Goal: Task Accomplishment & Management: Use online tool/utility

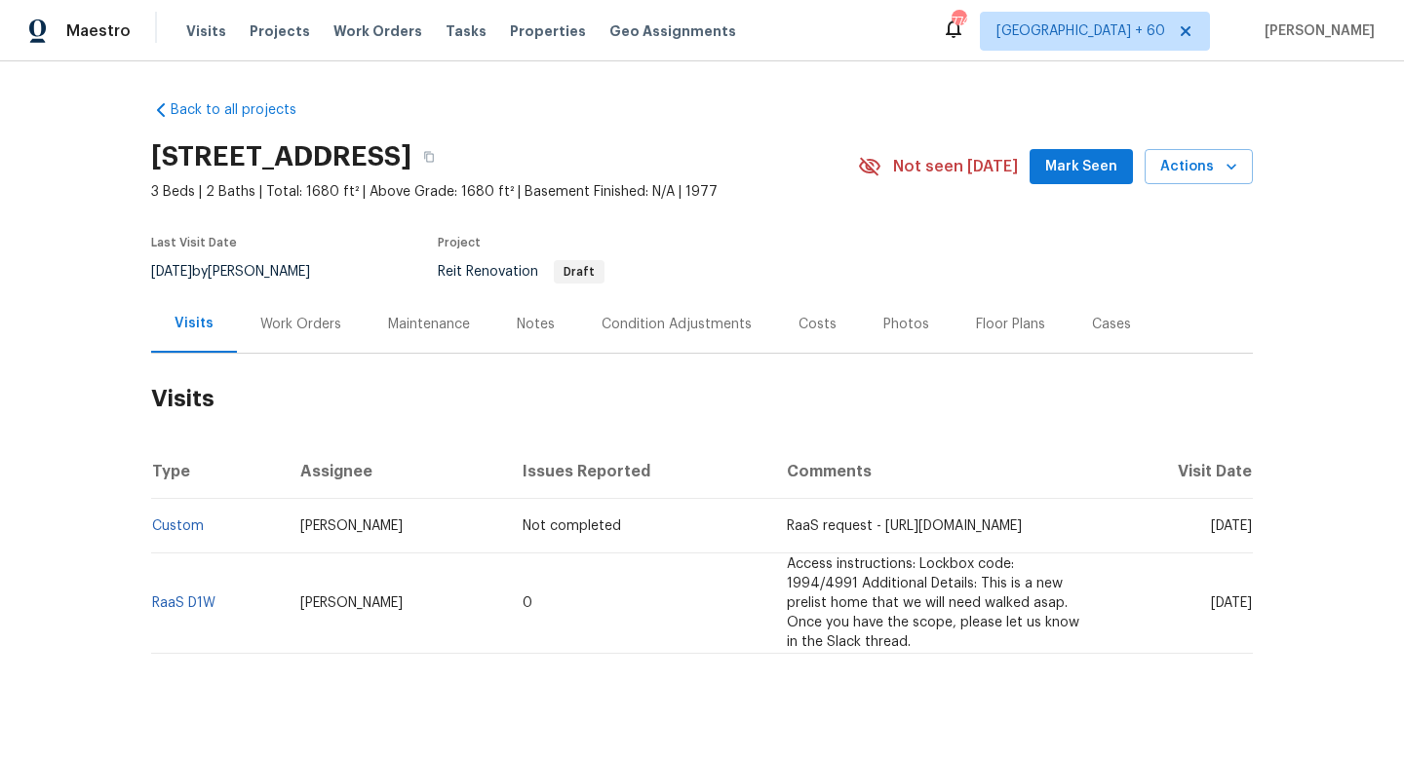
click at [318, 315] on div "Work Orders" at bounding box center [300, 324] width 81 height 19
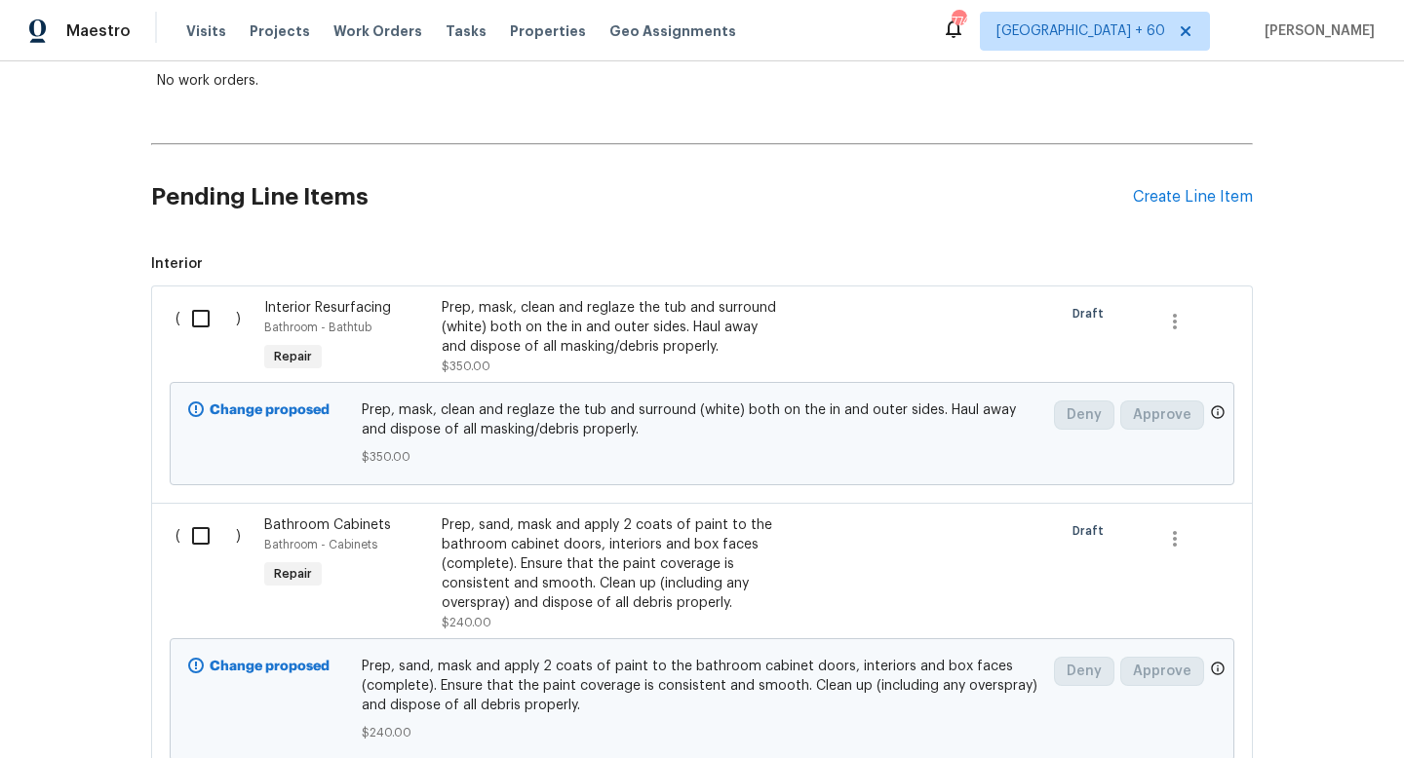
scroll to position [367, 0]
click at [198, 322] on input "checkbox" at bounding box center [208, 316] width 56 height 41
checkbox input "true"
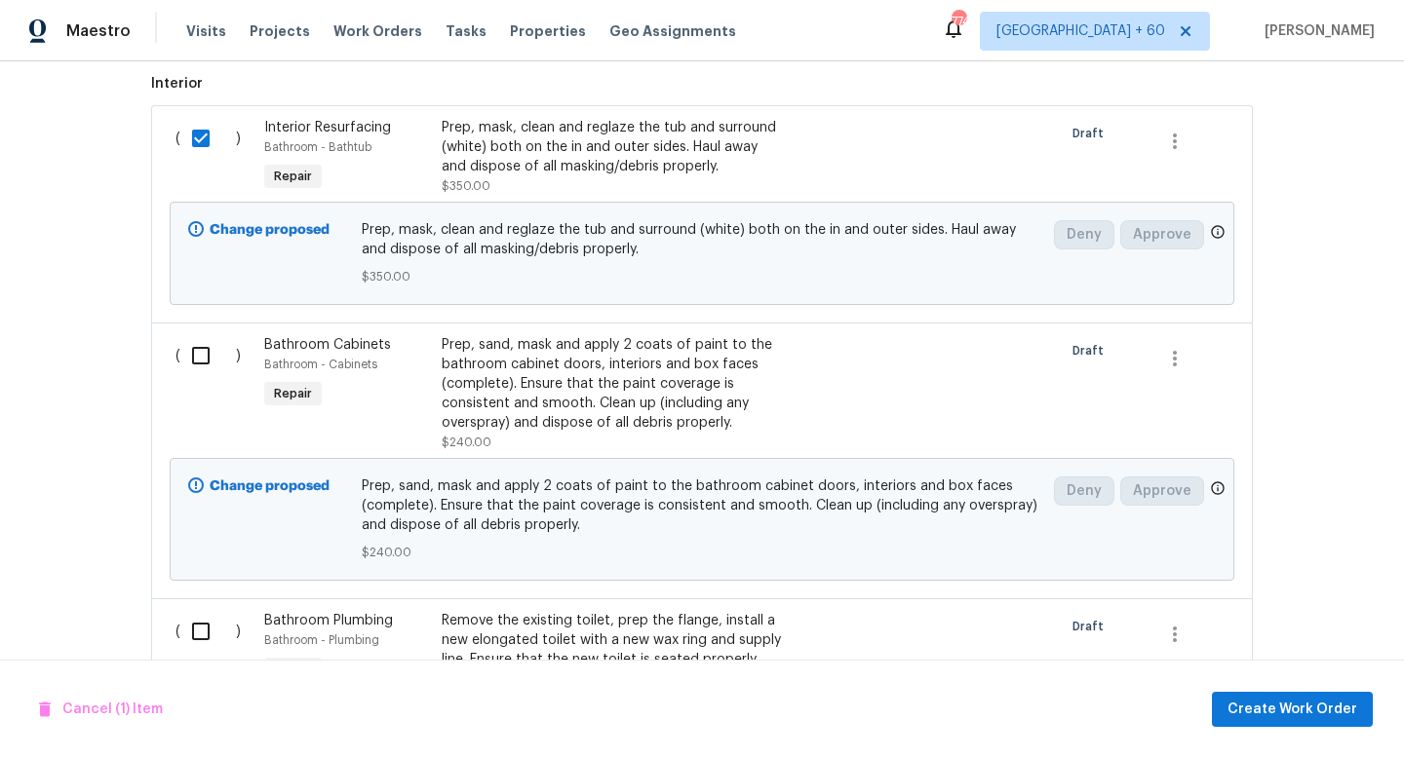
scroll to position [570, 0]
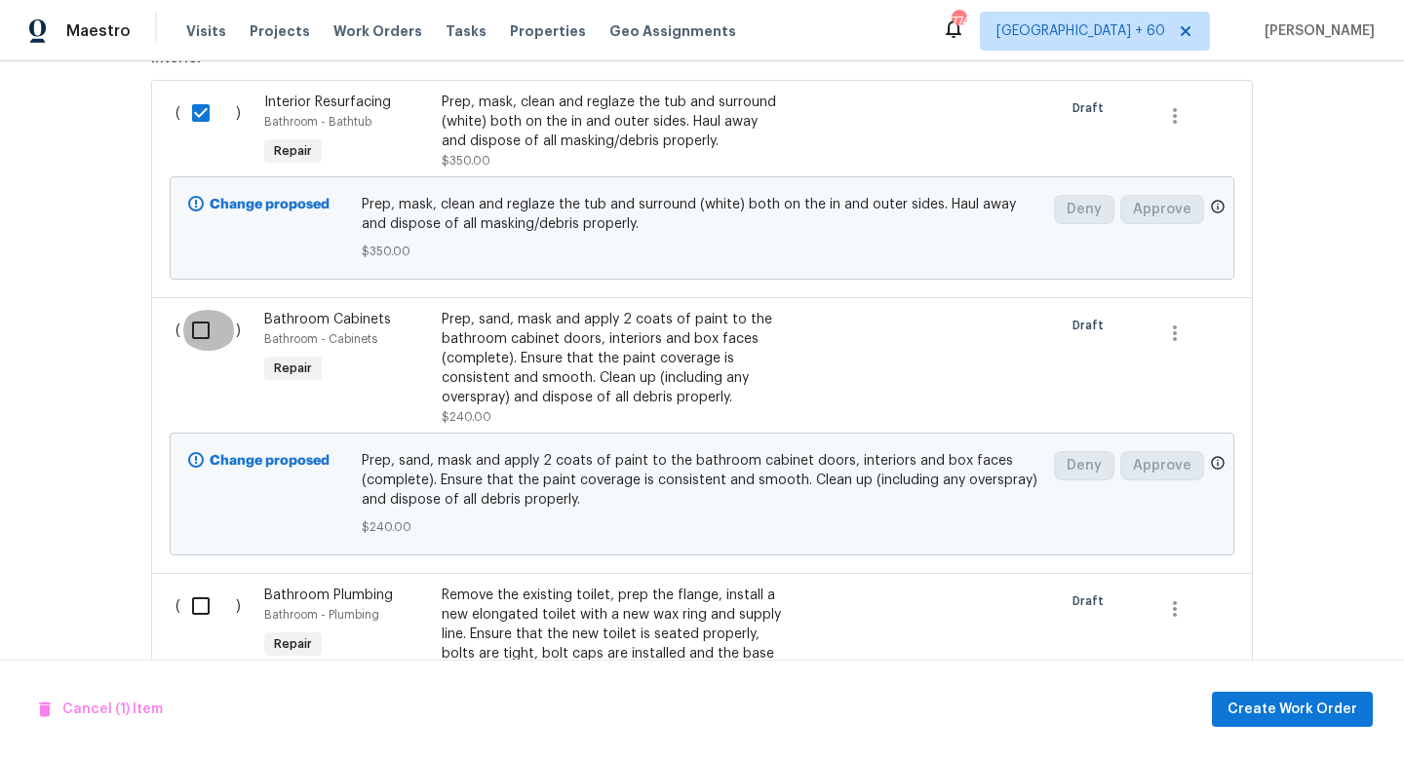
click at [195, 342] on input "checkbox" at bounding box center [208, 330] width 56 height 41
checkbox input "true"
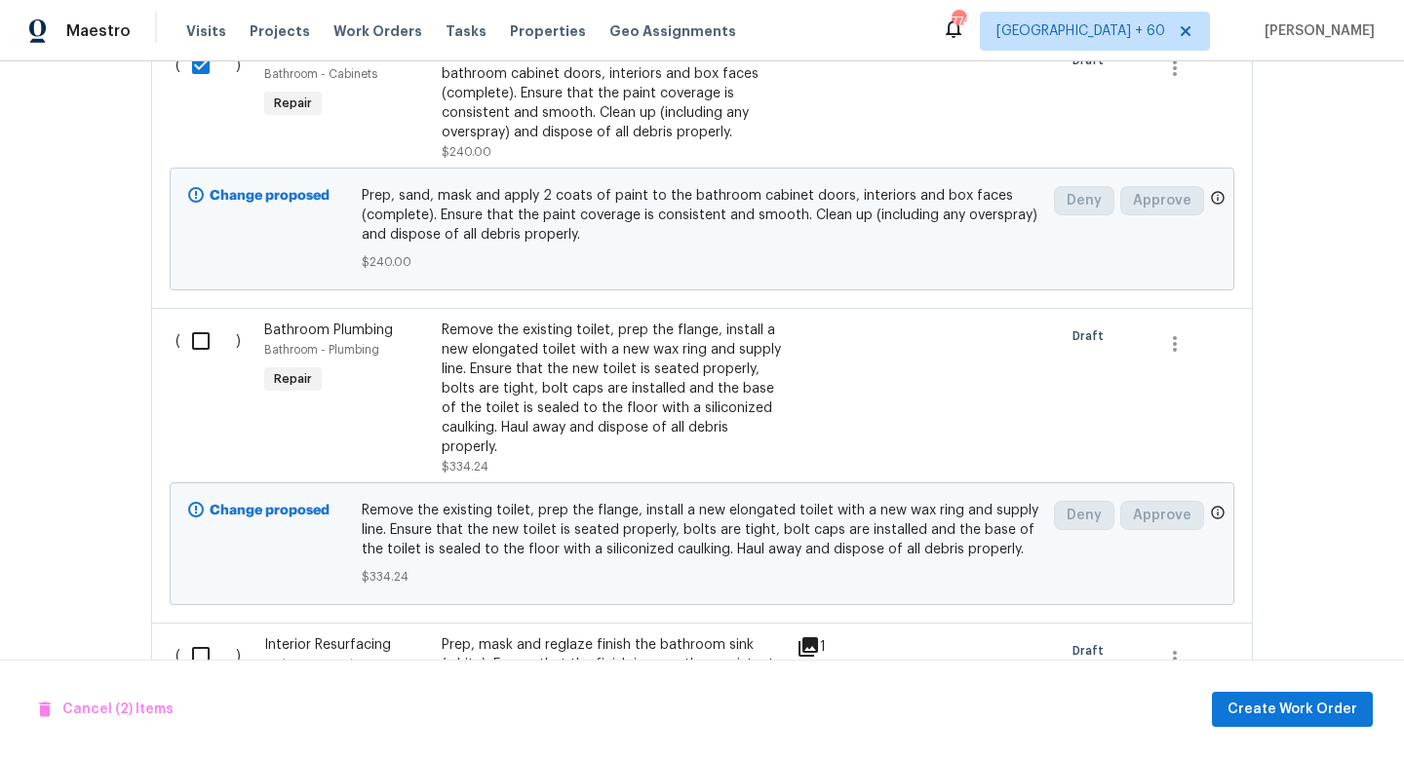
scroll to position [838, 0]
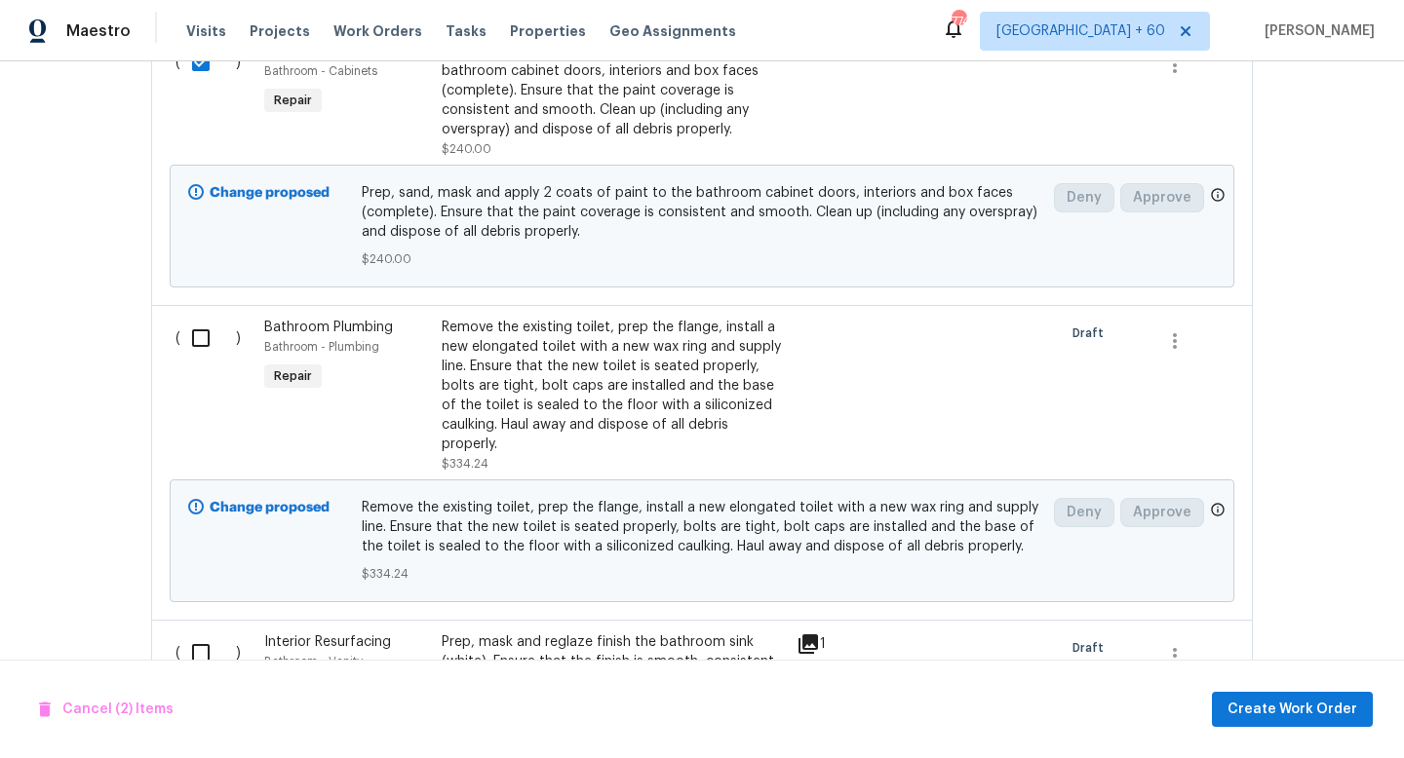
click at [194, 347] on input "checkbox" at bounding box center [208, 338] width 56 height 41
checkbox input "true"
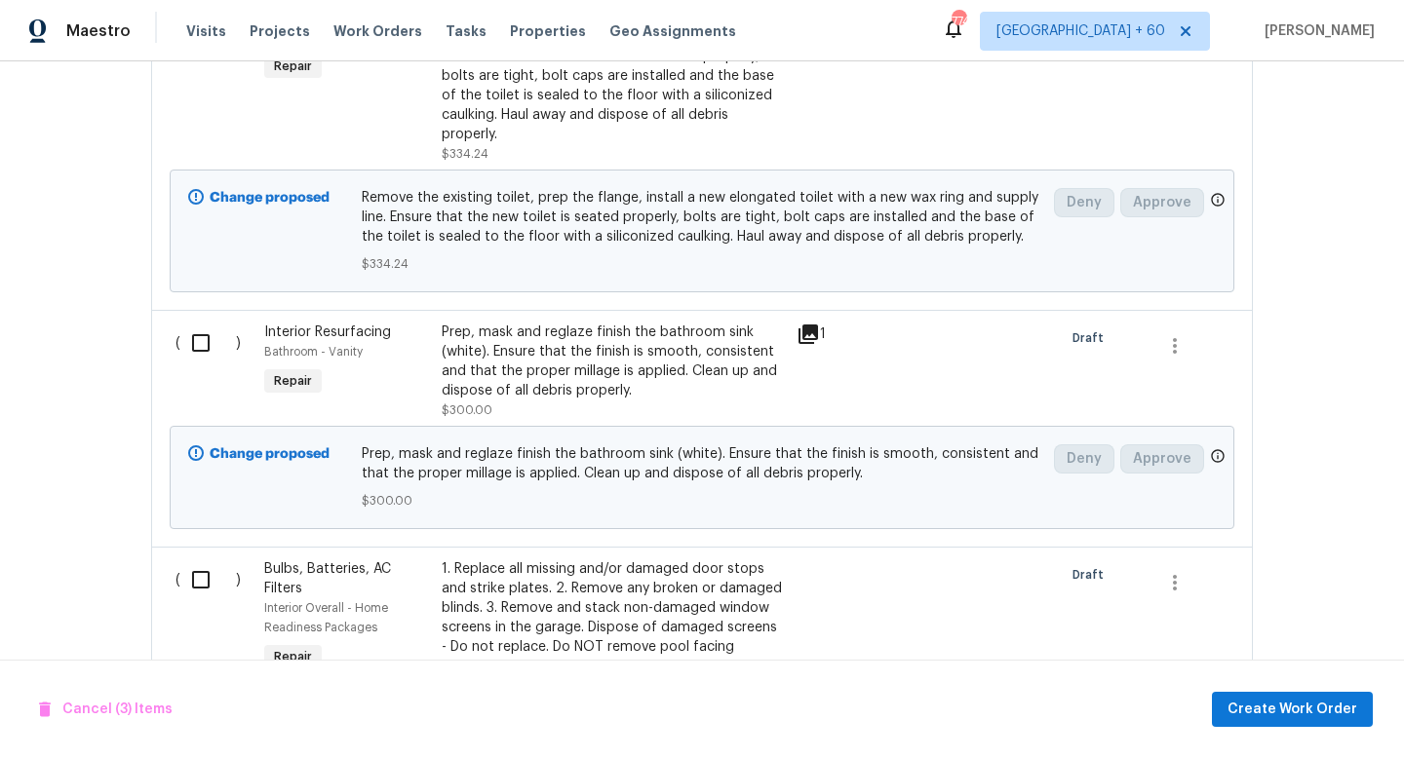
scroll to position [1209, 0]
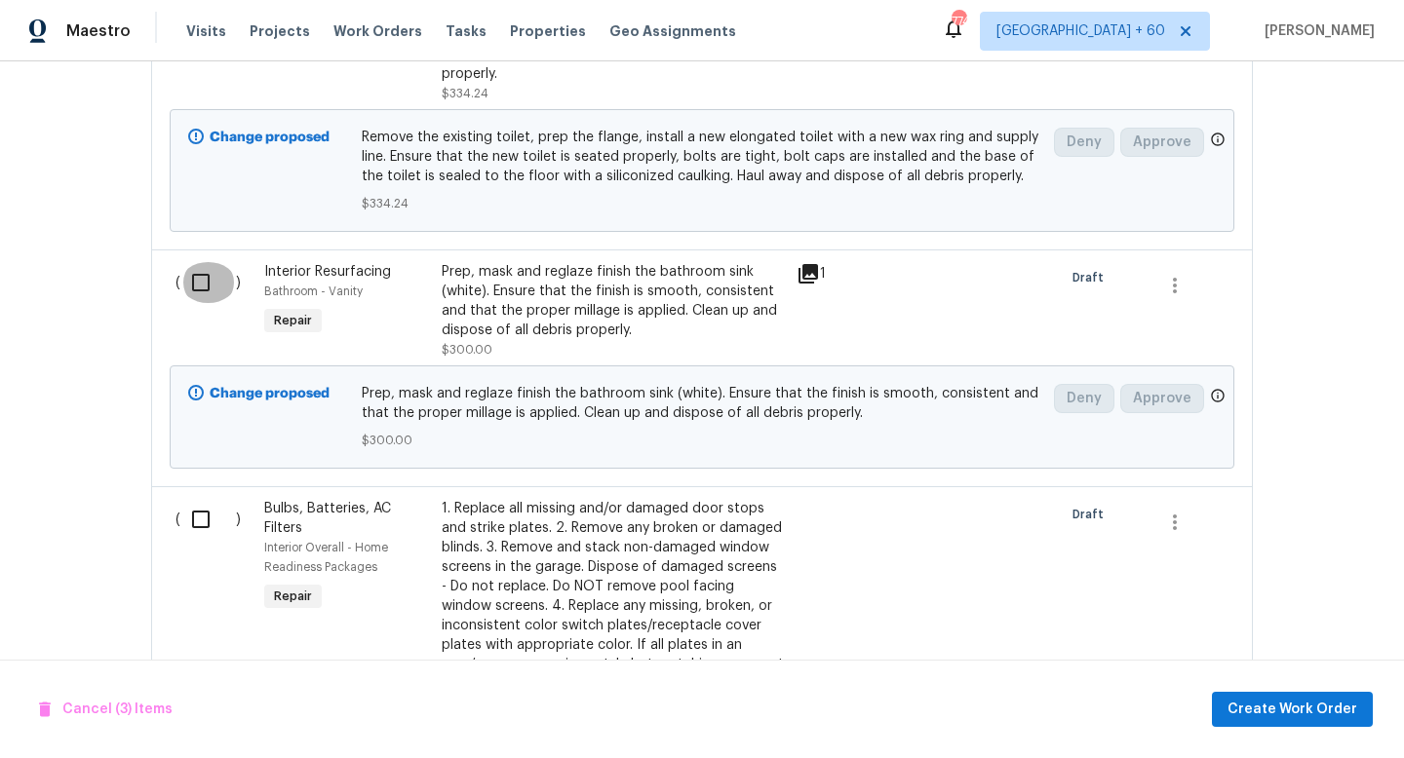
click at [189, 298] on input "checkbox" at bounding box center [208, 282] width 56 height 41
checkbox input "true"
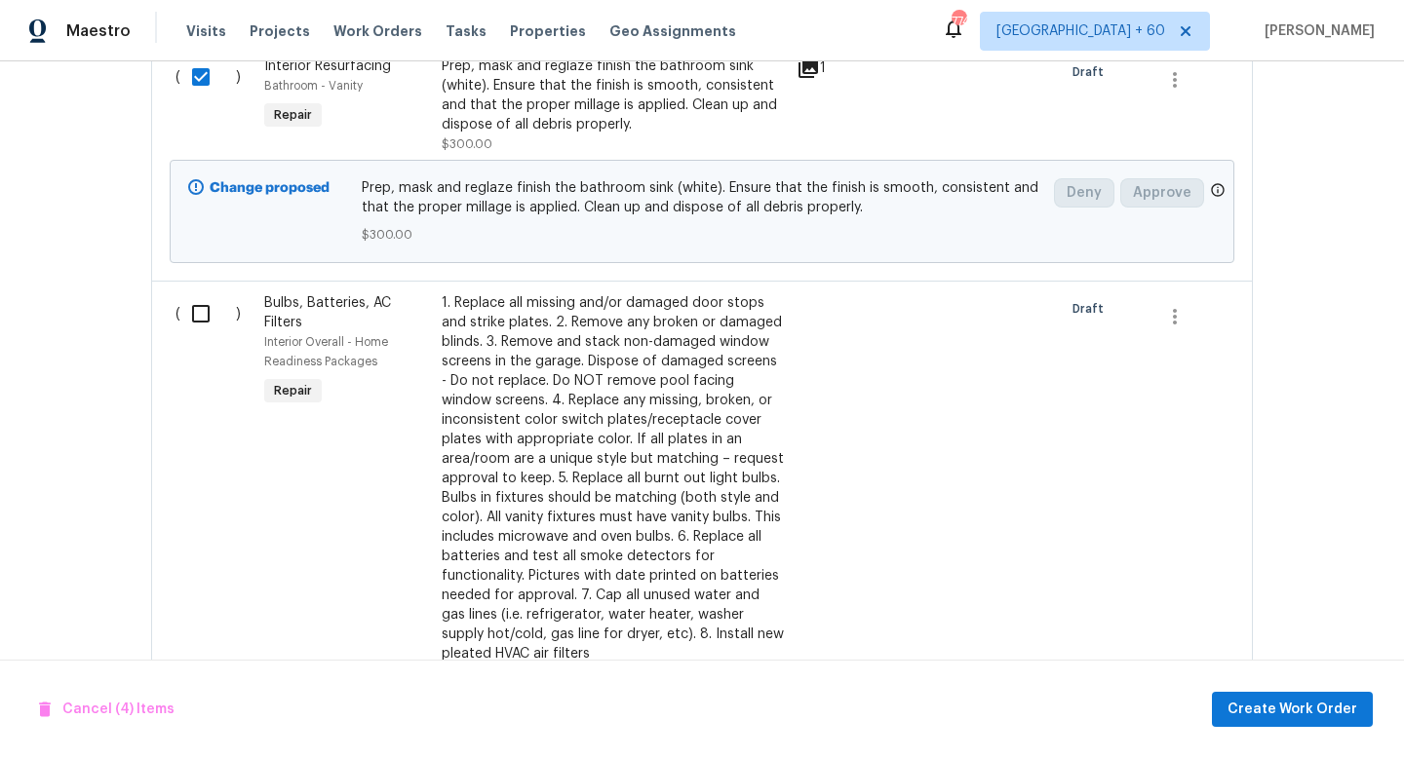
scroll to position [1416, 0]
click at [191, 321] on input "checkbox" at bounding box center [208, 311] width 56 height 41
checkbox input "true"
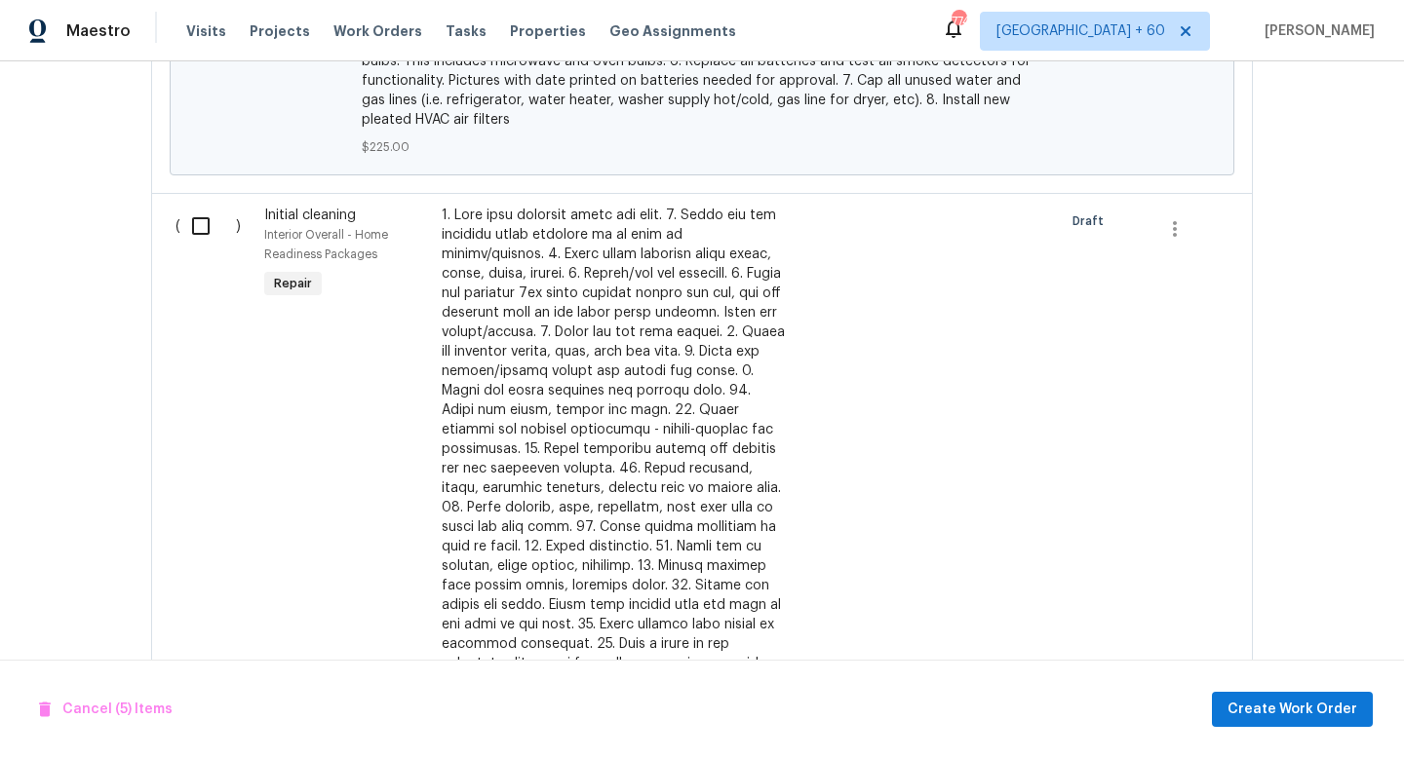
scroll to position [2192, 0]
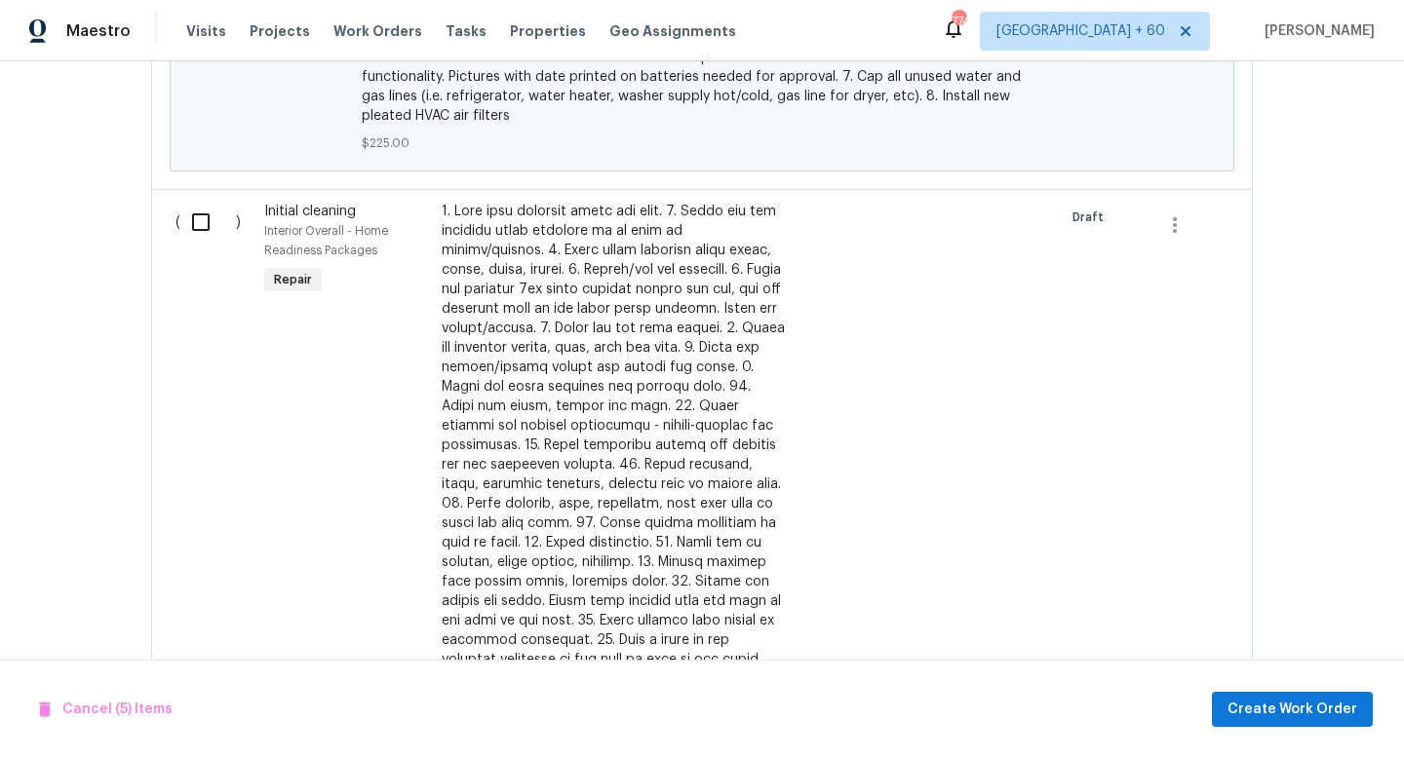
click at [185, 211] on input "checkbox" at bounding box center [208, 222] width 56 height 41
checkbox input "true"
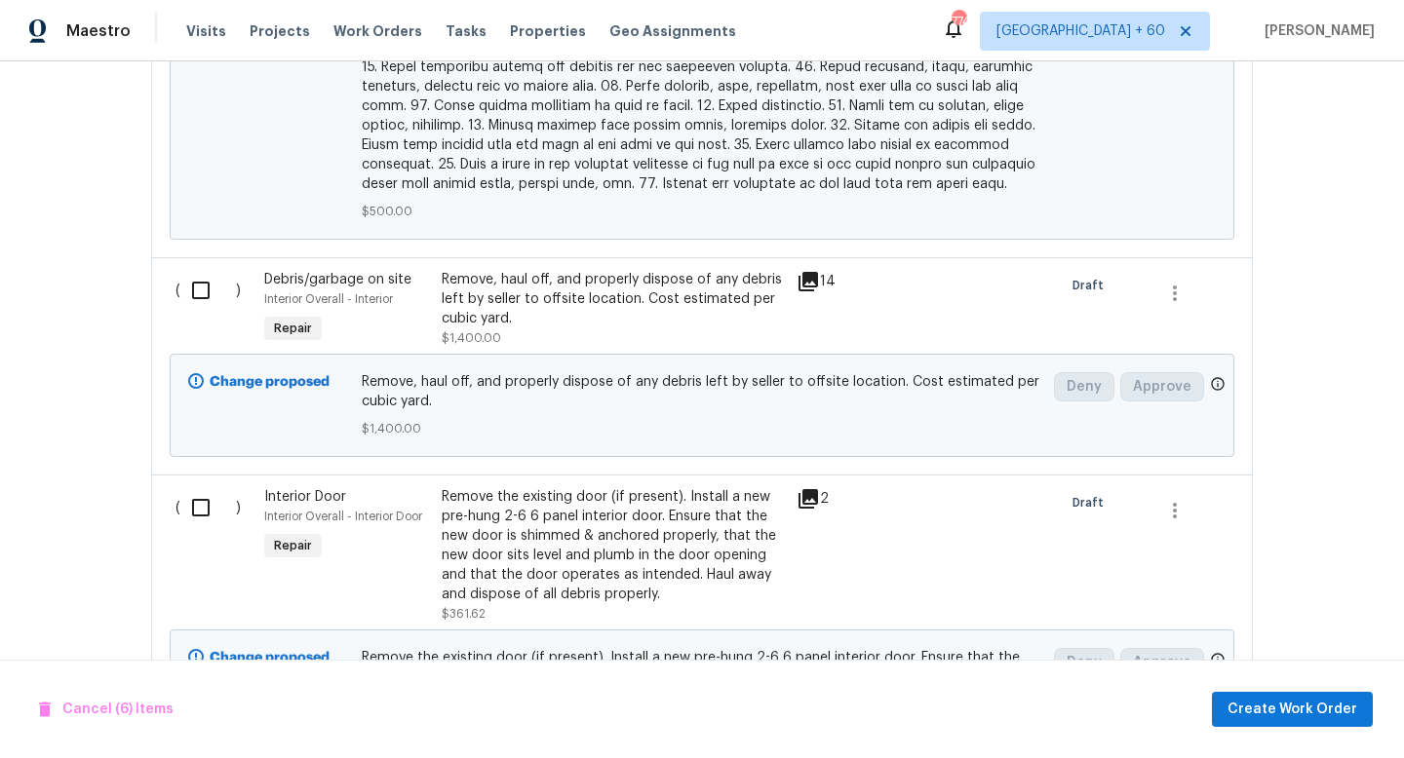
scroll to position [3093, 0]
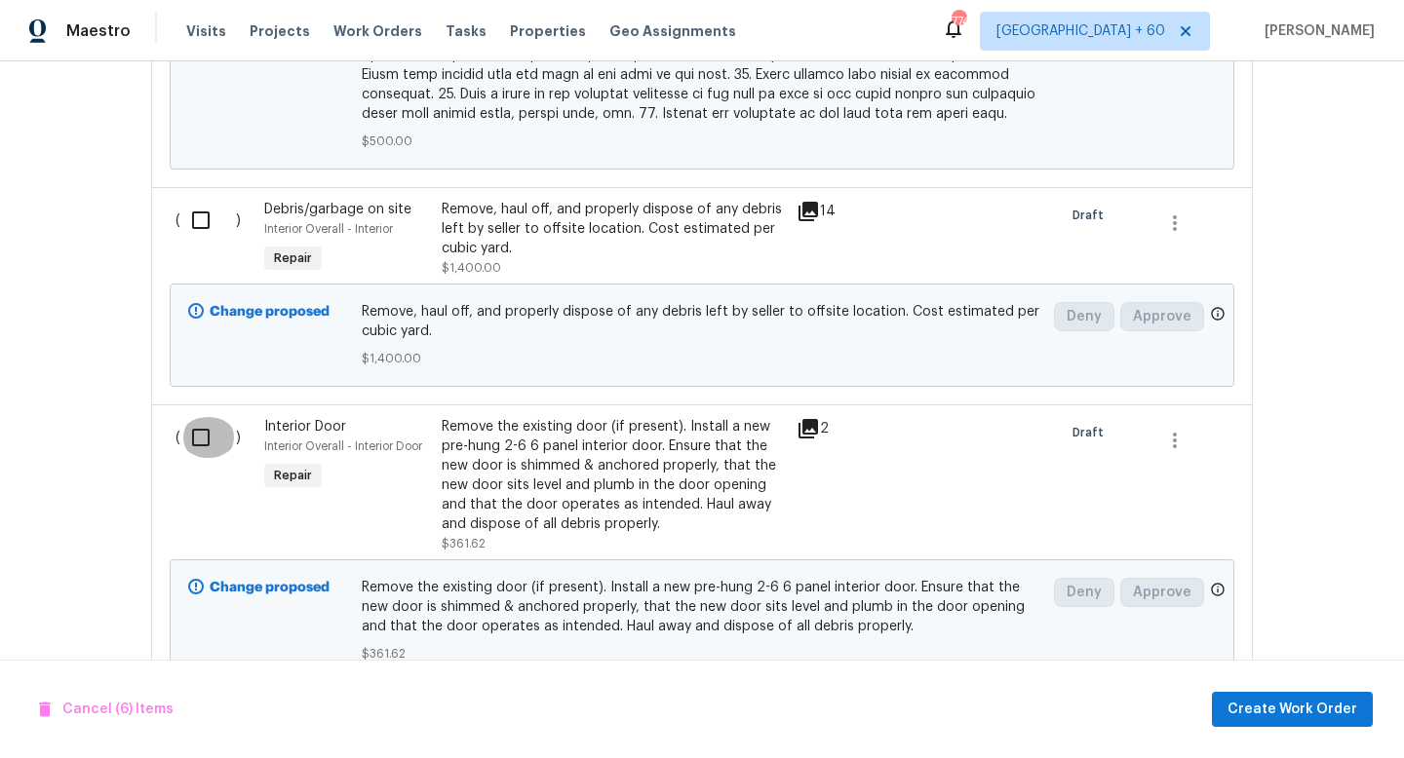
click at [198, 419] on input "checkbox" at bounding box center [208, 437] width 56 height 41
checkbox input "true"
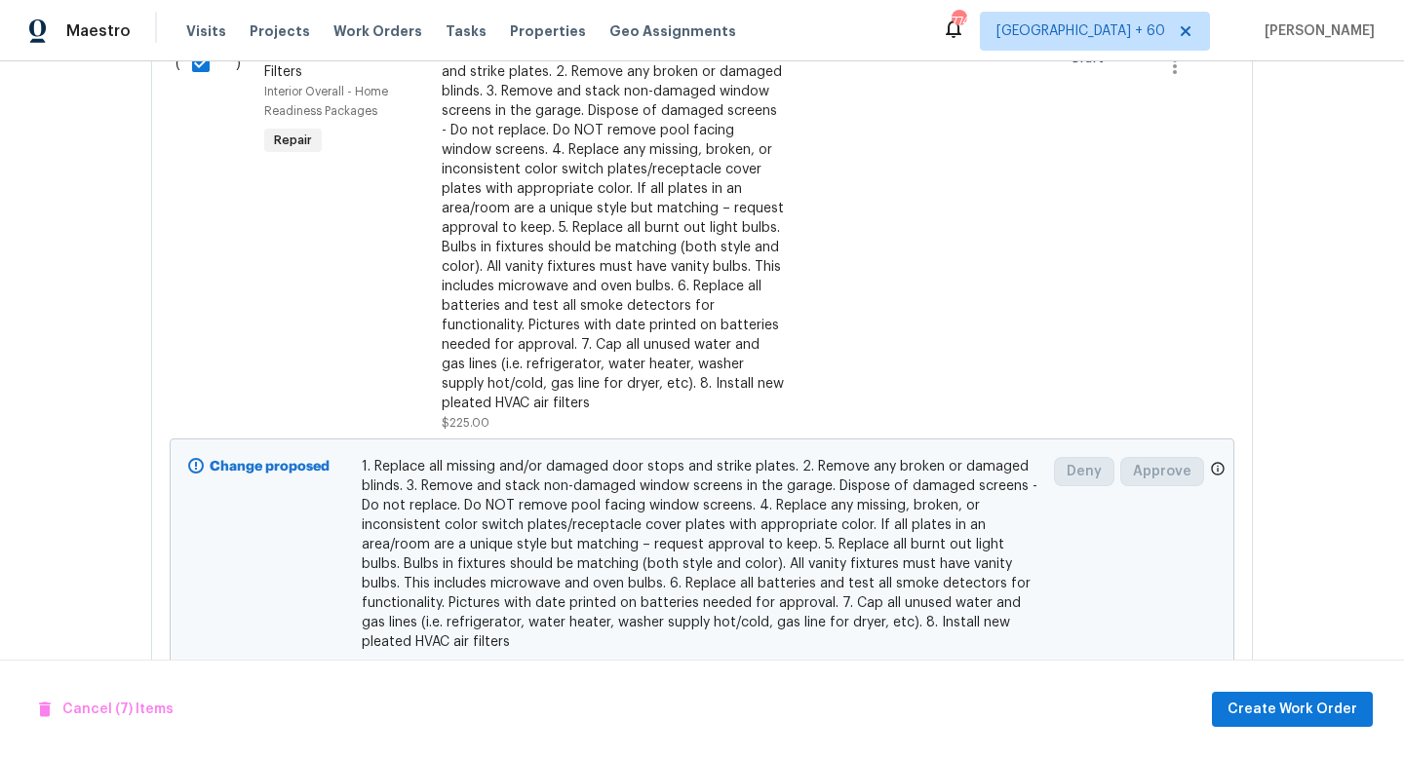
scroll to position [1911, 0]
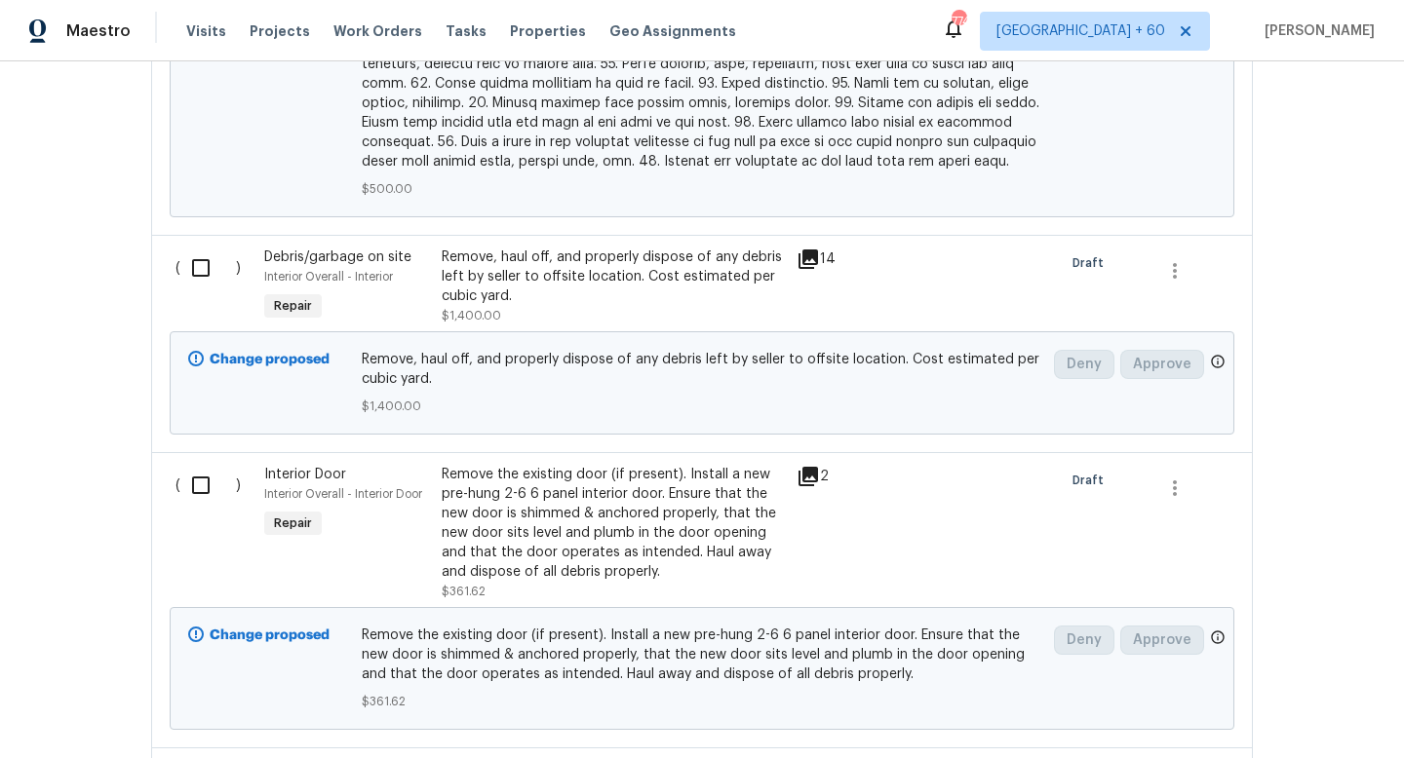
scroll to position [3047, 0]
click at [184, 246] on input "checkbox" at bounding box center [208, 266] width 56 height 41
checkbox input "true"
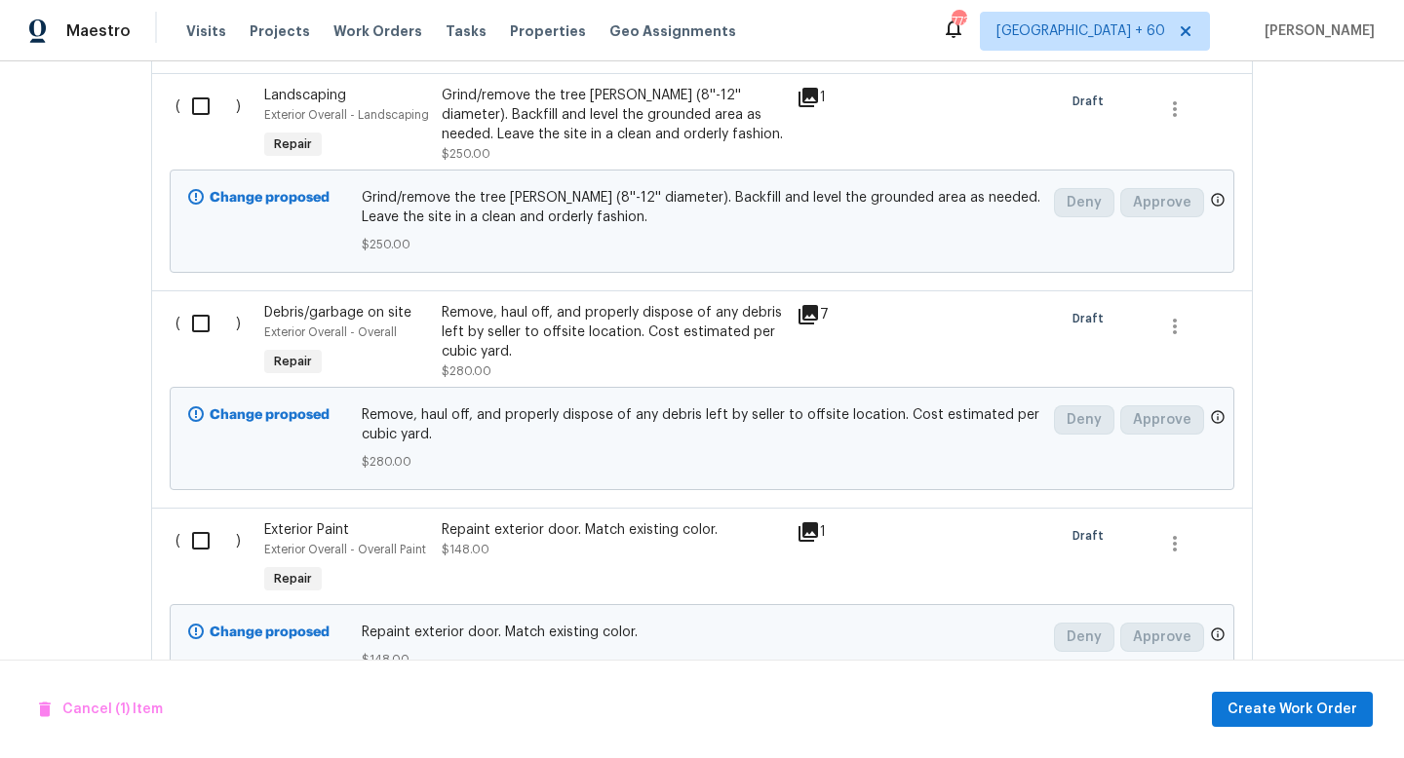
scroll to position [10614, 0]
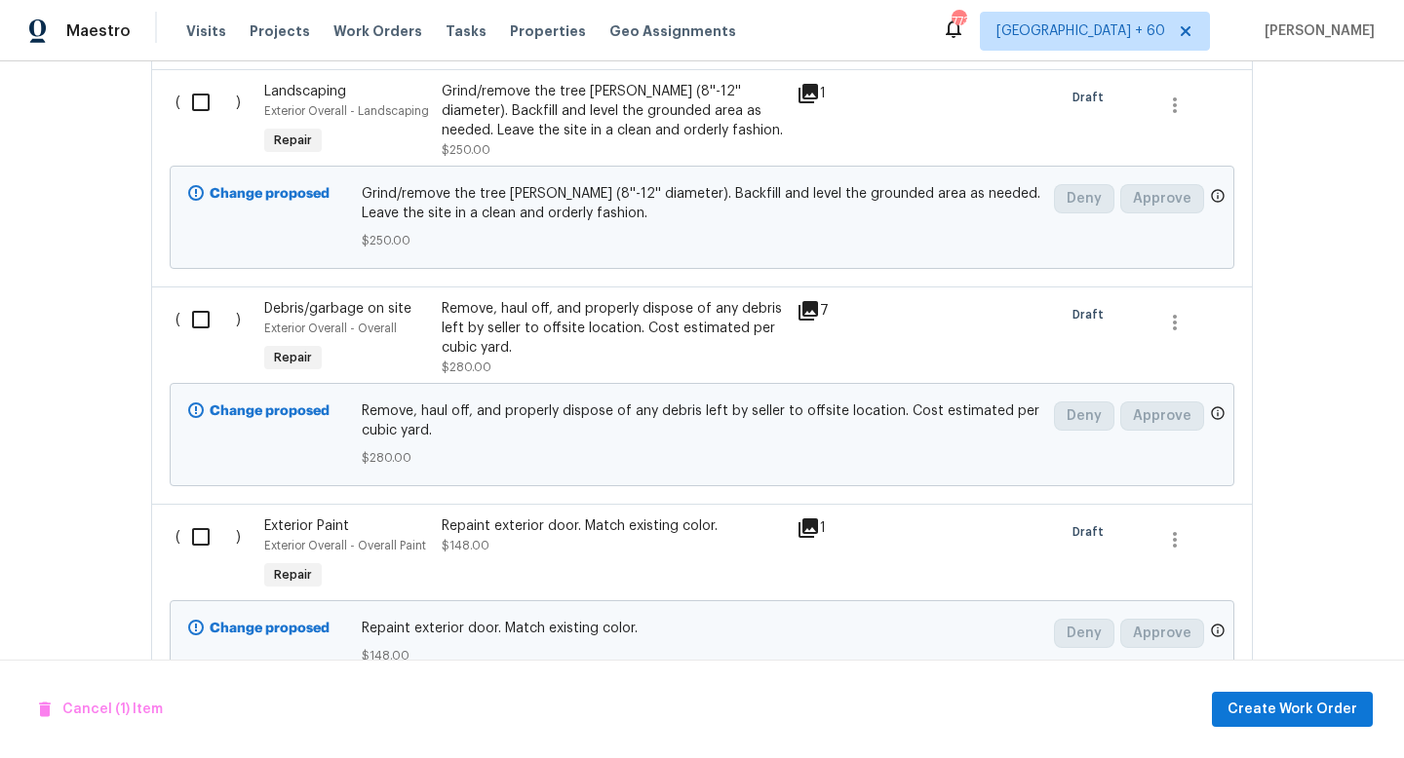
click at [798, 301] on icon at bounding box center [807, 310] width 19 height 19
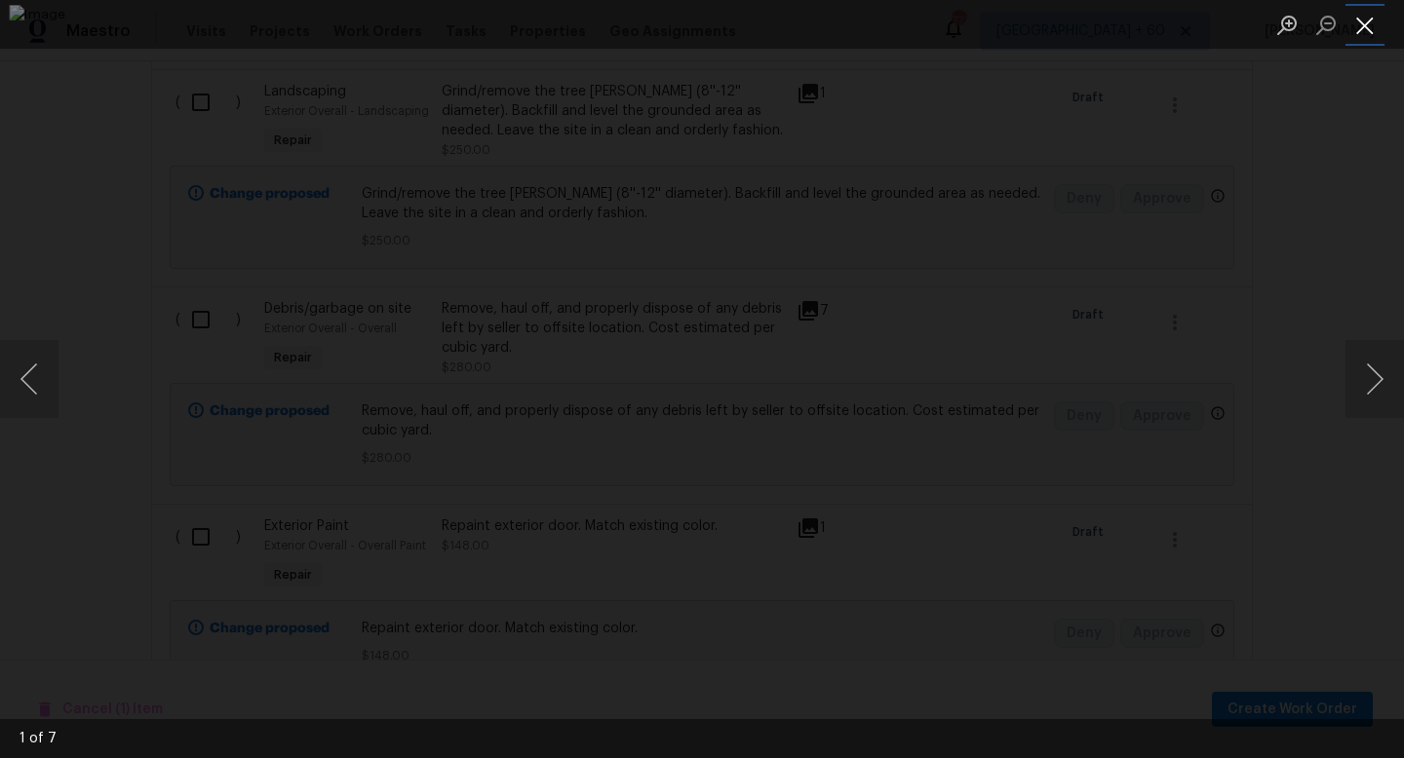
click at [1360, 19] on button "Close lightbox" at bounding box center [1364, 25] width 39 height 34
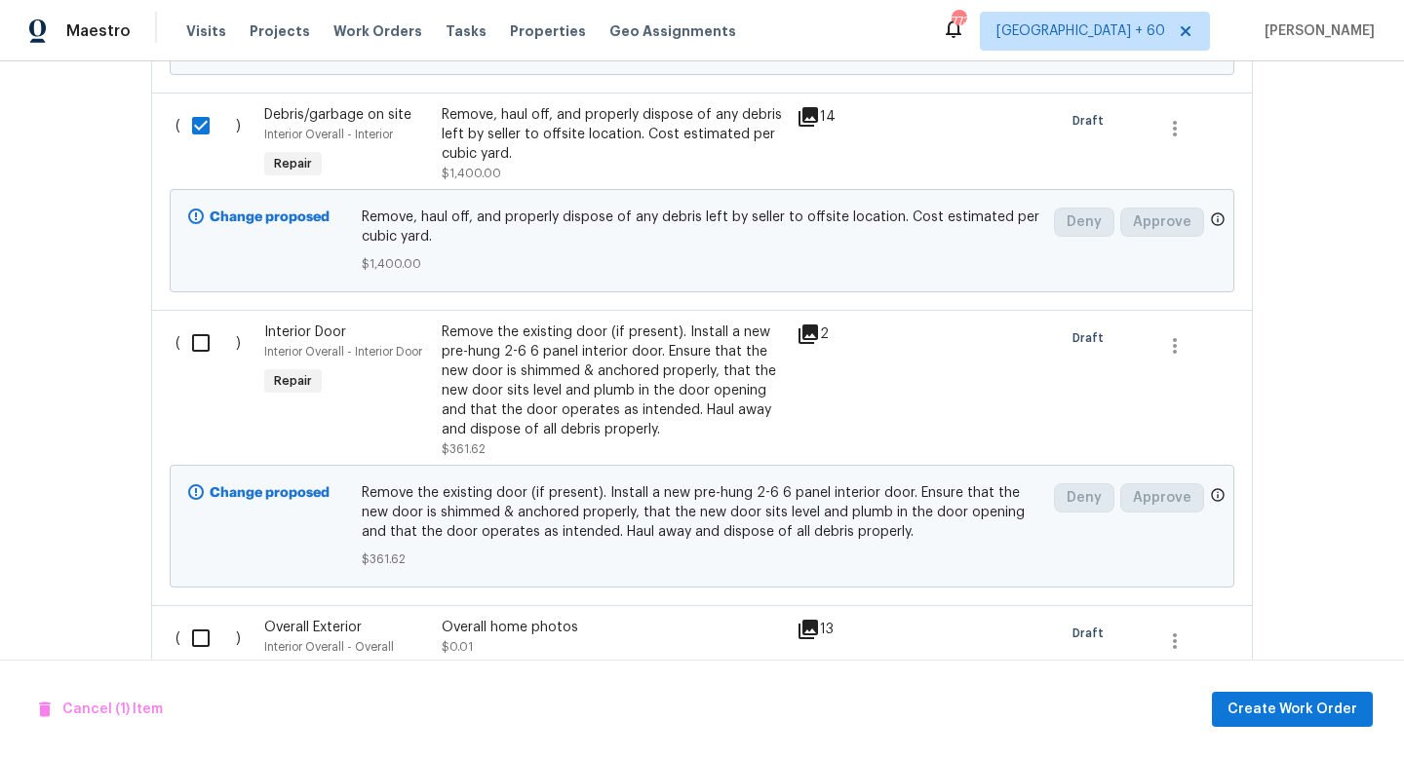
scroll to position [2995, 0]
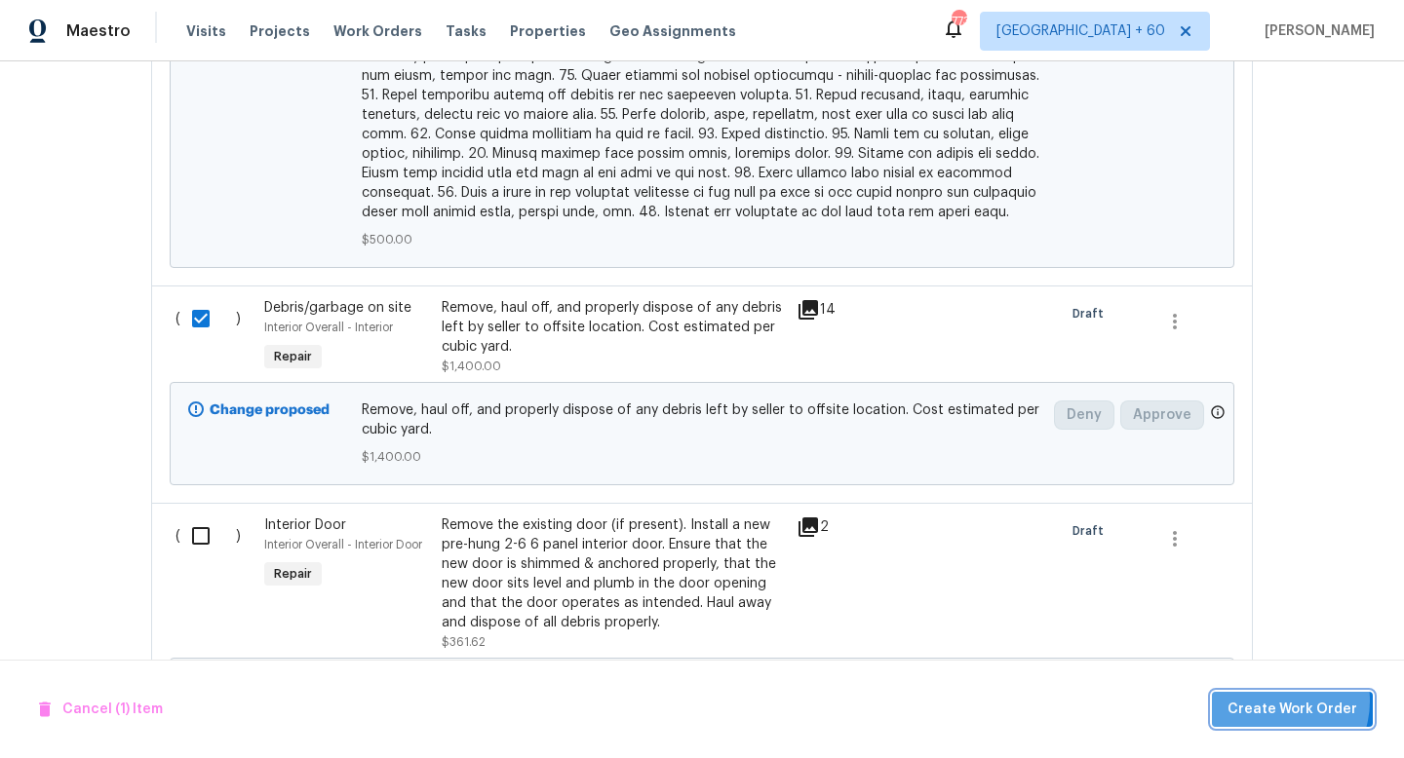
click at [1277, 701] on span "Create Work Order" at bounding box center [1292, 710] width 130 height 24
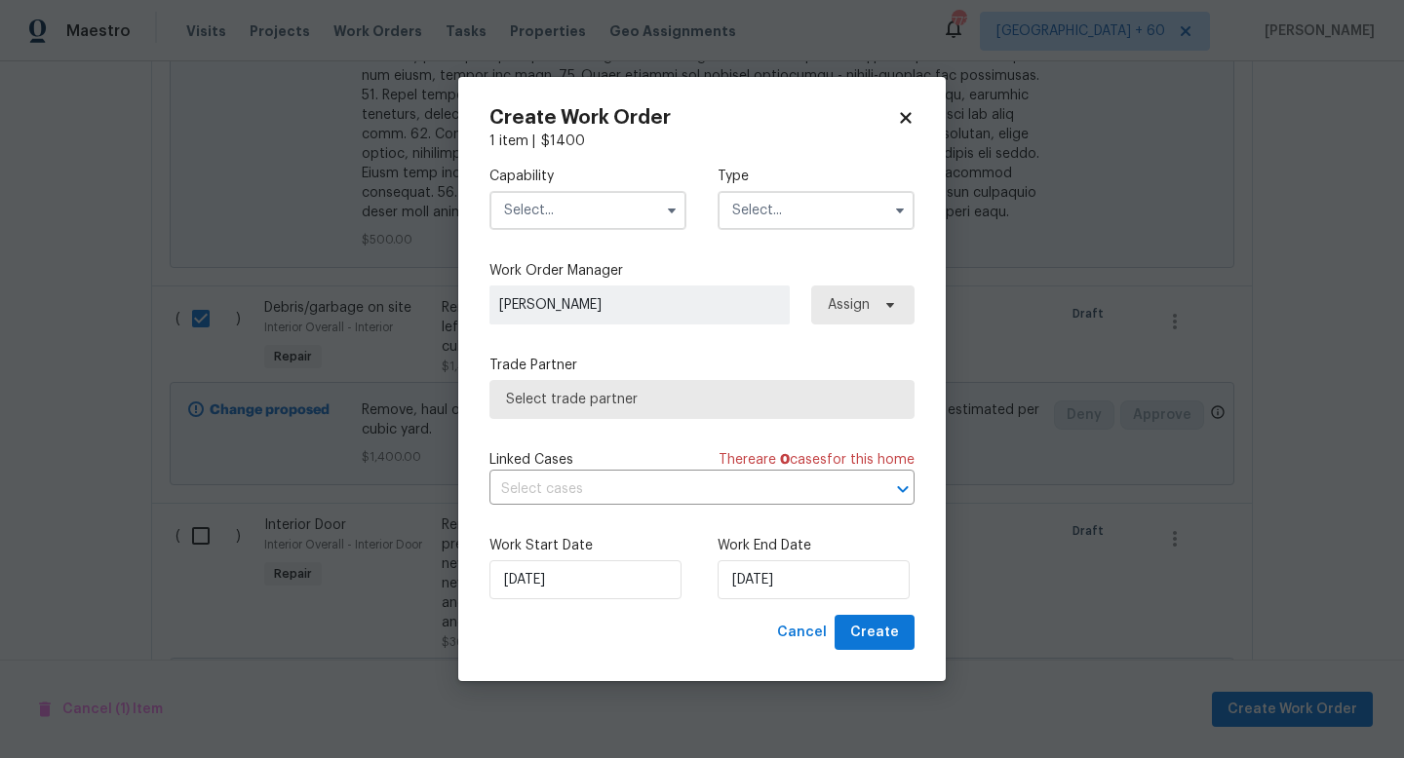
click at [591, 214] on input "text" at bounding box center [587, 210] width 197 height 39
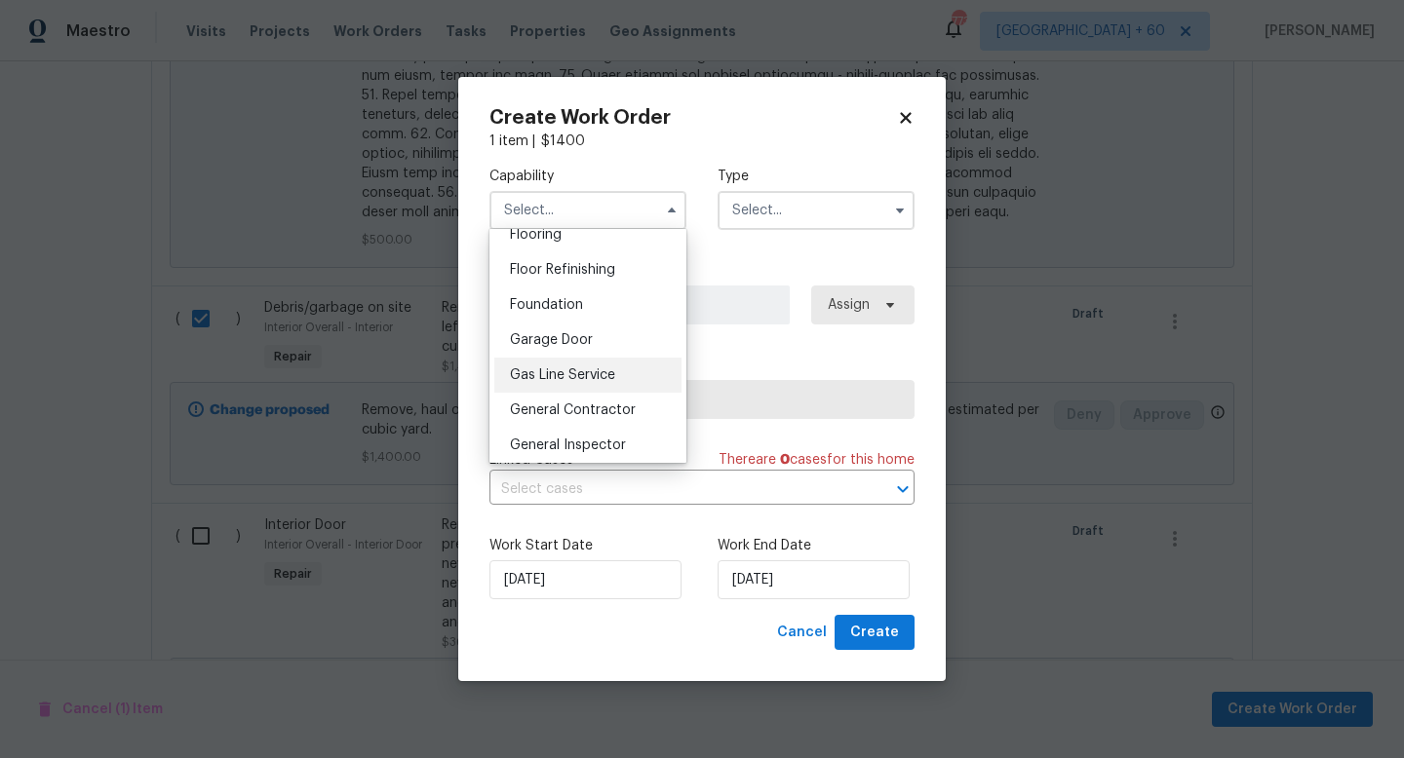
scroll to position [773, 0]
click at [589, 417] on span "General Contractor" at bounding box center [573, 411] width 126 height 14
type input "General Contractor"
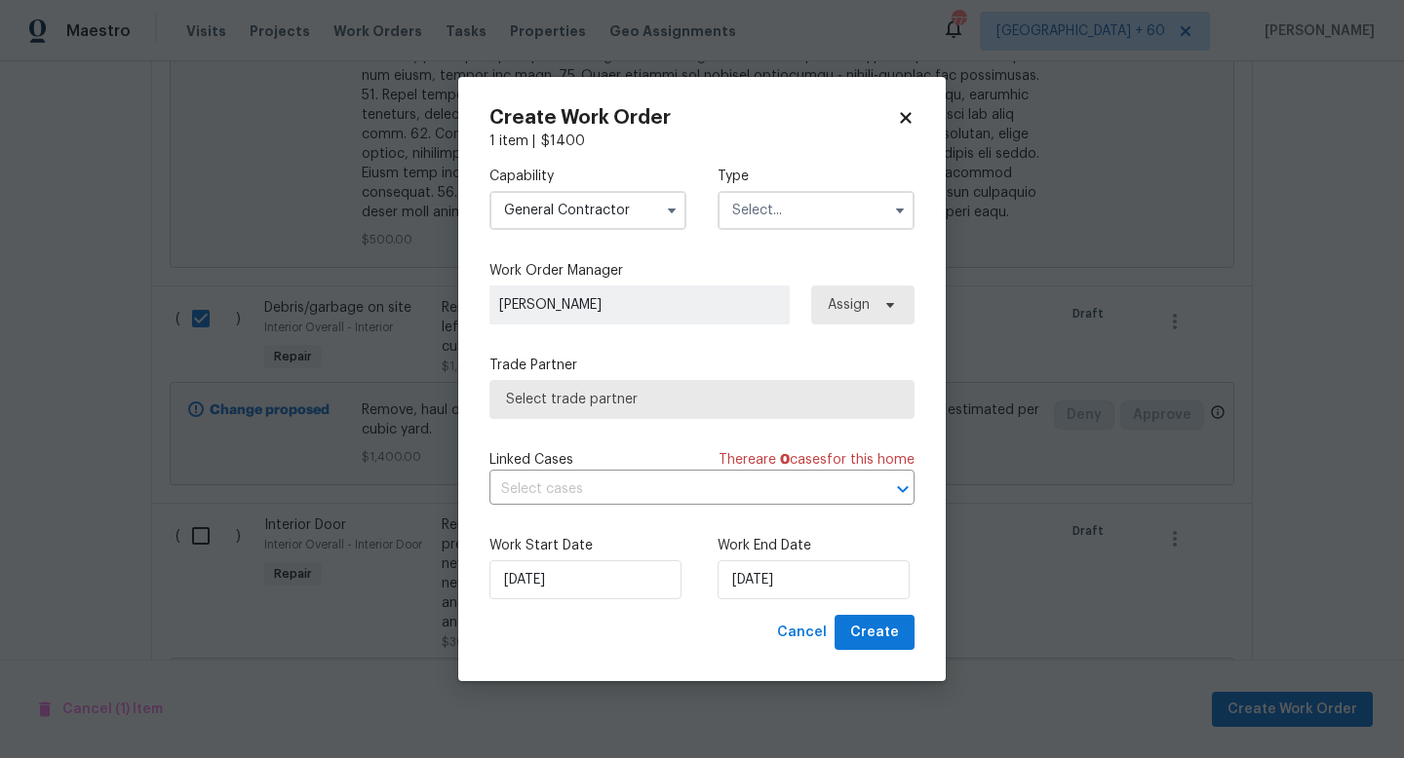
click at [760, 200] on input "text" at bounding box center [816, 210] width 197 height 39
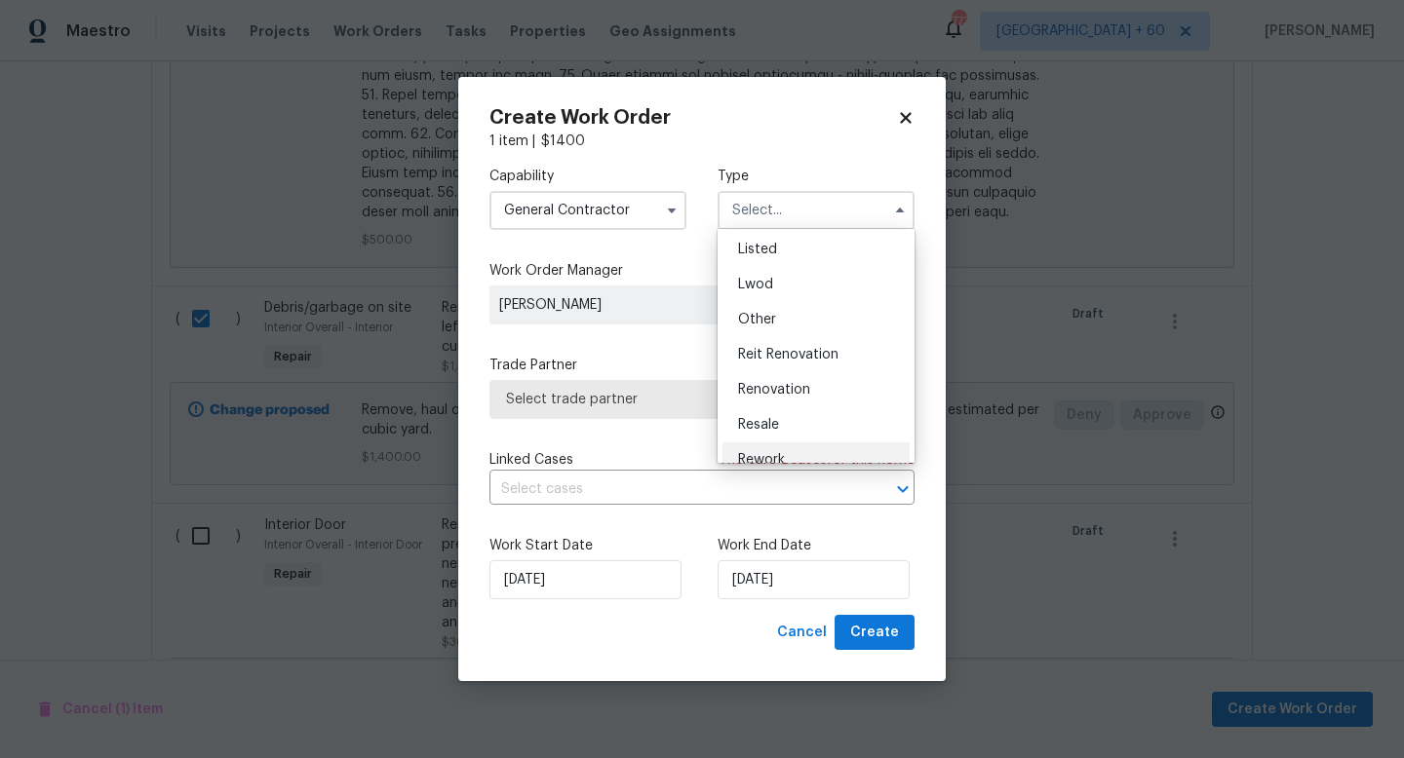
scroll to position [232, 0]
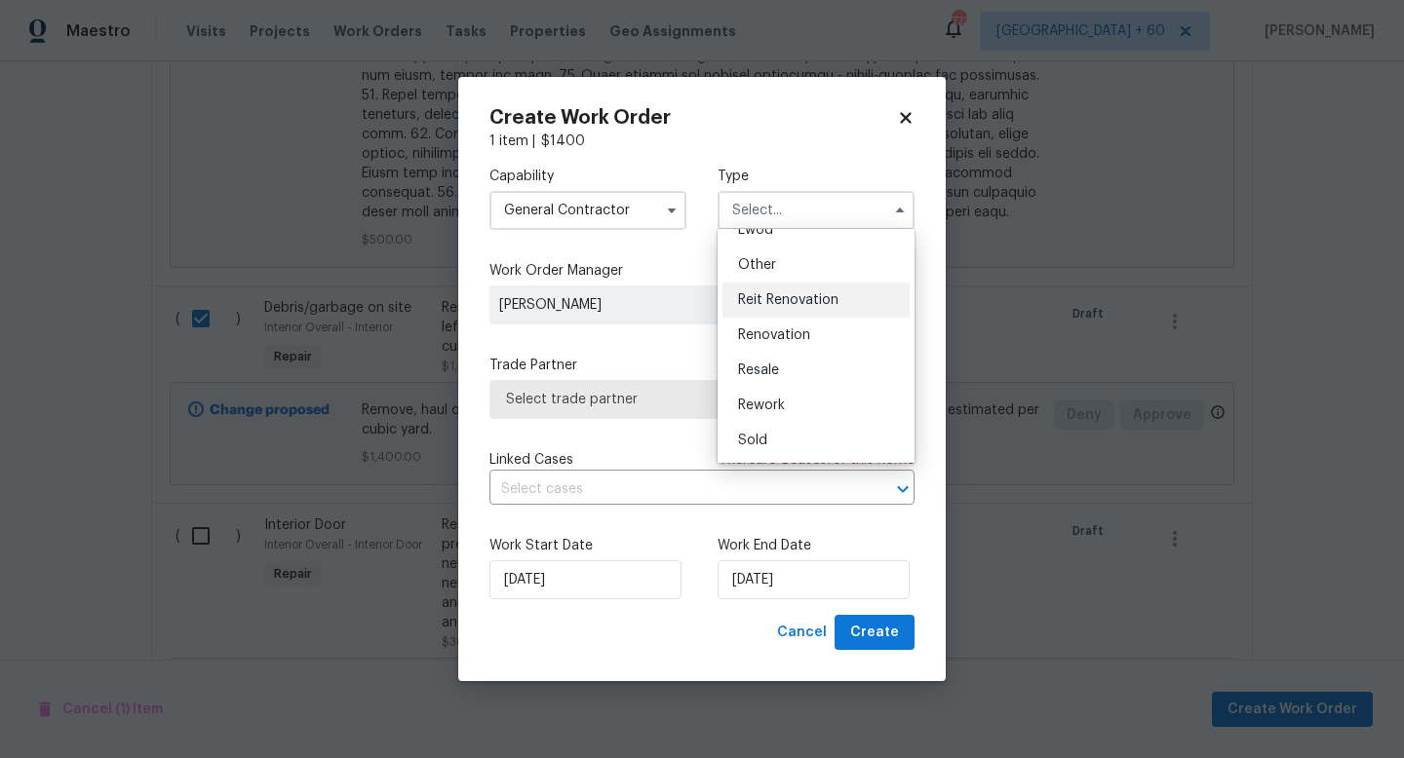
click at [792, 303] on span "Reit Renovation" at bounding box center [788, 300] width 100 height 14
type input "Reit Renovation"
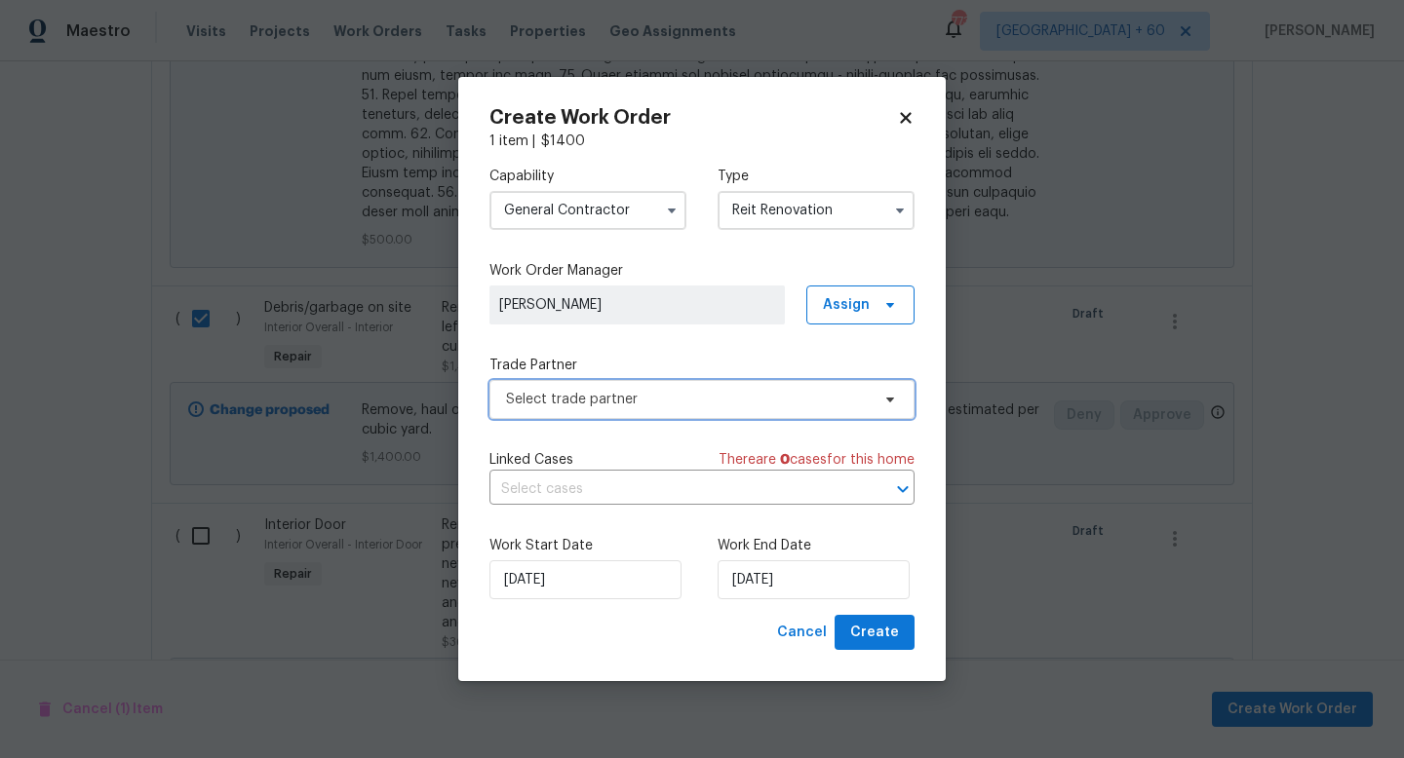
click at [631, 398] on span "Select trade partner" at bounding box center [688, 399] width 364 height 19
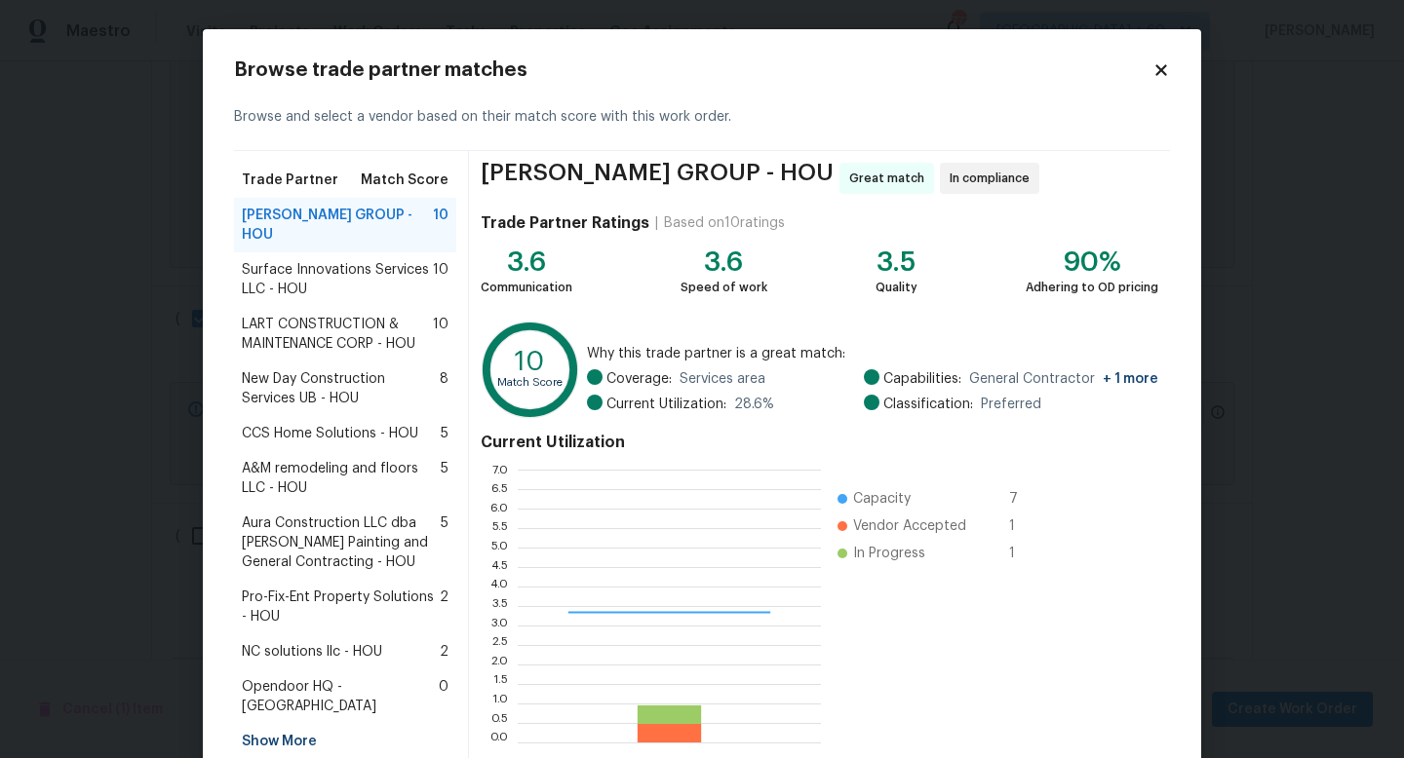
scroll to position [258, 289]
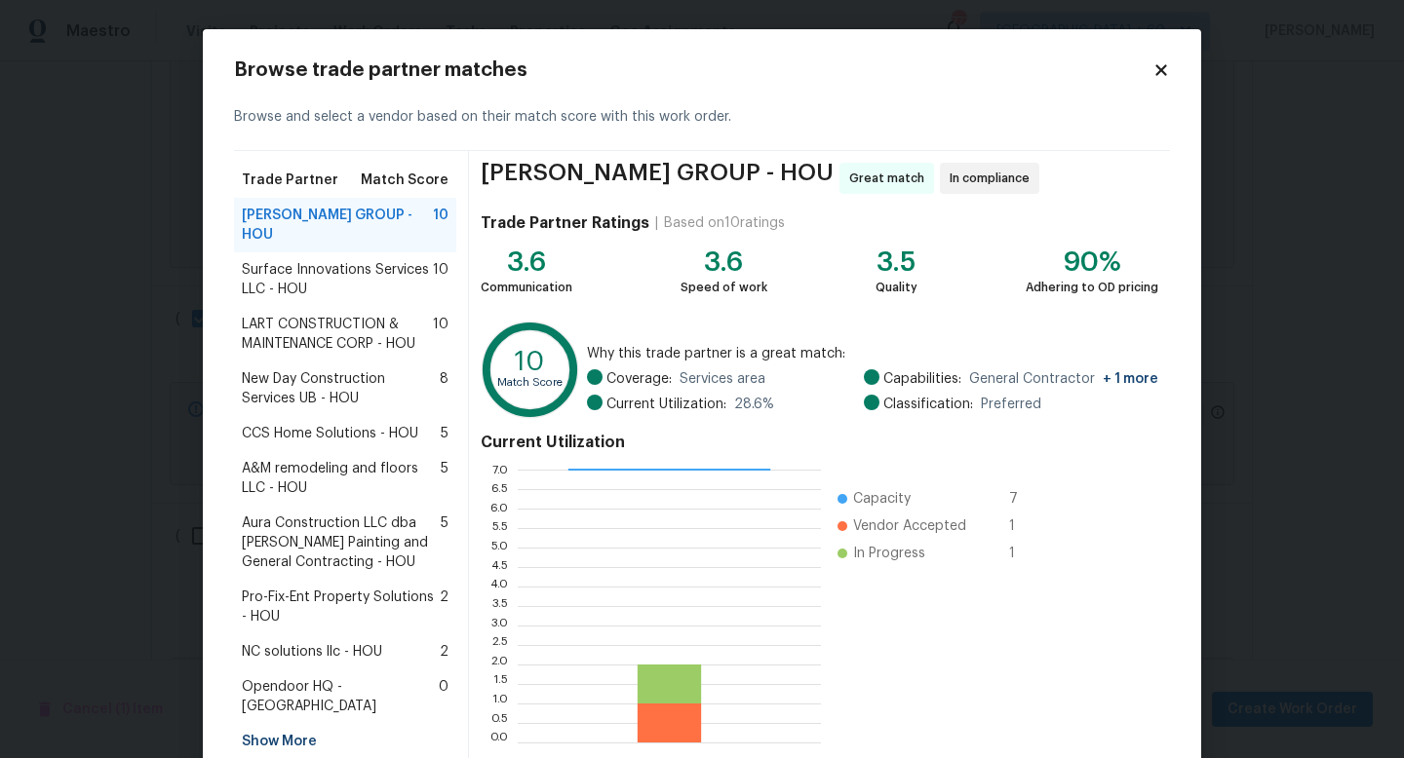
click at [360, 293] on span "Surface Innovations Services LLC - HOU" at bounding box center [337, 279] width 191 height 39
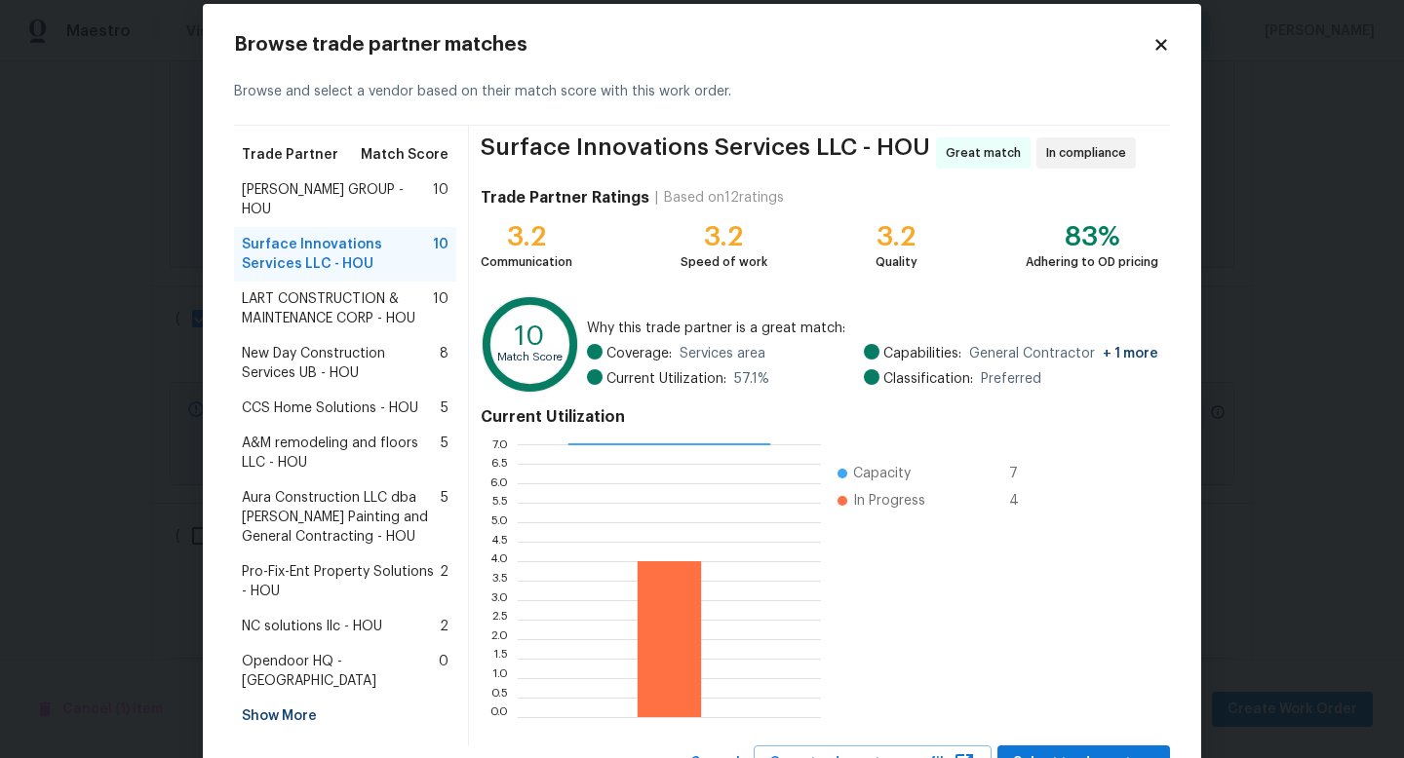
scroll to position [101, 0]
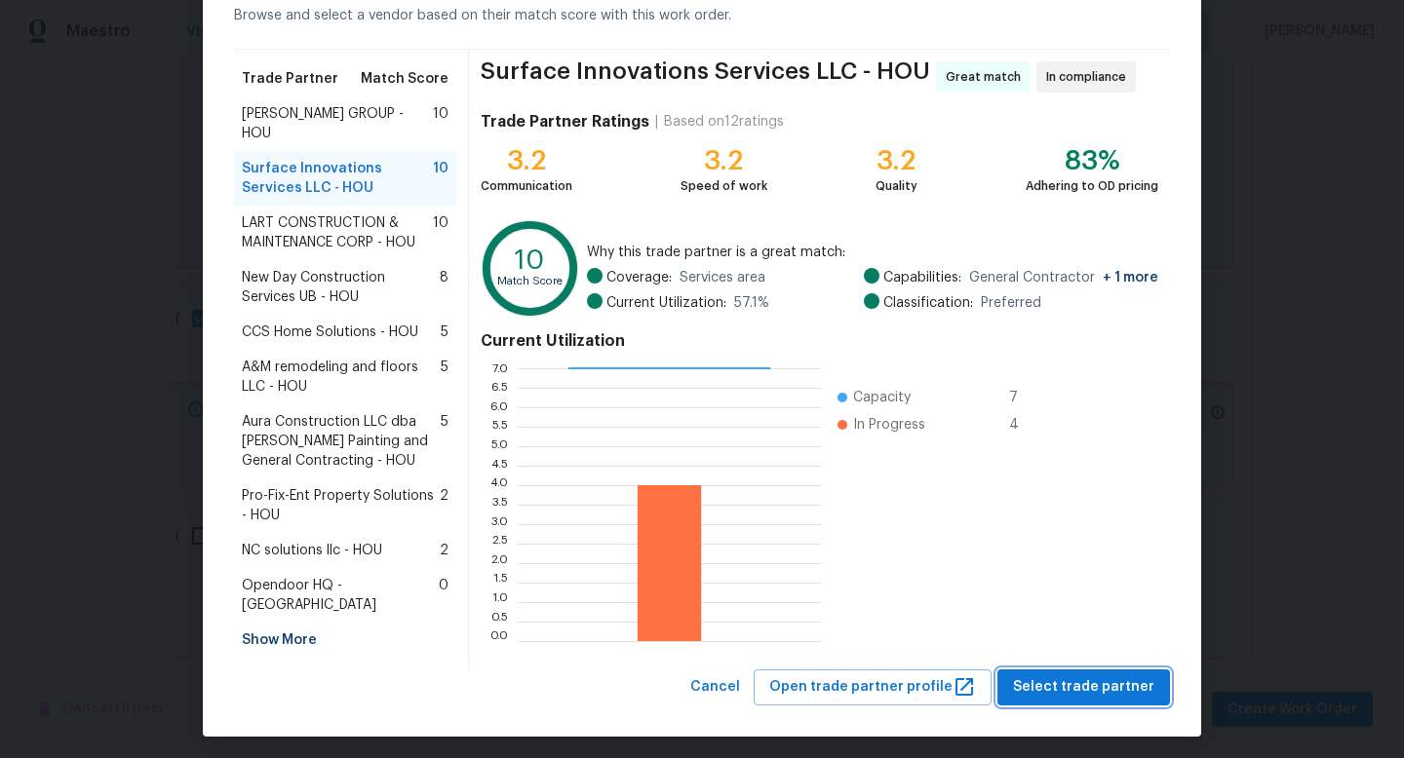
click at [1076, 678] on span "Select trade partner" at bounding box center [1083, 688] width 141 height 24
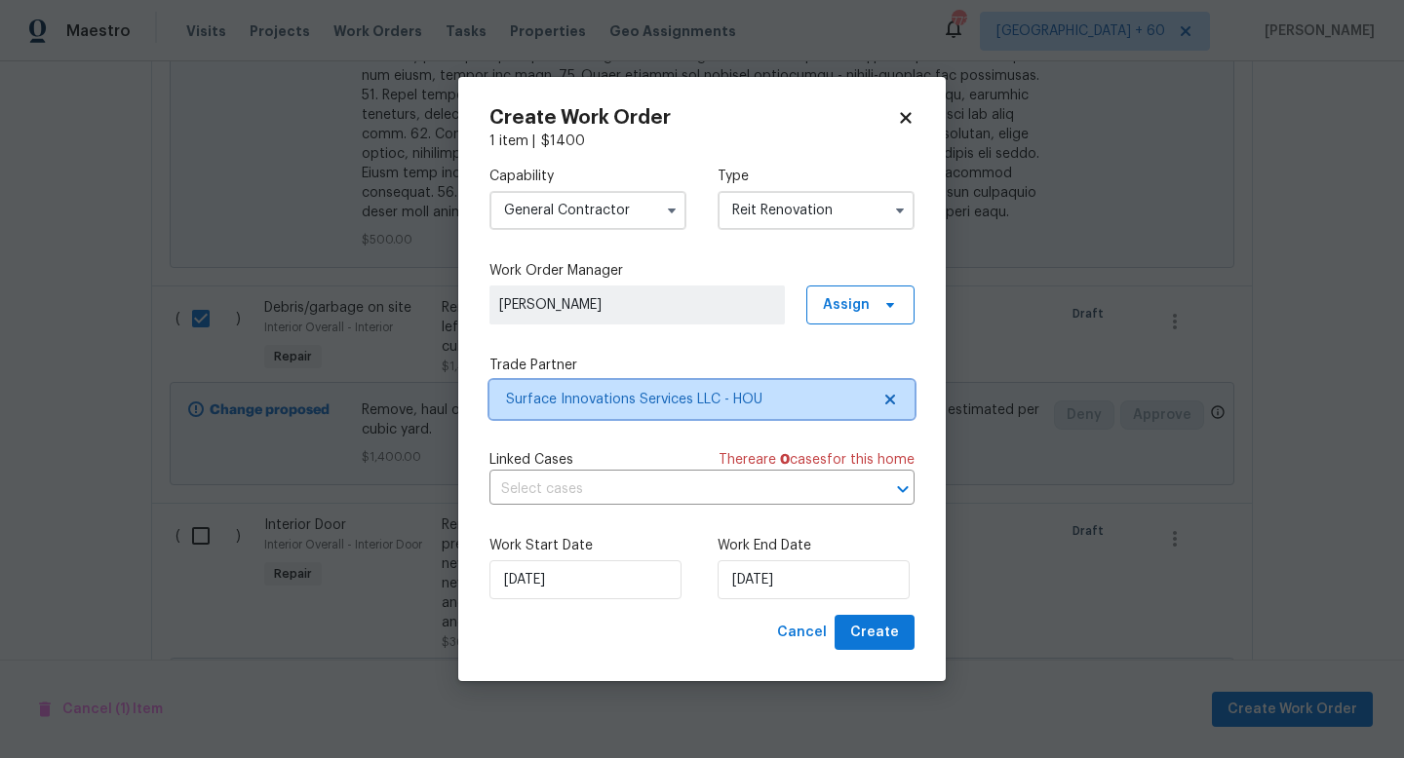
scroll to position [0, 0]
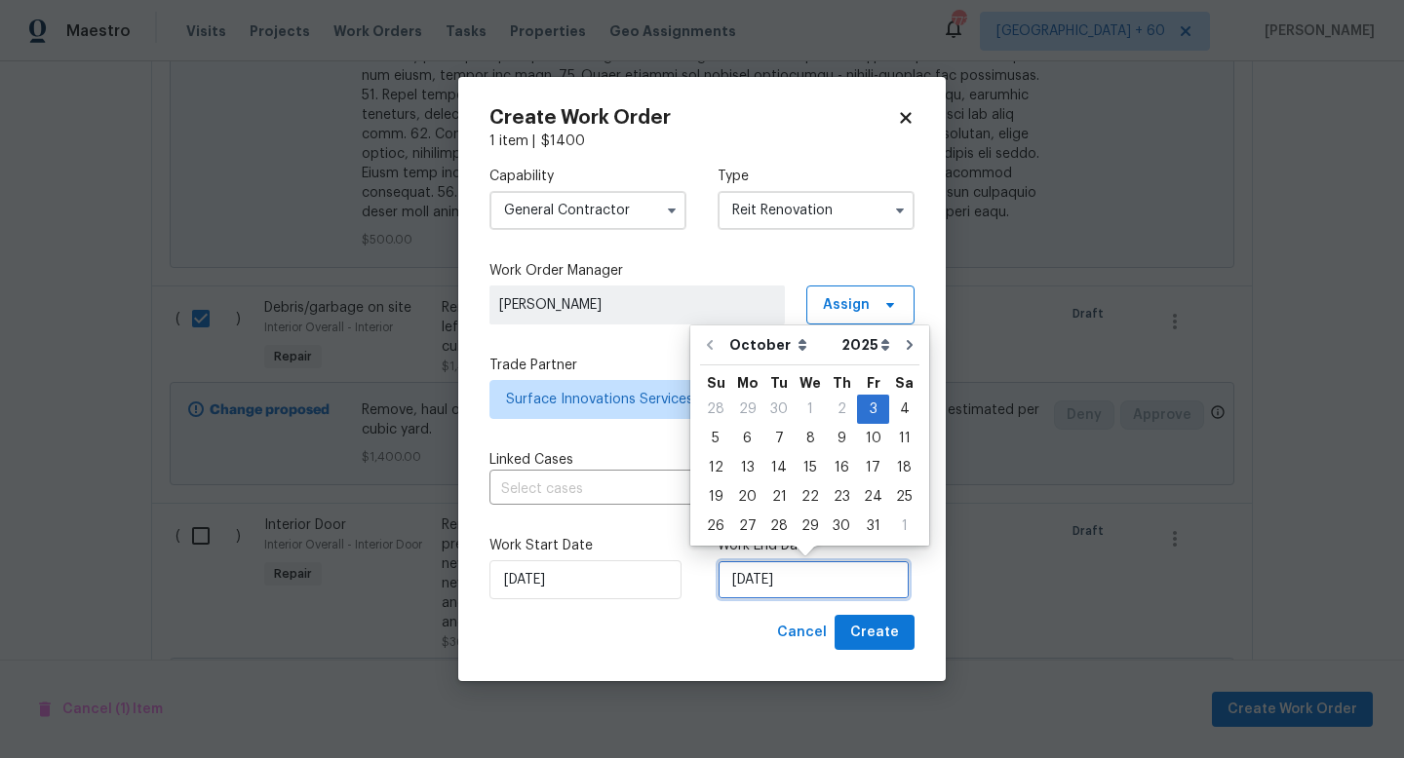
click at [753, 587] on input "[DATE]" at bounding box center [814, 580] width 192 height 39
click at [893, 407] on div "4" at bounding box center [904, 409] width 30 height 27
type input "[DATE]"
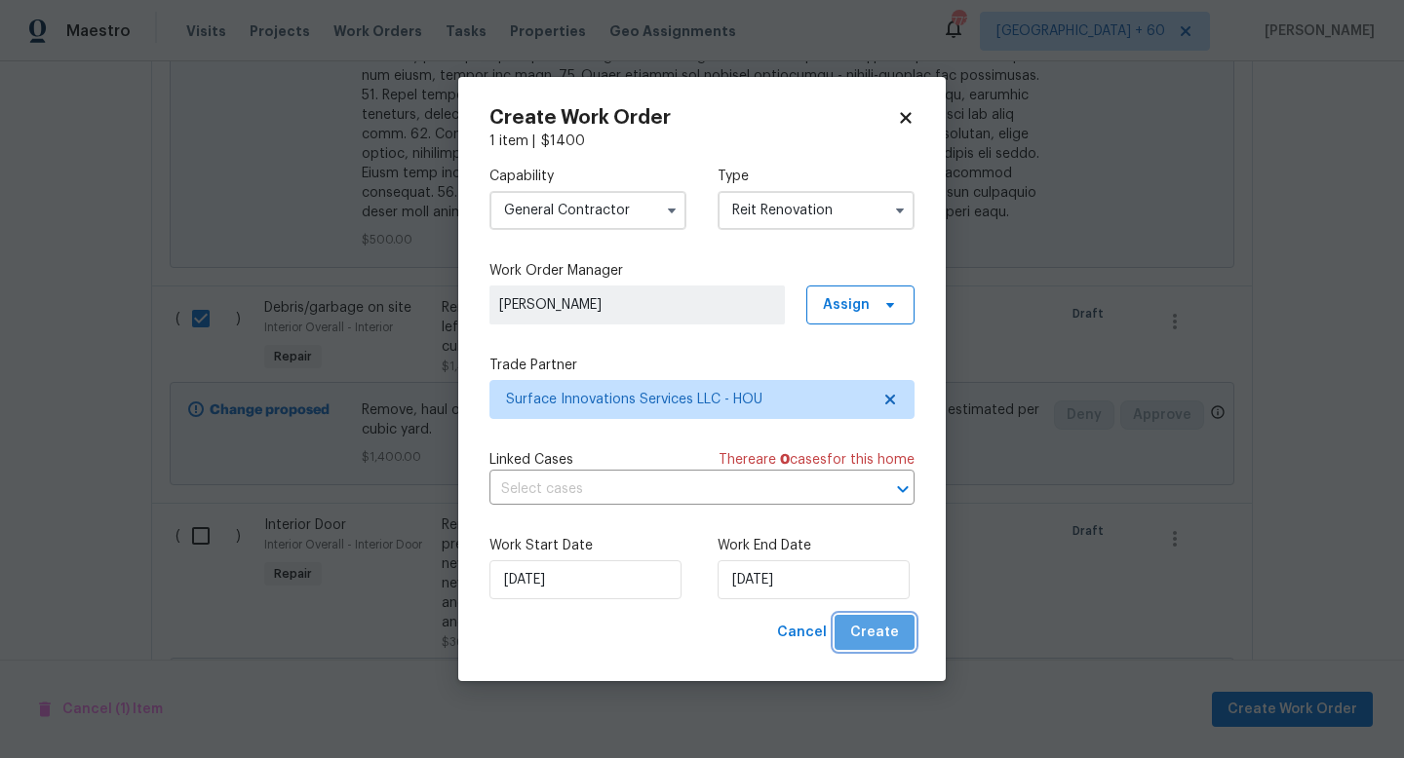
click at [879, 631] on span "Create" at bounding box center [874, 633] width 49 height 24
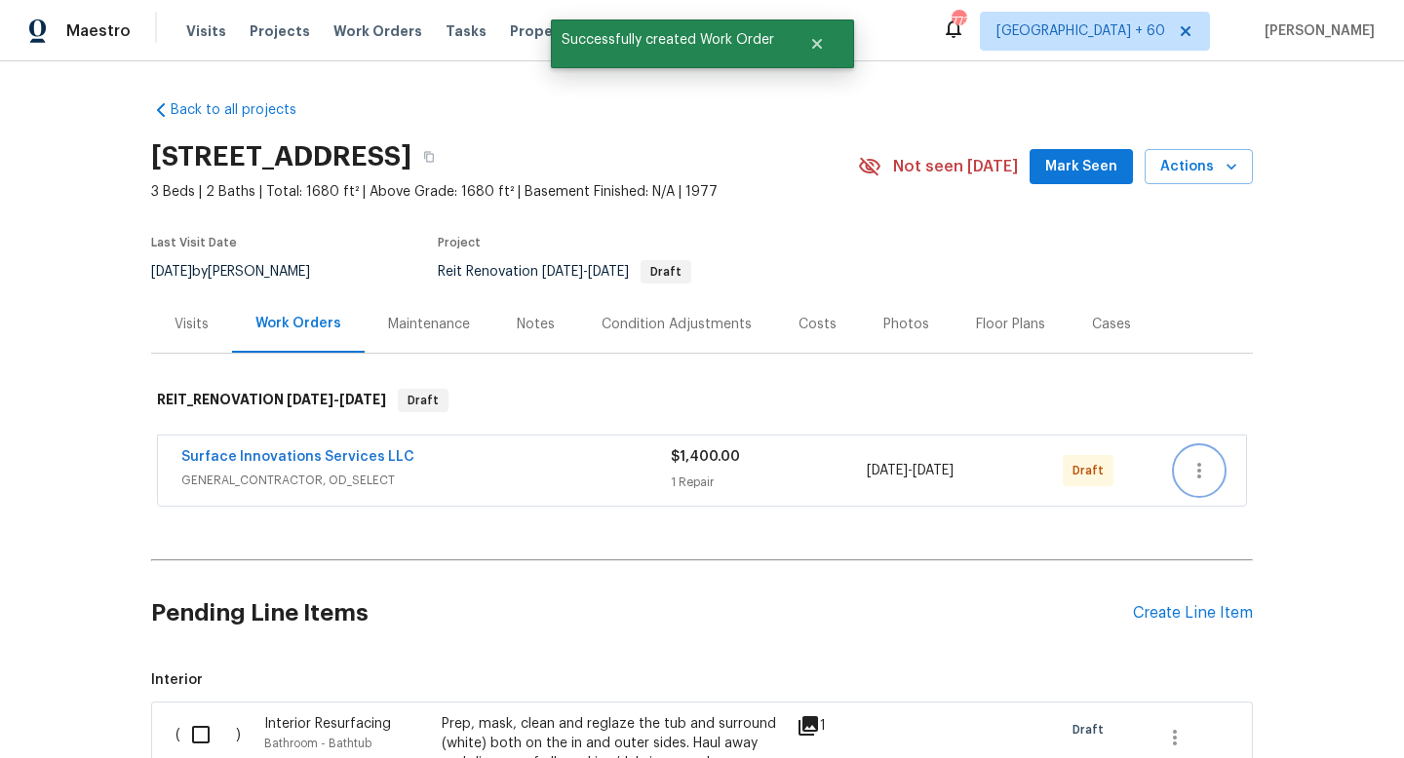
click at [1189, 473] on icon "button" at bounding box center [1198, 470] width 23 height 23
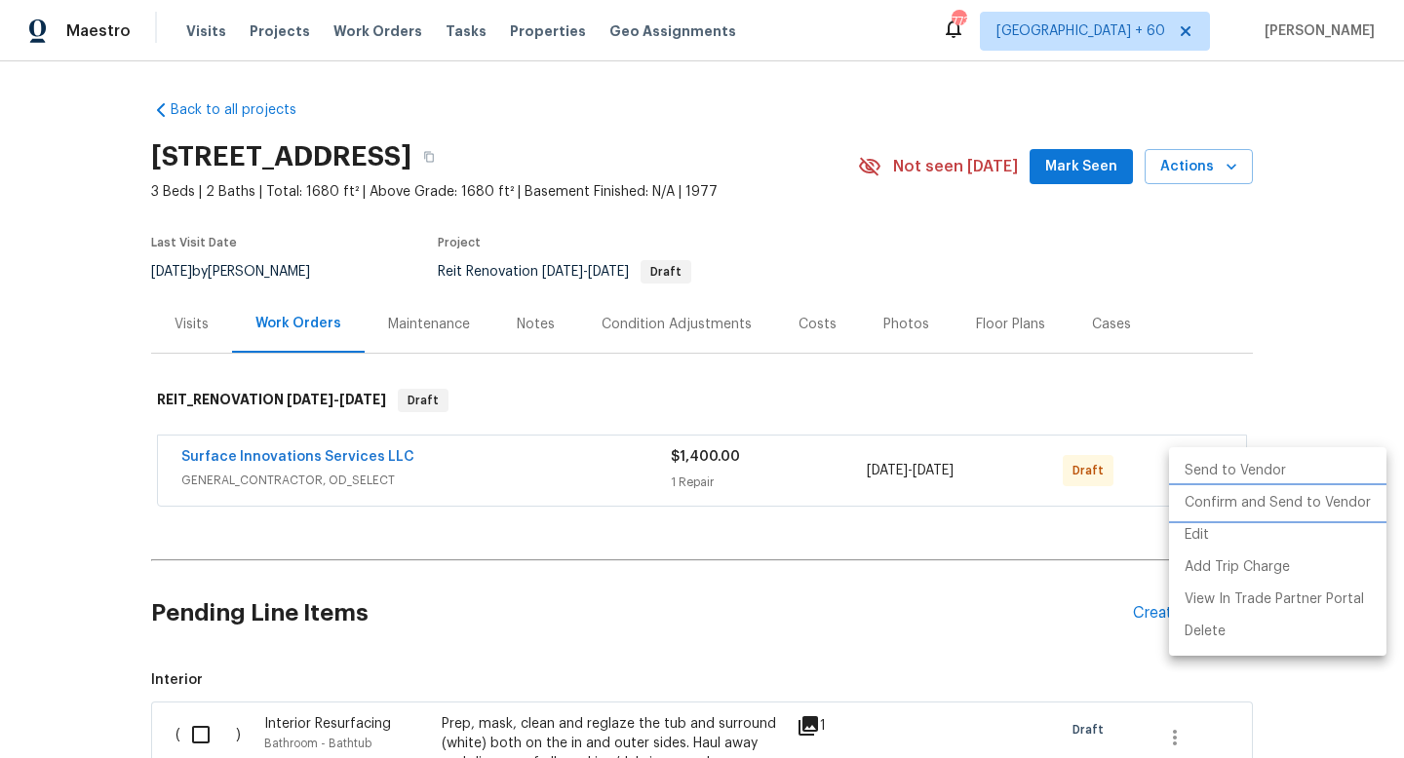
click at [1203, 501] on li "Confirm and Send to Vendor" at bounding box center [1277, 503] width 217 height 32
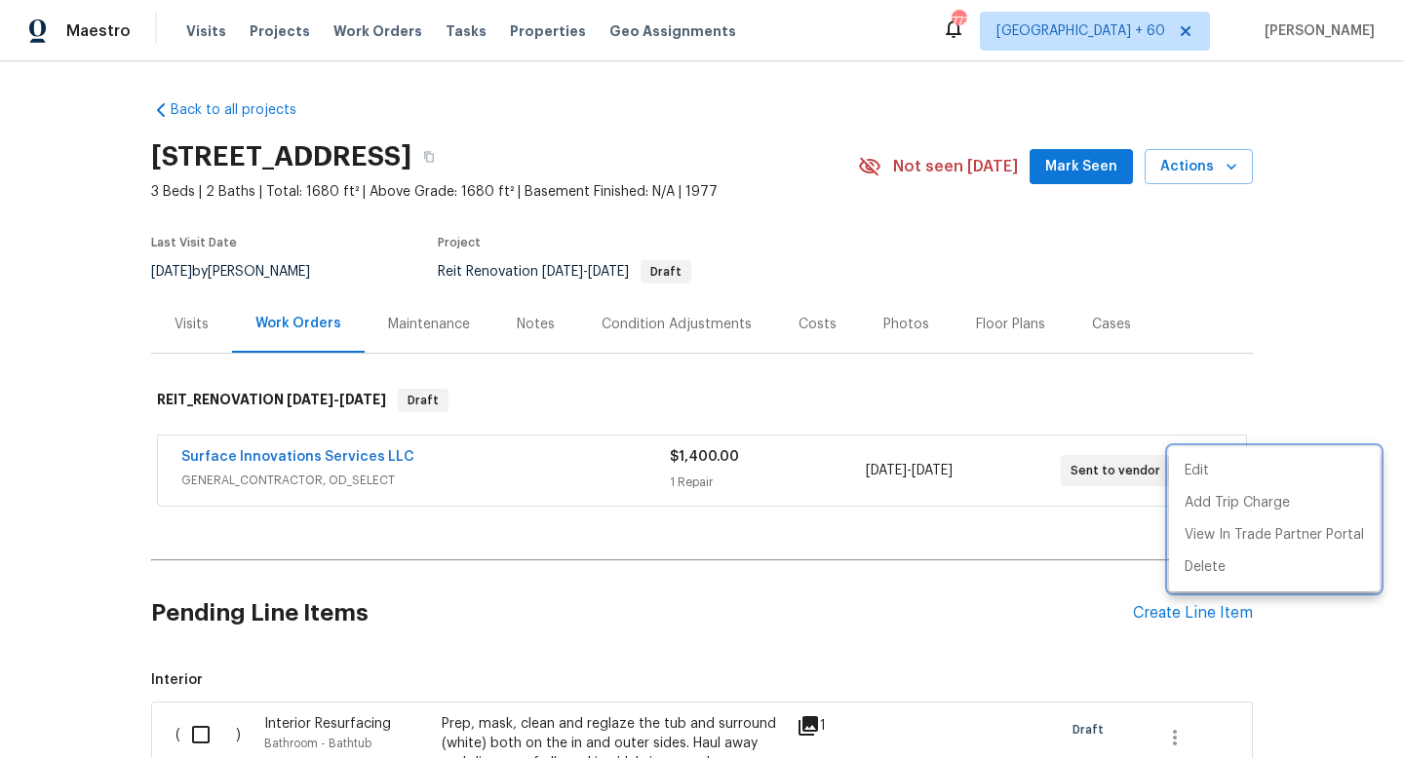
click at [371, 462] on div at bounding box center [702, 379] width 1404 height 758
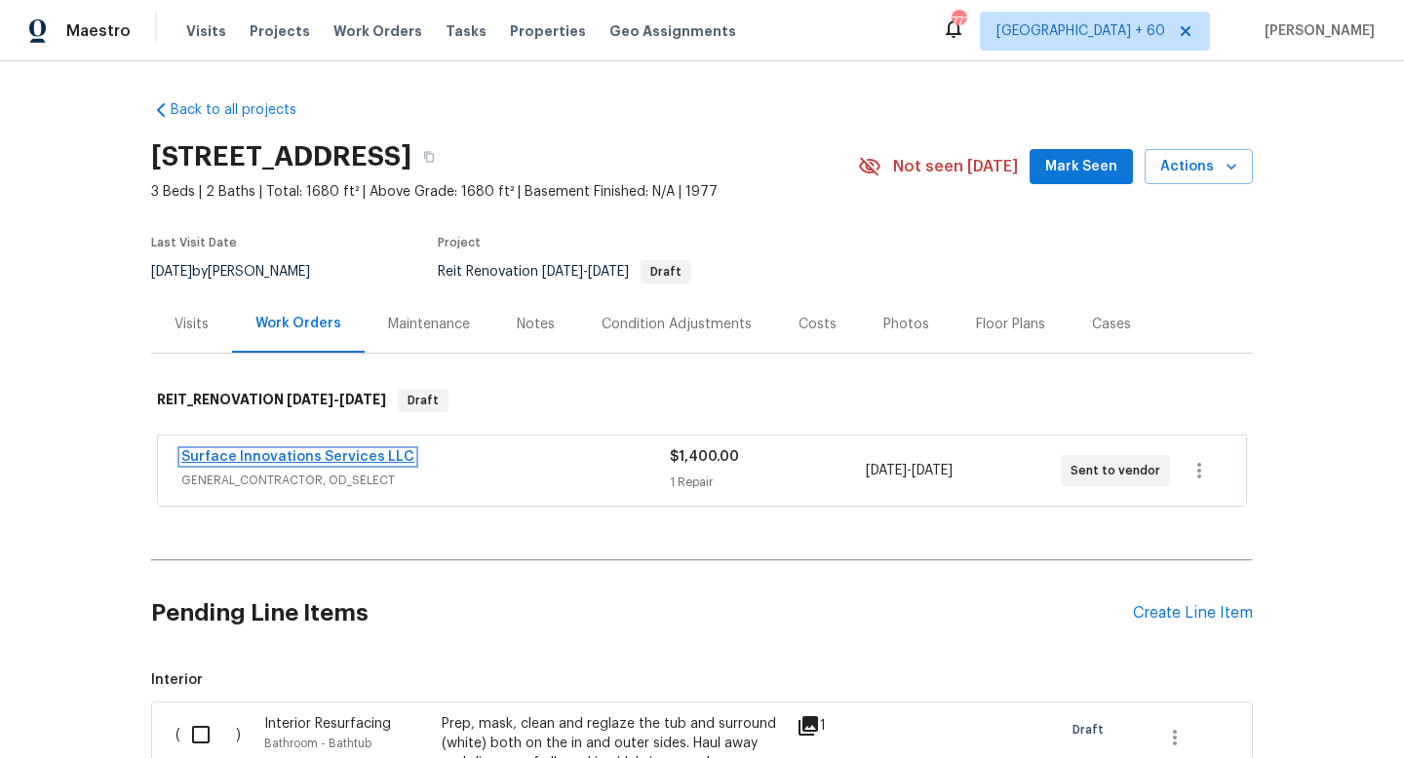
click at [374, 460] on link "Surface Innovations Services LLC" at bounding box center [297, 457] width 233 height 14
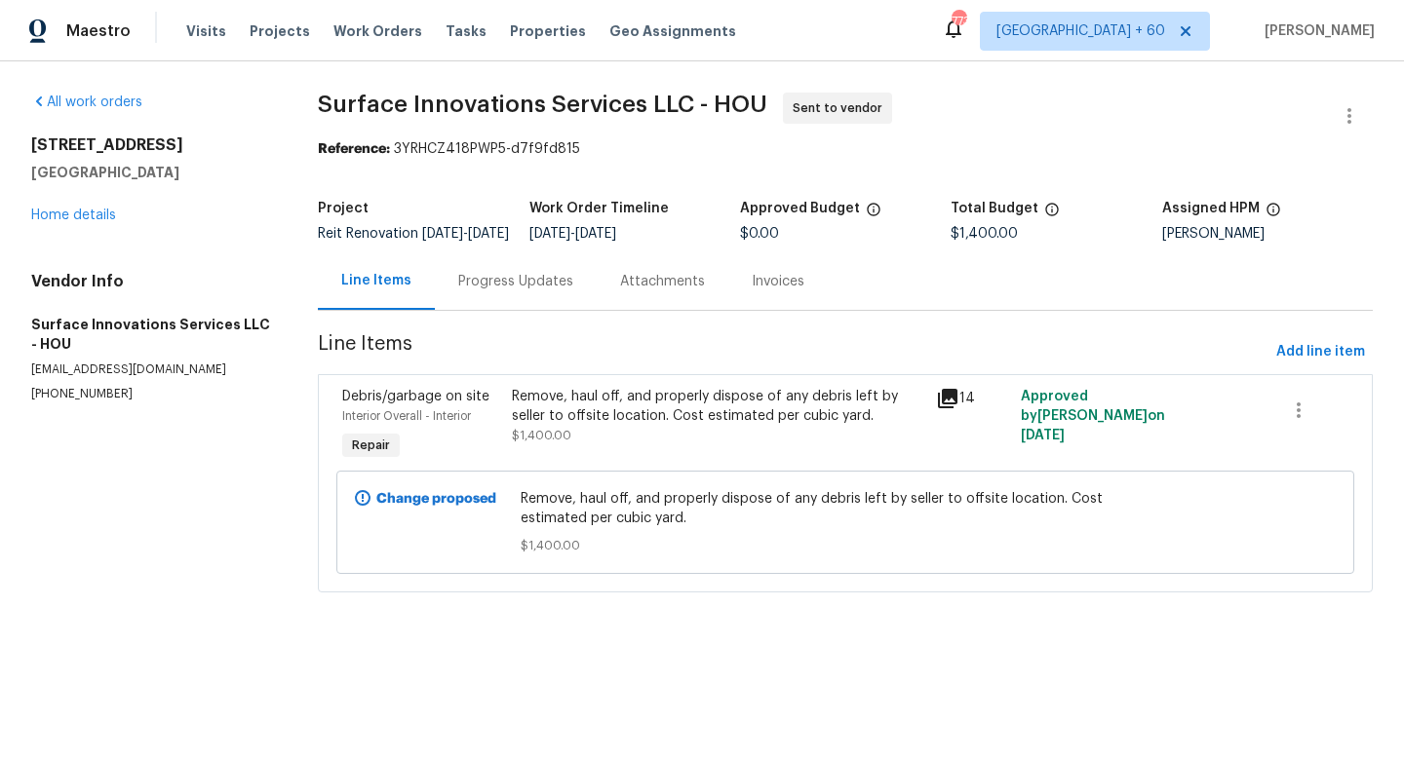
click at [936, 410] on icon at bounding box center [947, 398] width 23 height 23
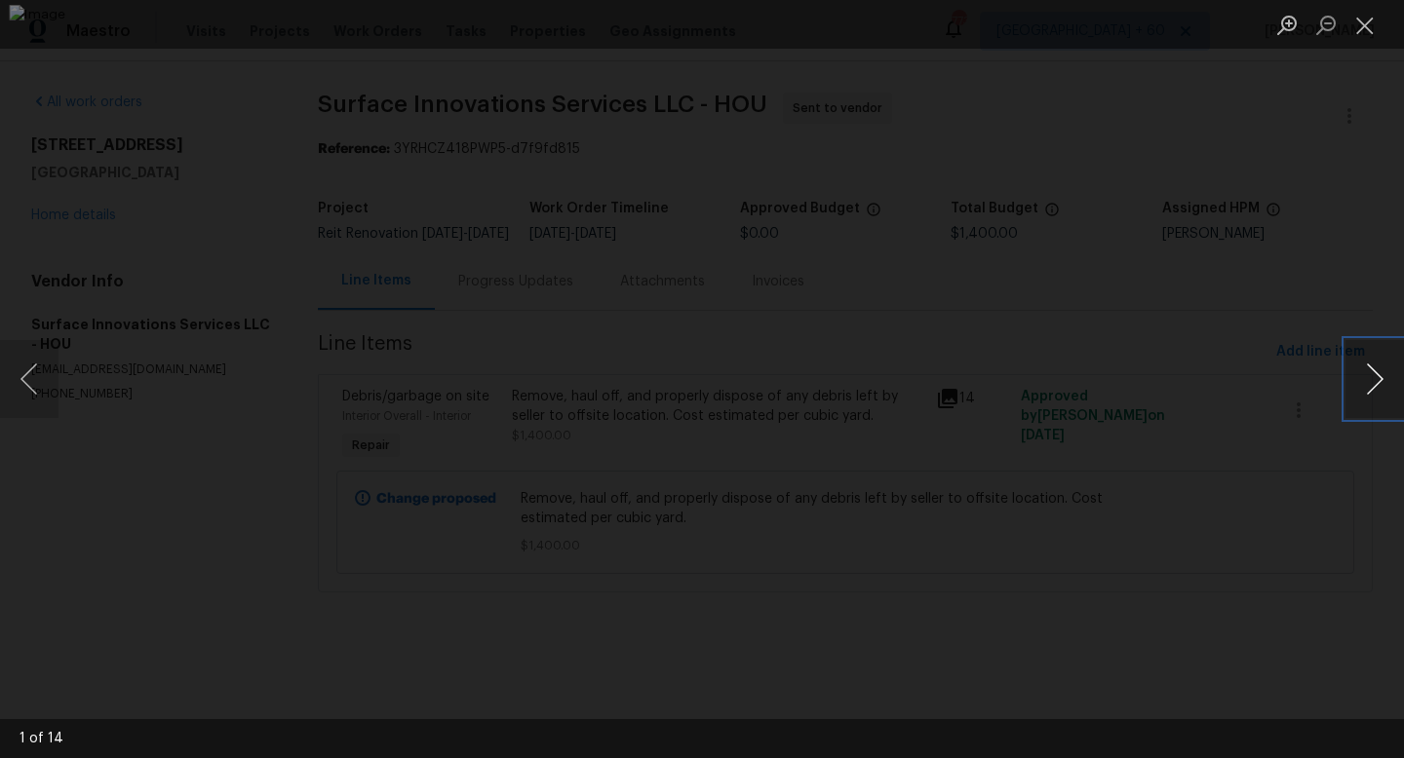
click at [1378, 388] on button "Next image" at bounding box center [1374, 379] width 58 height 78
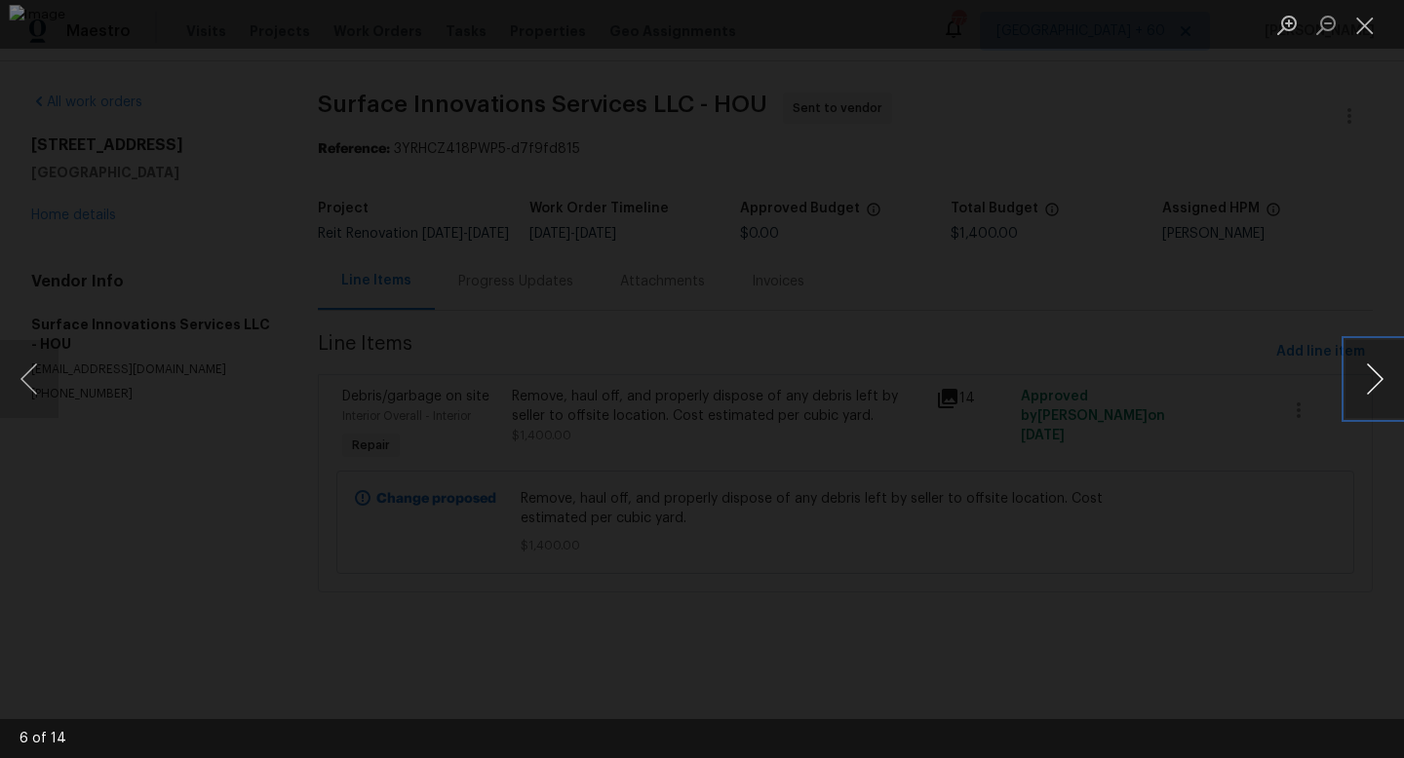
click at [1378, 388] on button "Next image" at bounding box center [1374, 379] width 58 height 78
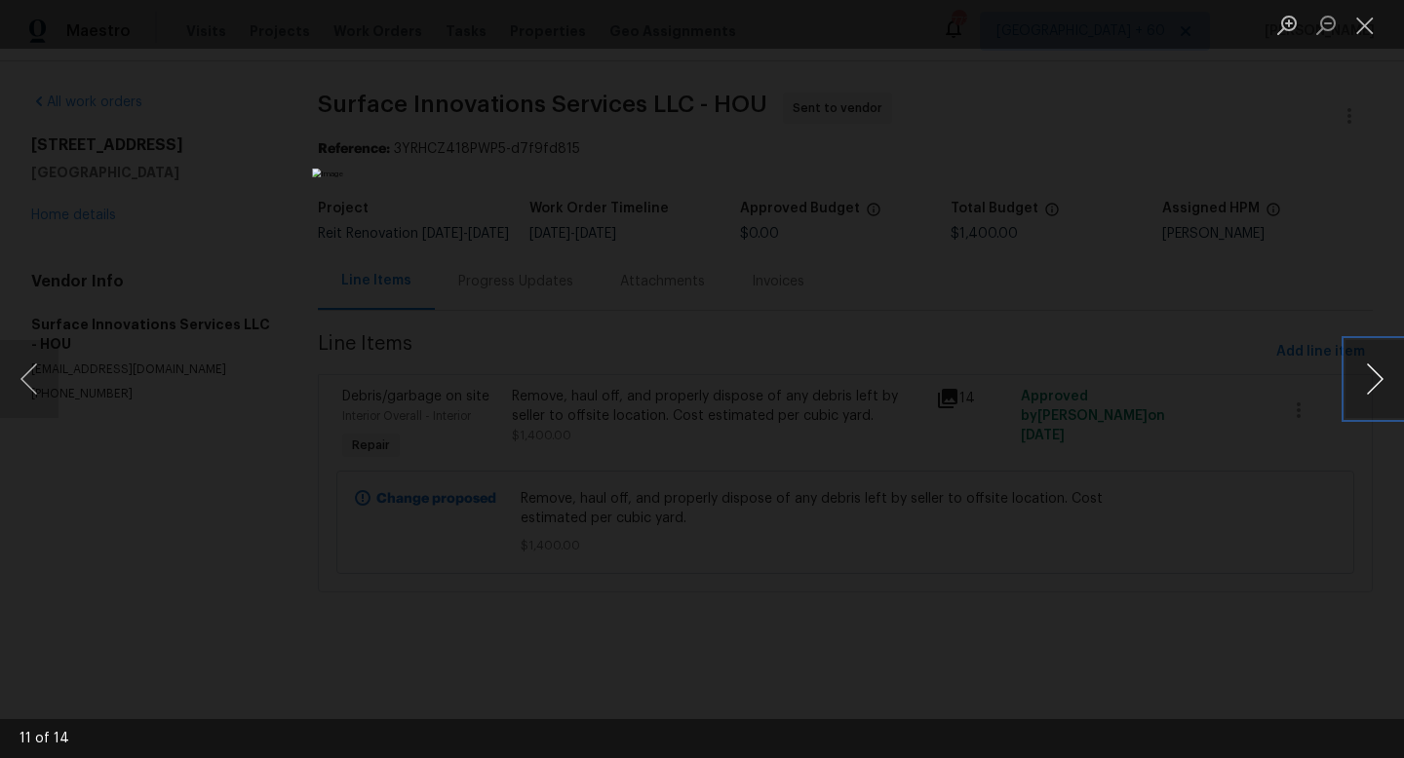
click at [1378, 388] on button "Next image" at bounding box center [1374, 379] width 58 height 78
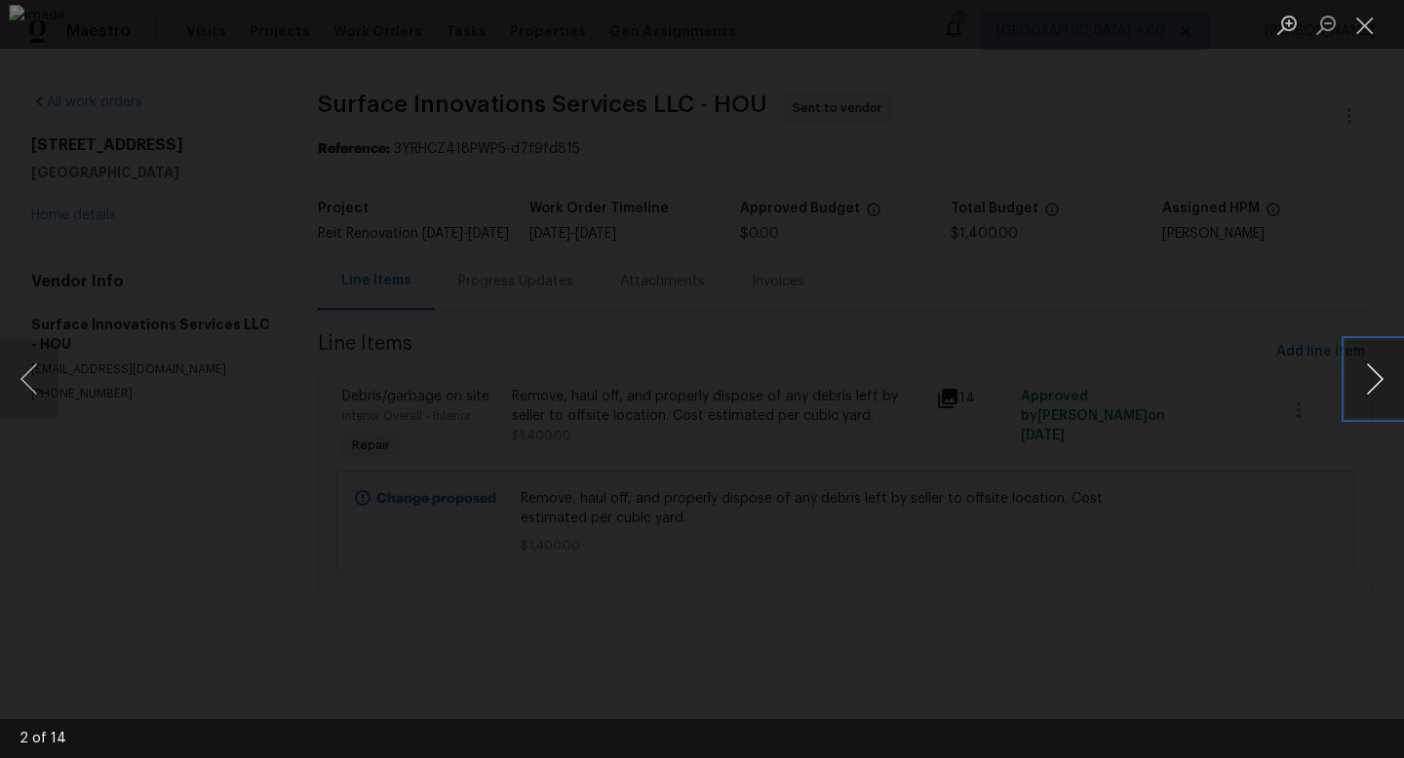
click at [1378, 388] on button "Next image" at bounding box center [1374, 379] width 58 height 78
click at [1367, 31] on button "Close lightbox" at bounding box center [1364, 25] width 39 height 34
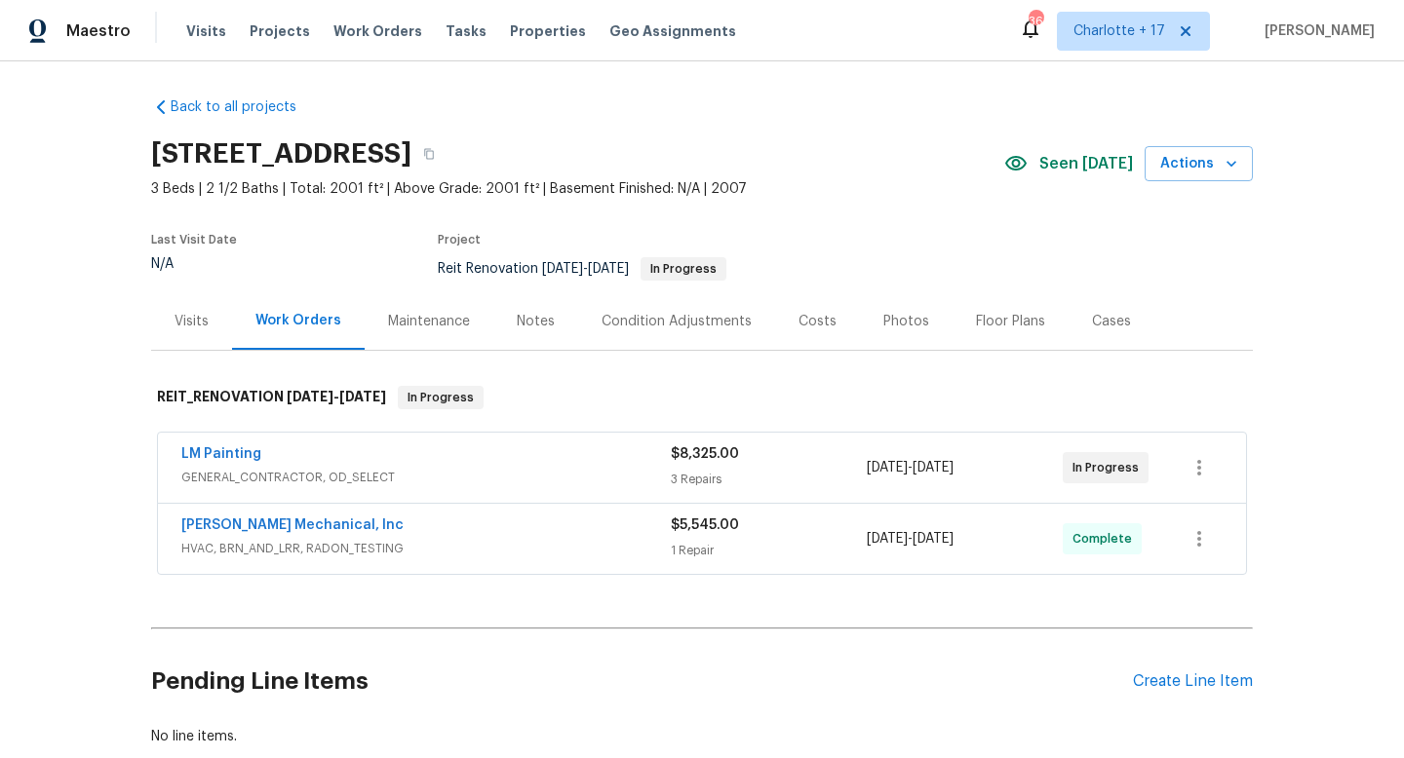
scroll to position [4, 0]
click at [233, 520] on link "JH Martin Mechanical, Inc" at bounding box center [292, 525] width 222 height 14
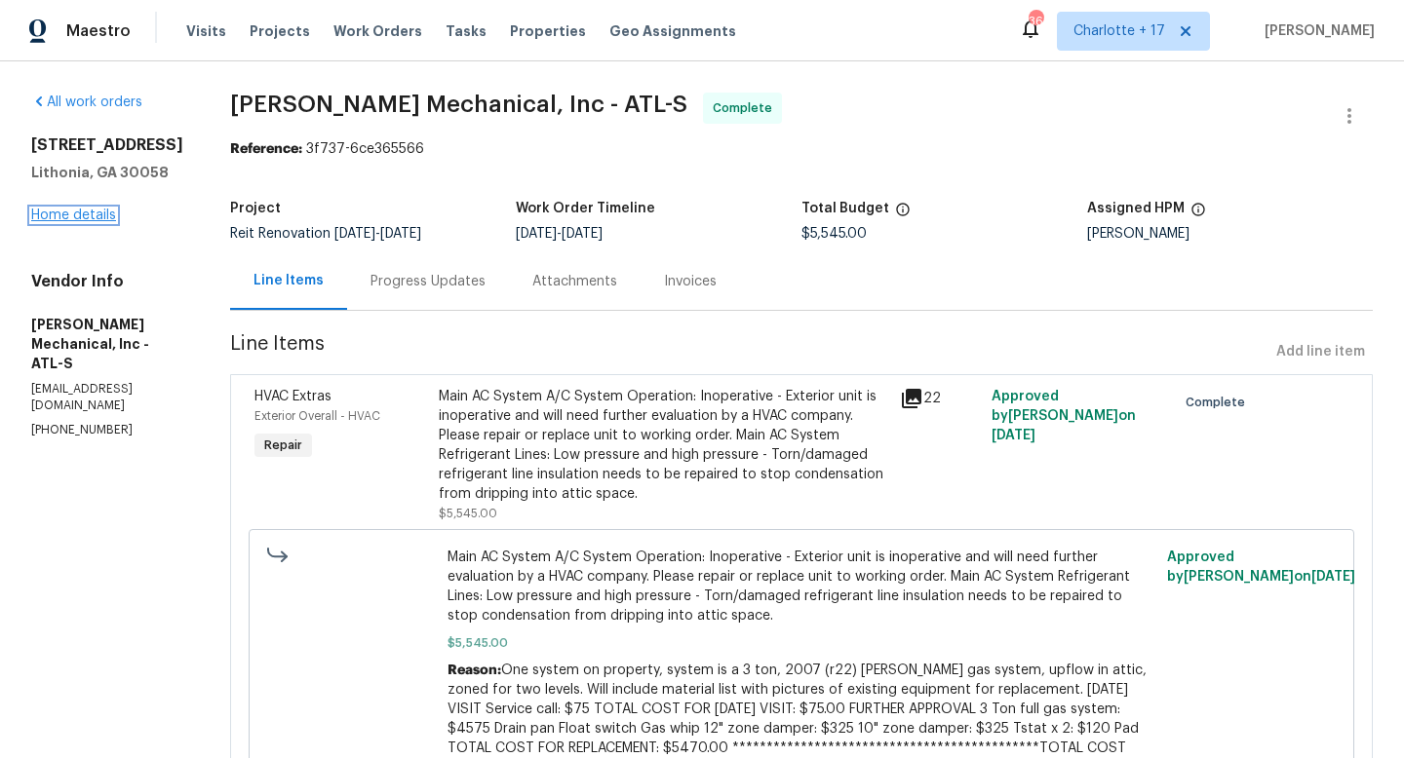
click at [108, 214] on link "Home details" at bounding box center [73, 216] width 85 height 14
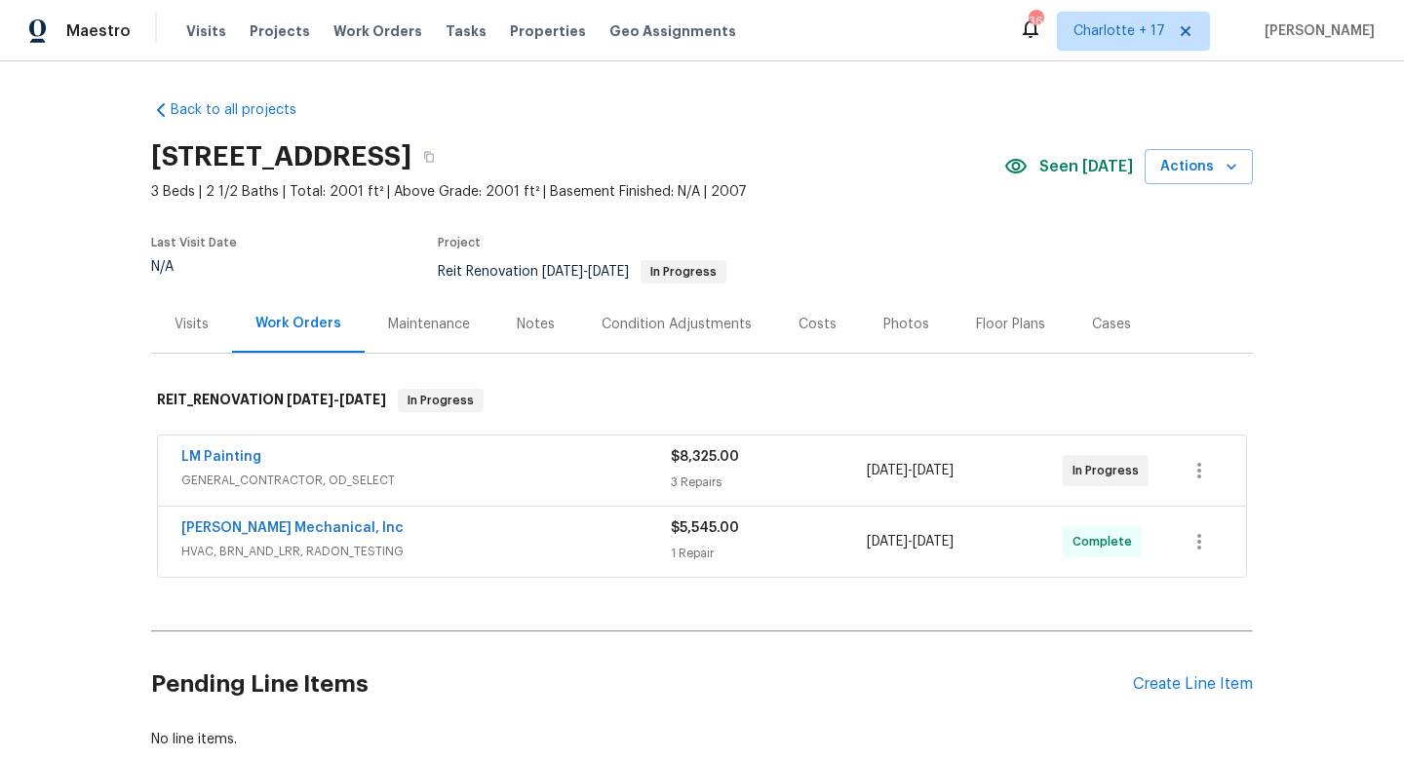
click at [208, 468] on div "LM Painting" at bounding box center [425, 458] width 489 height 23
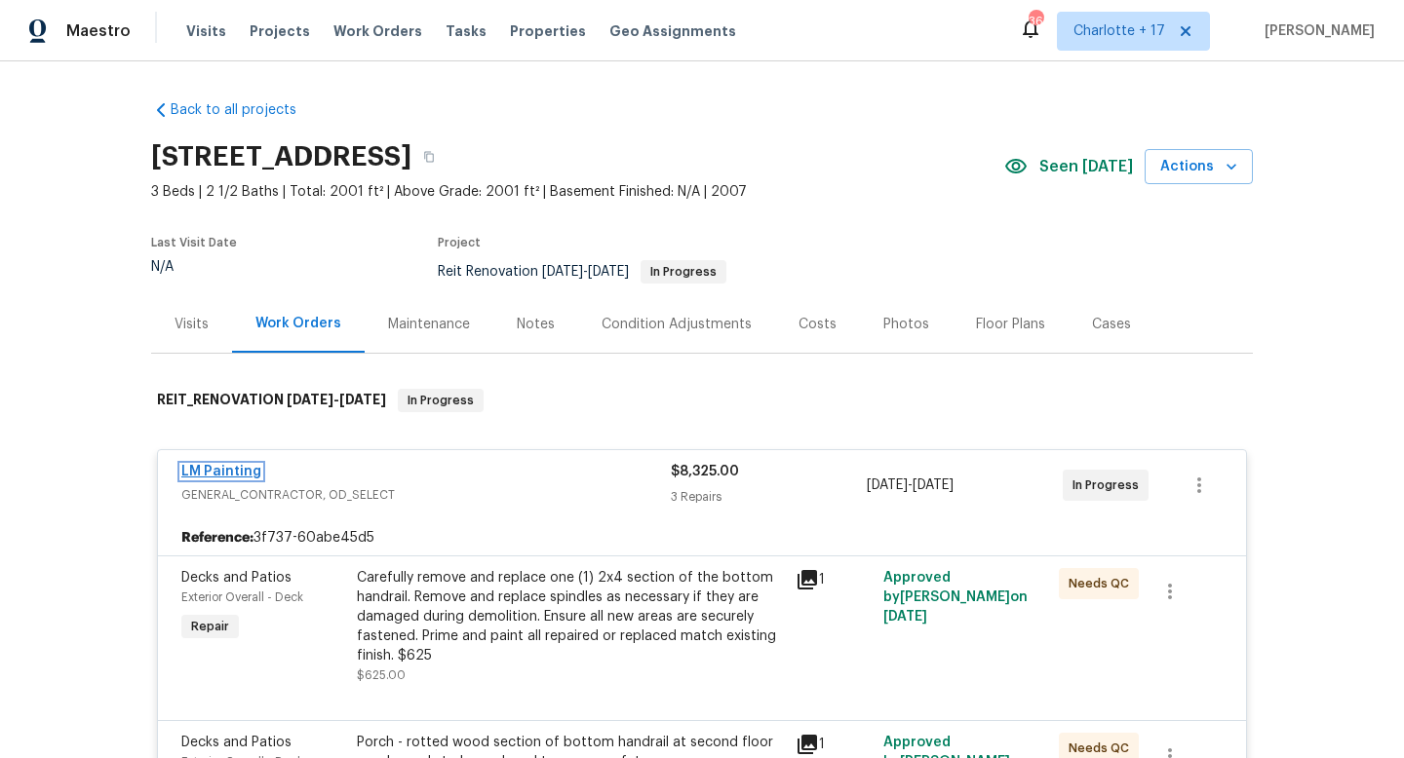
click at [207, 478] on link "LM Painting" at bounding box center [221, 472] width 80 height 14
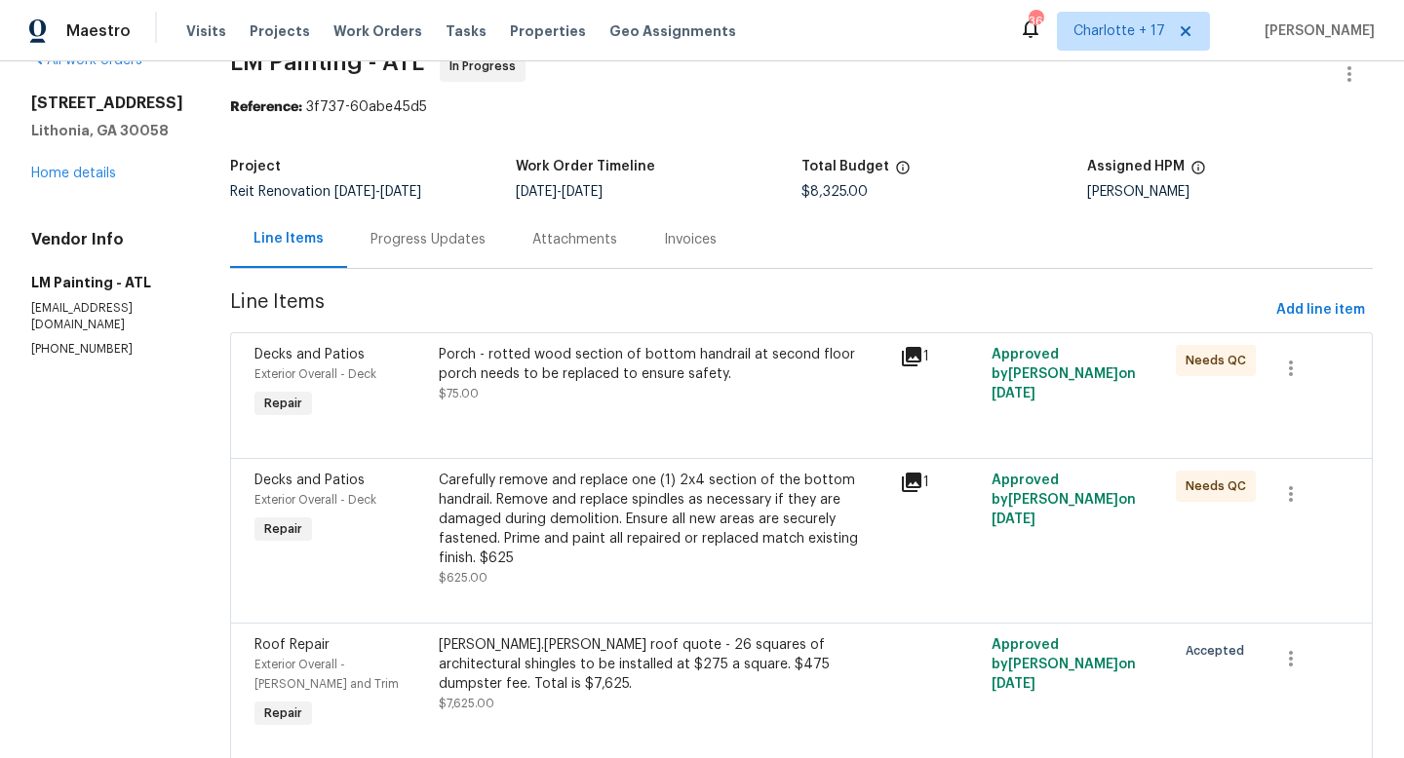
scroll to position [124, 0]
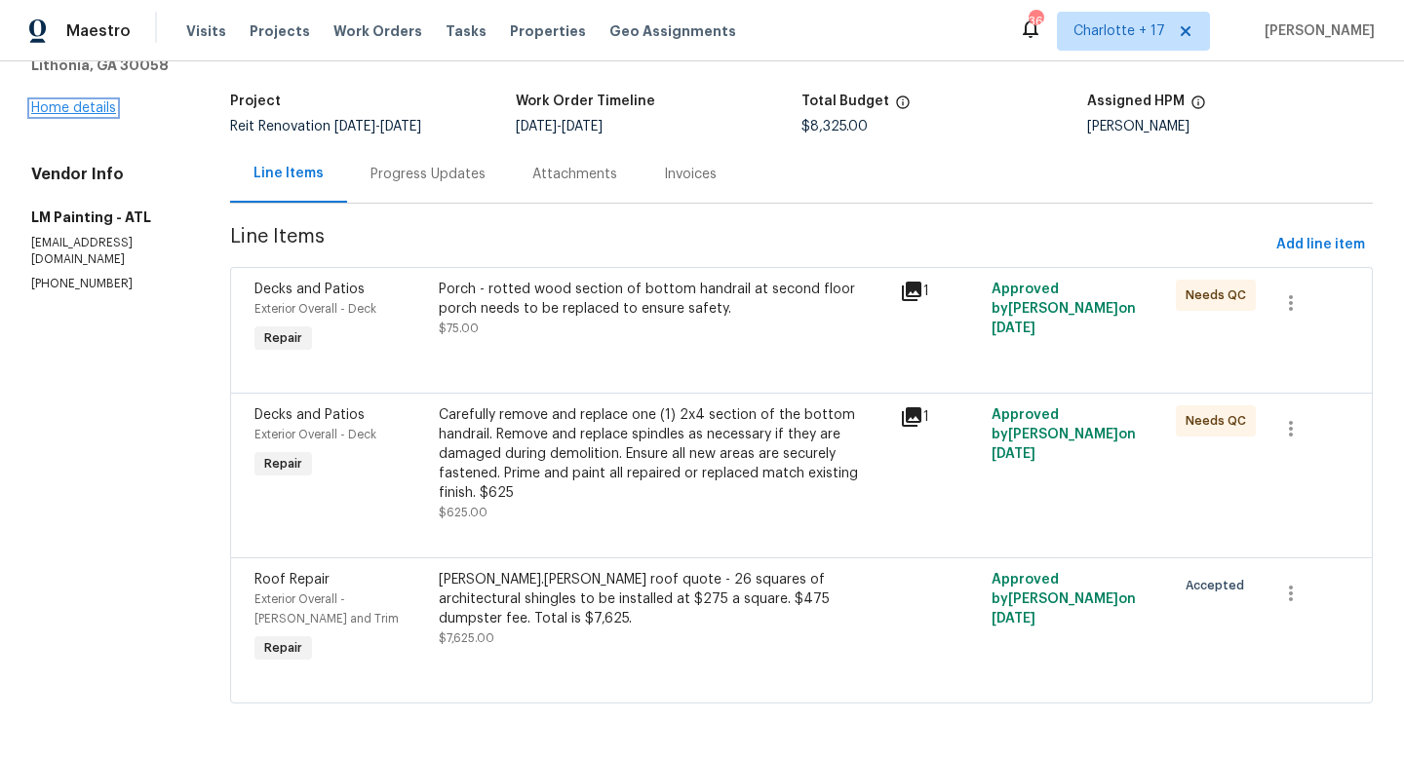
click at [35, 101] on link "Home details" at bounding box center [73, 108] width 85 height 14
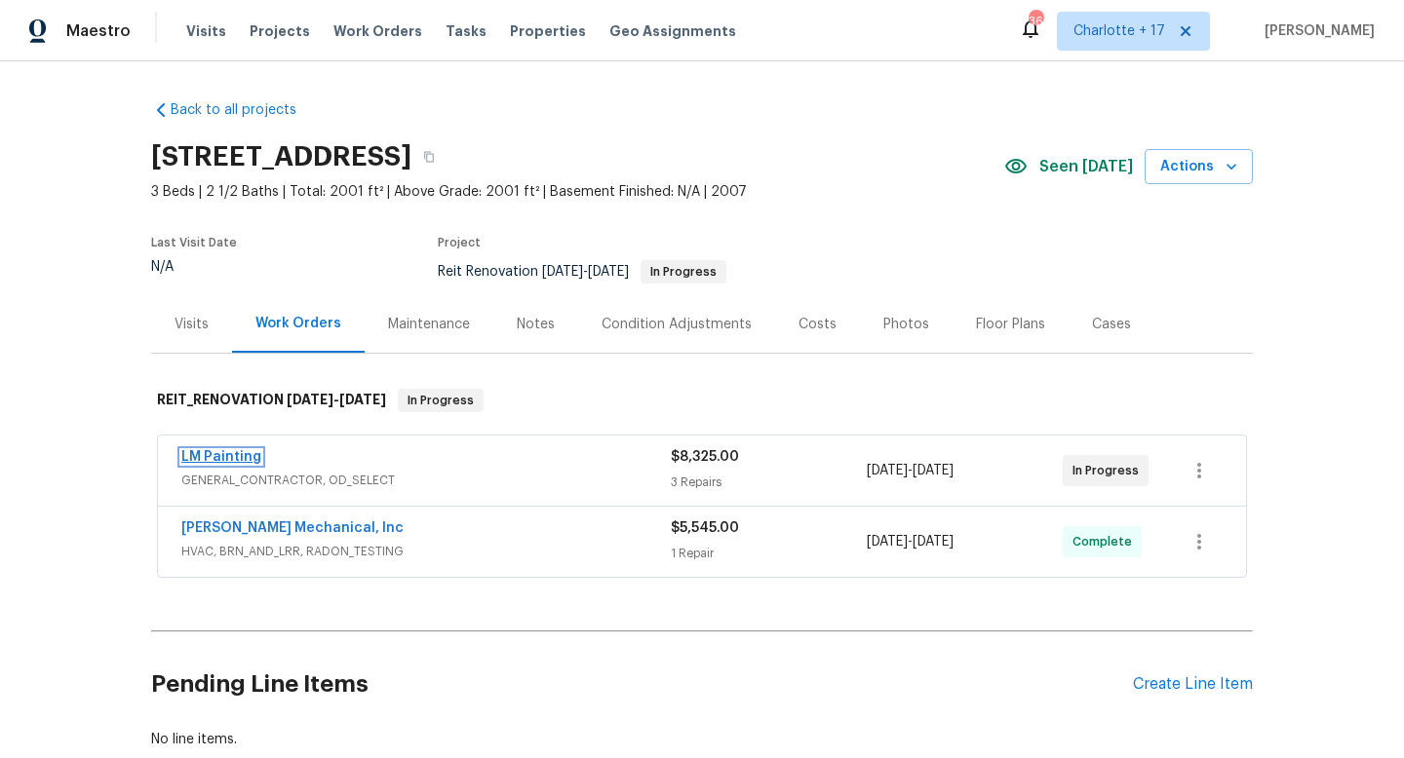
click at [213, 463] on link "LM Painting" at bounding box center [221, 457] width 80 height 14
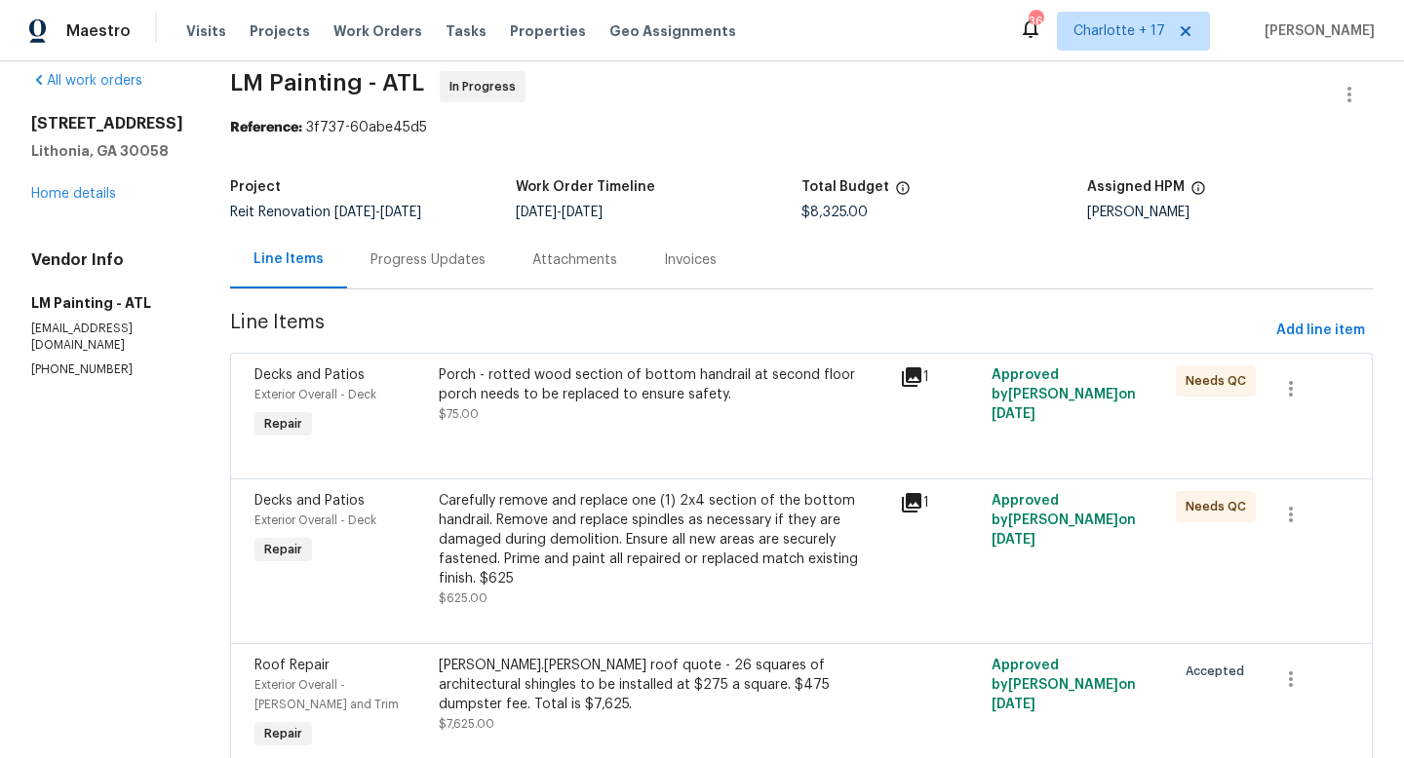
scroll to position [27, 0]
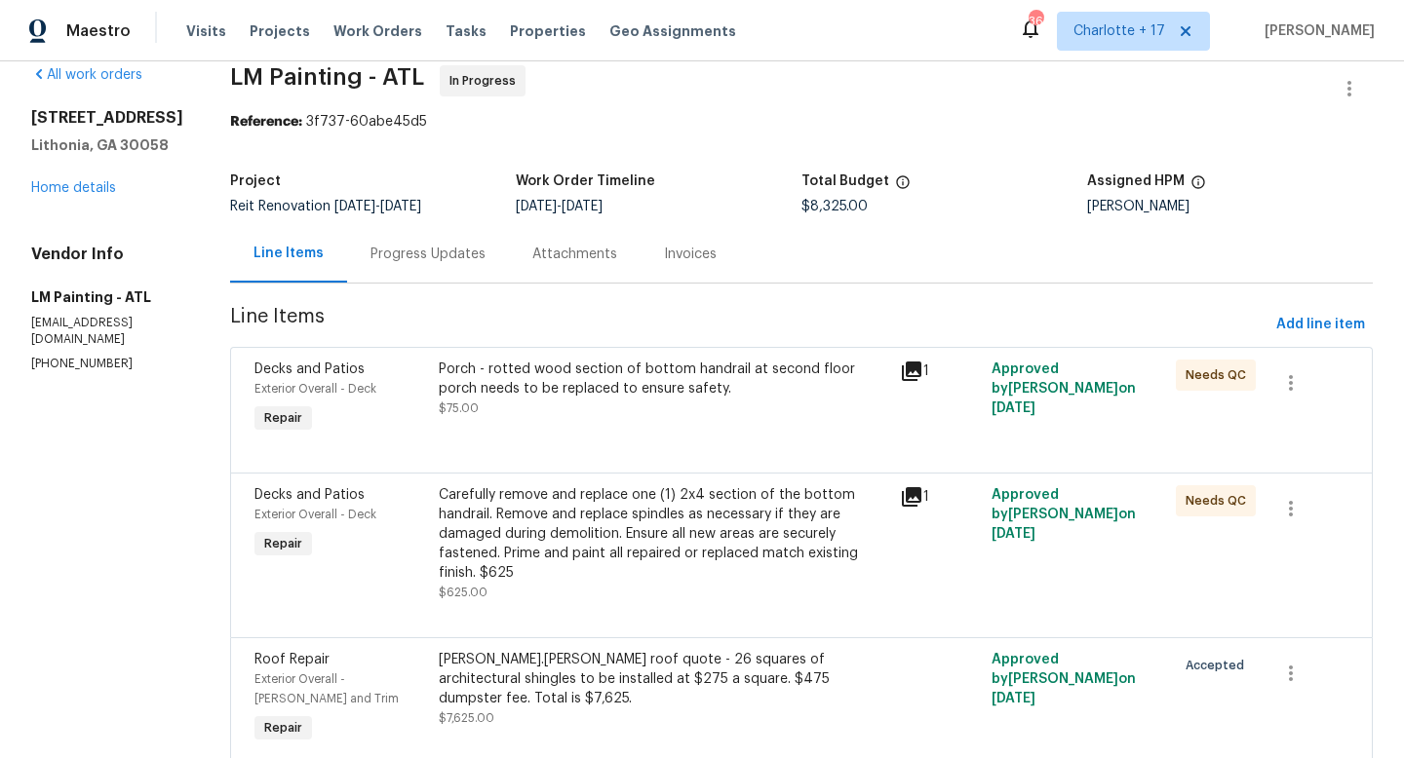
click at [791, 398] on div "Porch - rotted wood section of bottom handrail at second floor porch needs to b…" at bounding box center [663, 389] width 449 height 58
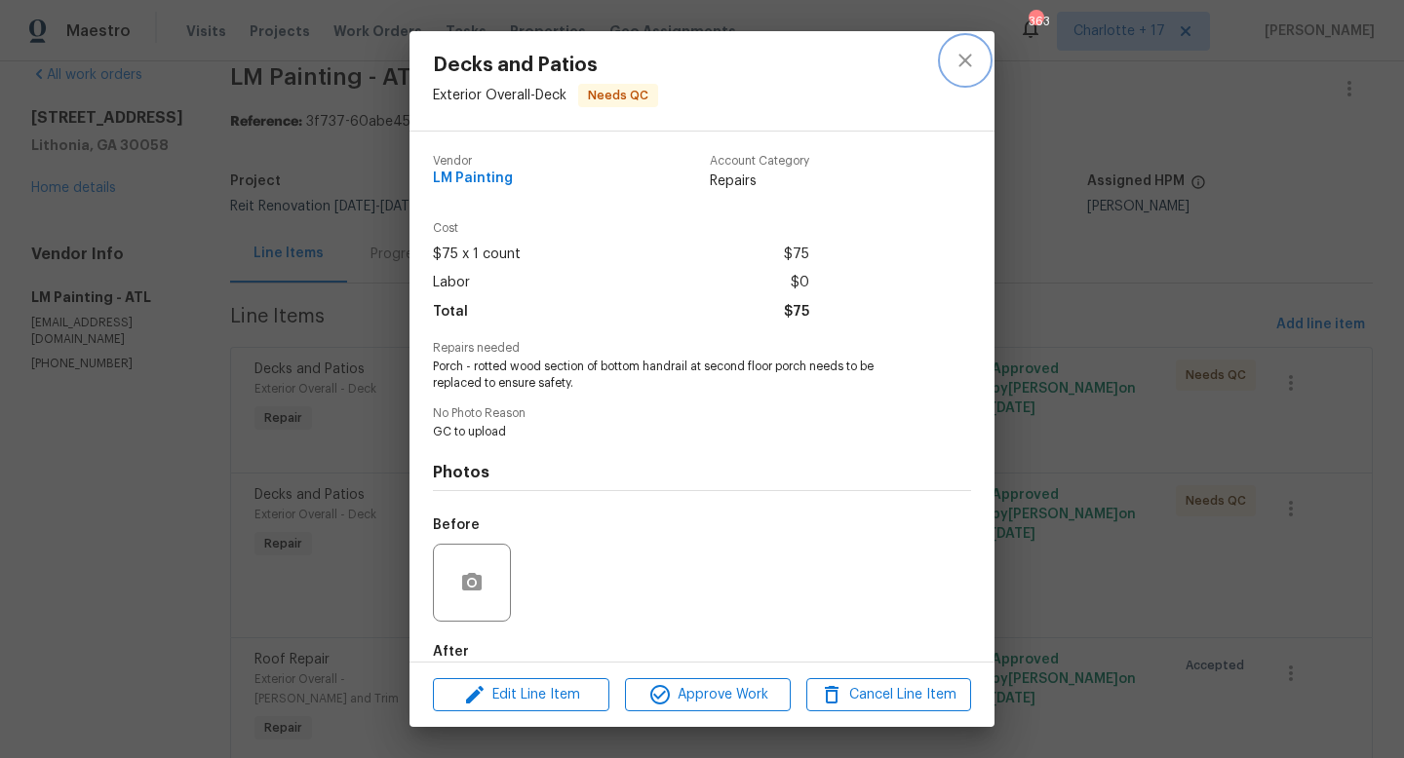
click at [951, 61] on button "close" at bounding box center [965, 60] width 47 height 47
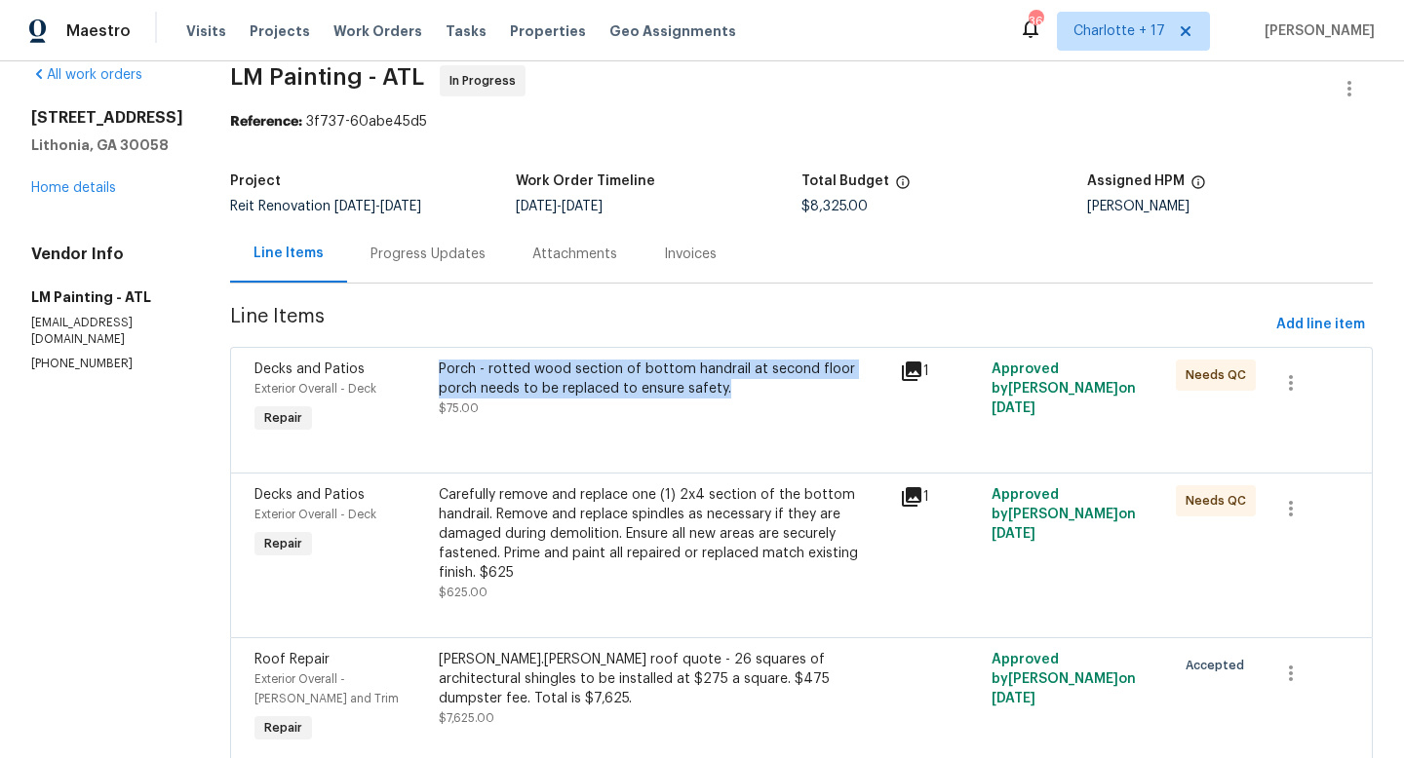
drag, startPoint x: 779, startPoint y: 395, endPoint x: 487, endPoint y: 367, distance: 292.9
click at [487, 367] on div "Porch - rotted wood section of bottom handrail at second floor porch needs to b…" at bounding box center [663, 379] width 449 height 39
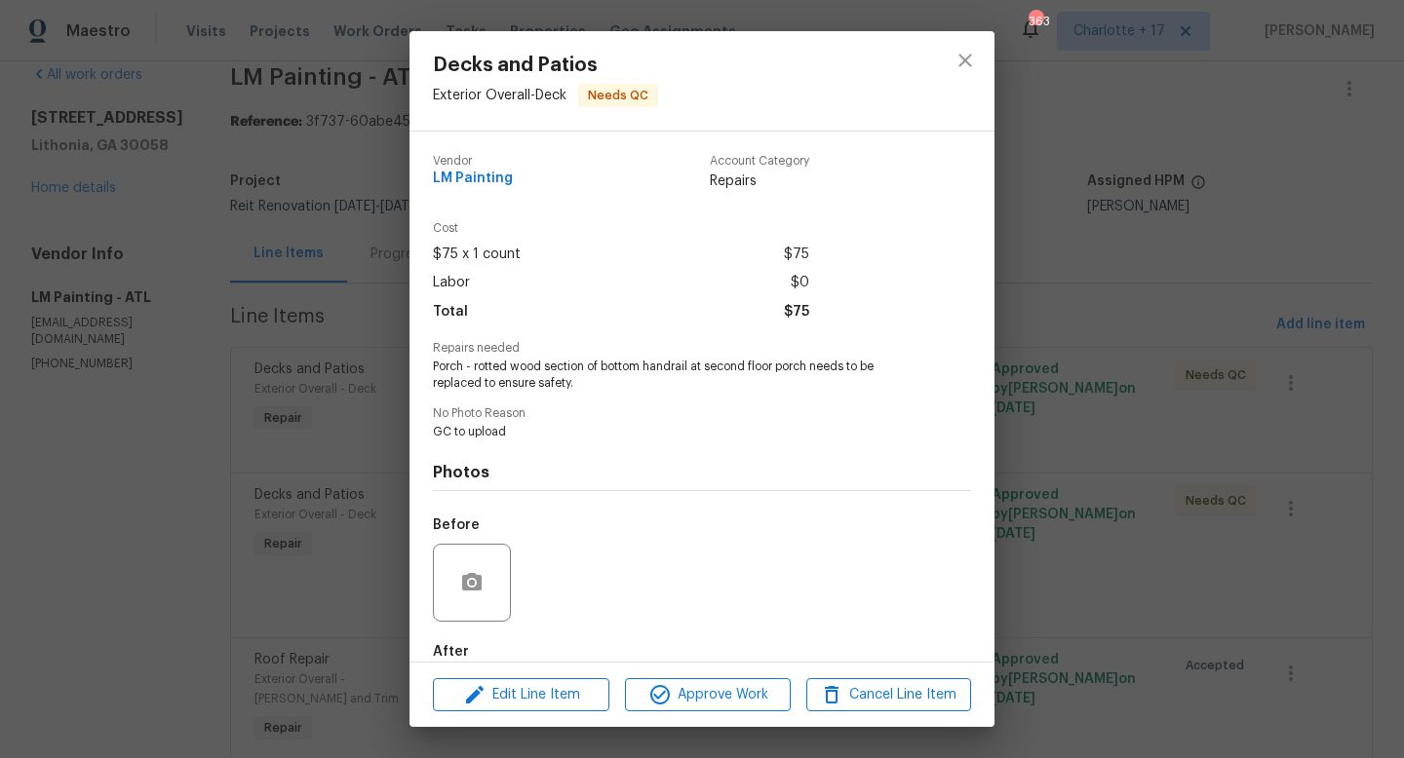
copy div "Porch - rotted wood section of bottom handrail at second floor porch needs to b…"
drag, startPoint x: 432, startPoint y: 364, endPoint x: 576, endPoint y: 389, distance: 146.5
click at [576, 389] on div "Vendor LM Painting Account Category Repairs Cost $75 x 1 count $75 Labor $0 Tot…" at bounding box center [701, 397] width 585 height 530
copy span "Porch - rotted wood section of bottom handrail at second floor porch needs to b…"
click at [278, 396] on div "Decks and Patios Exterior Overall - Deck Needs QC Vendor LM Painting Account Ca…" at bounding box center [702, 379] width 1404 height 758
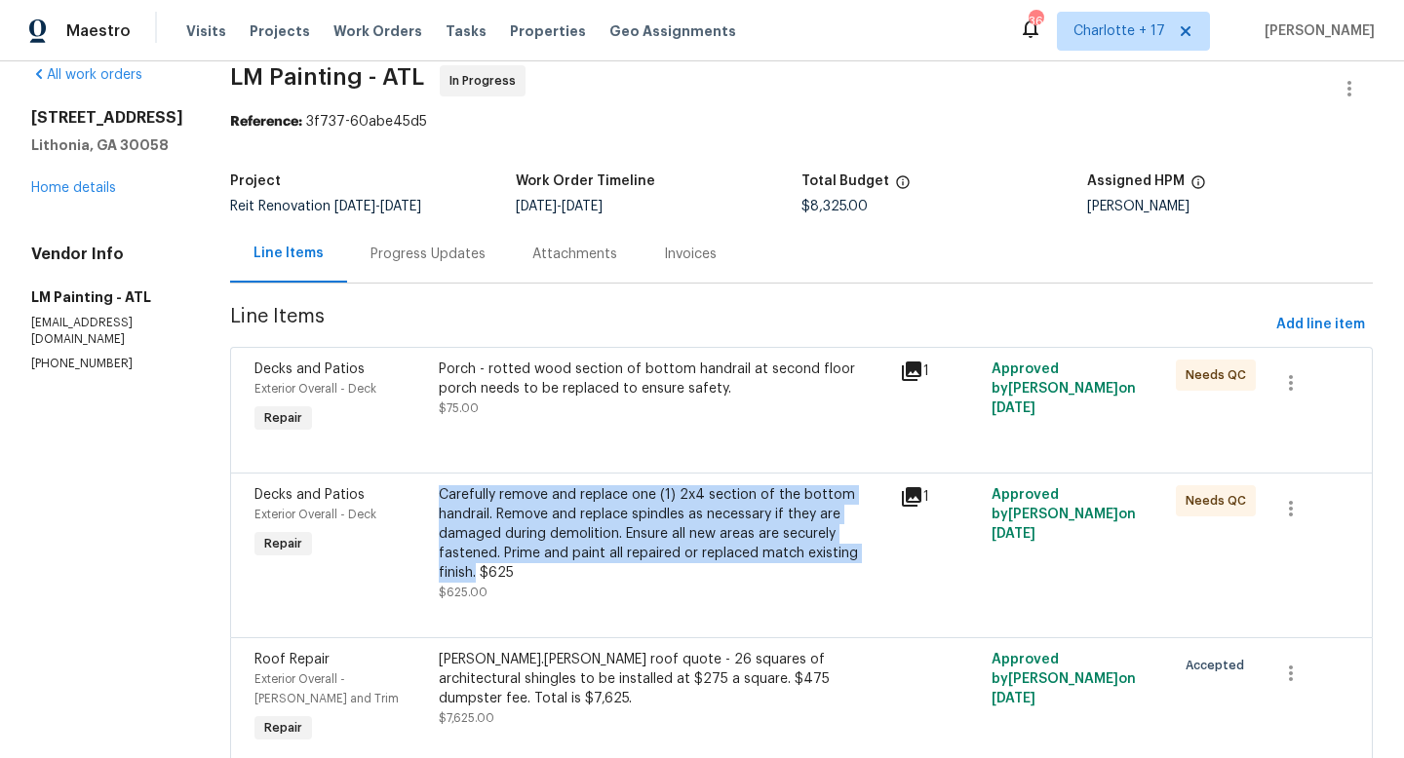
drag, startPoint x: 489, startPoint y: 492, endPoint x: 525, endPoint y: 578, distance: 93.1
click at [525, 578] on div "Carefully remove and replace one (1) 2x4 section of the bottom handrail. Remove…" at bounding box center [663, 533] width 449 height 97
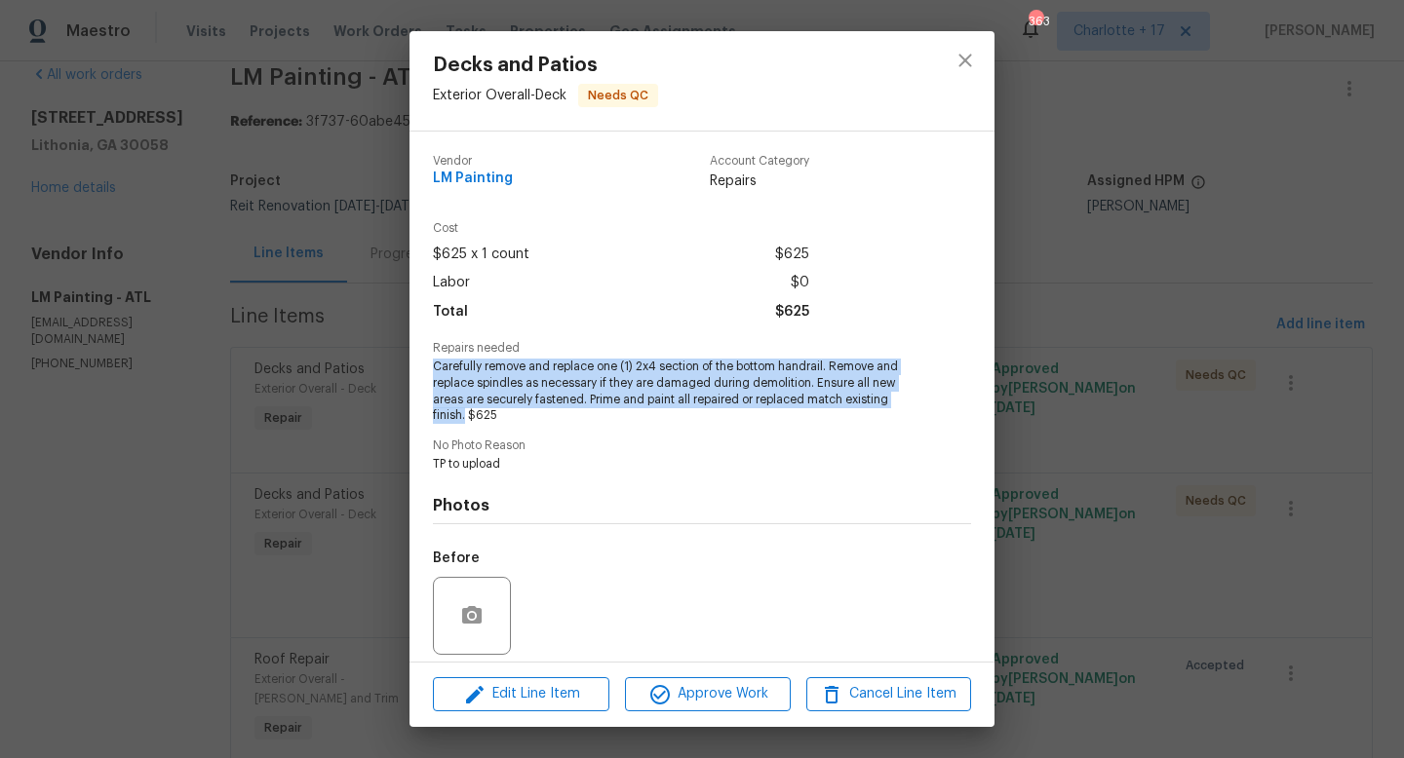
drag, startPoint x: 465, startPoint y: 414, endPoint x: 434, endPoint y: 360, distance: 62.9
click at [434, 360] on span "Carefully remove and replace one (1) 2x4 section of the bottom handrail. Remove…" at bounding box center [675, 391] width 485 height 65
copy span "Carefully remove and replace one (1) 2x4 section of the bottom handrail. Remove…"
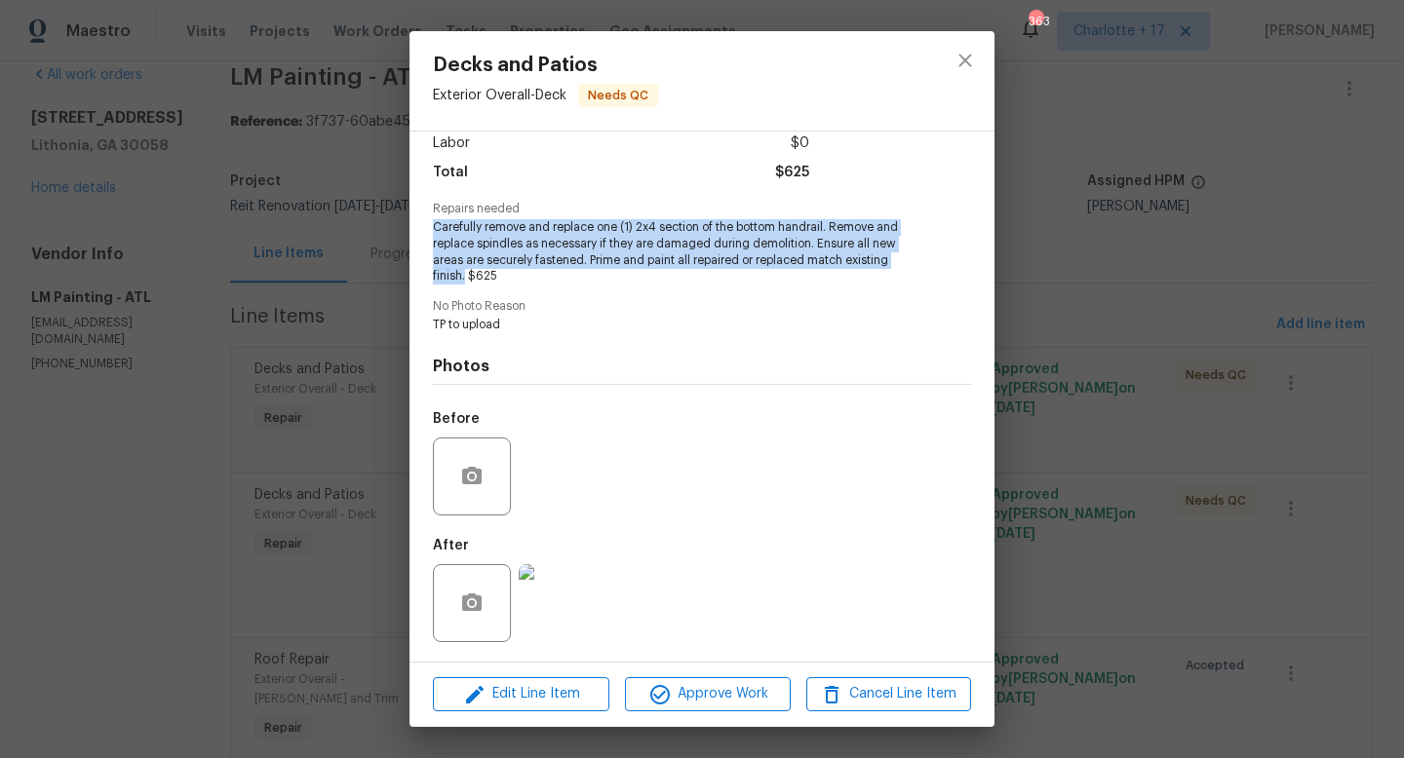
click at [571, 623] on img at bounding box center [558, 603] width 78 height 78
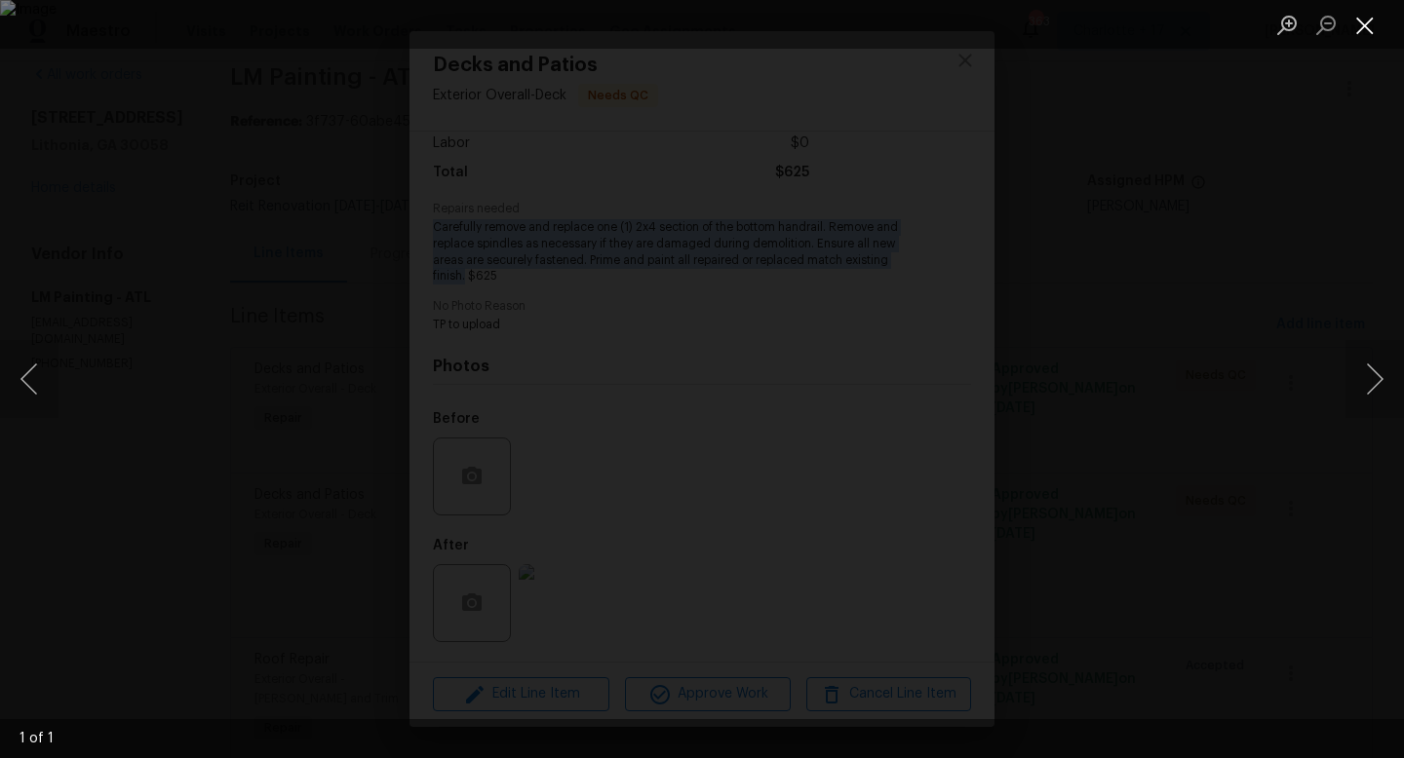
click at [1370, 36] on button "Close lightbox" at bounding box center [1364, 25] width 39 height 34
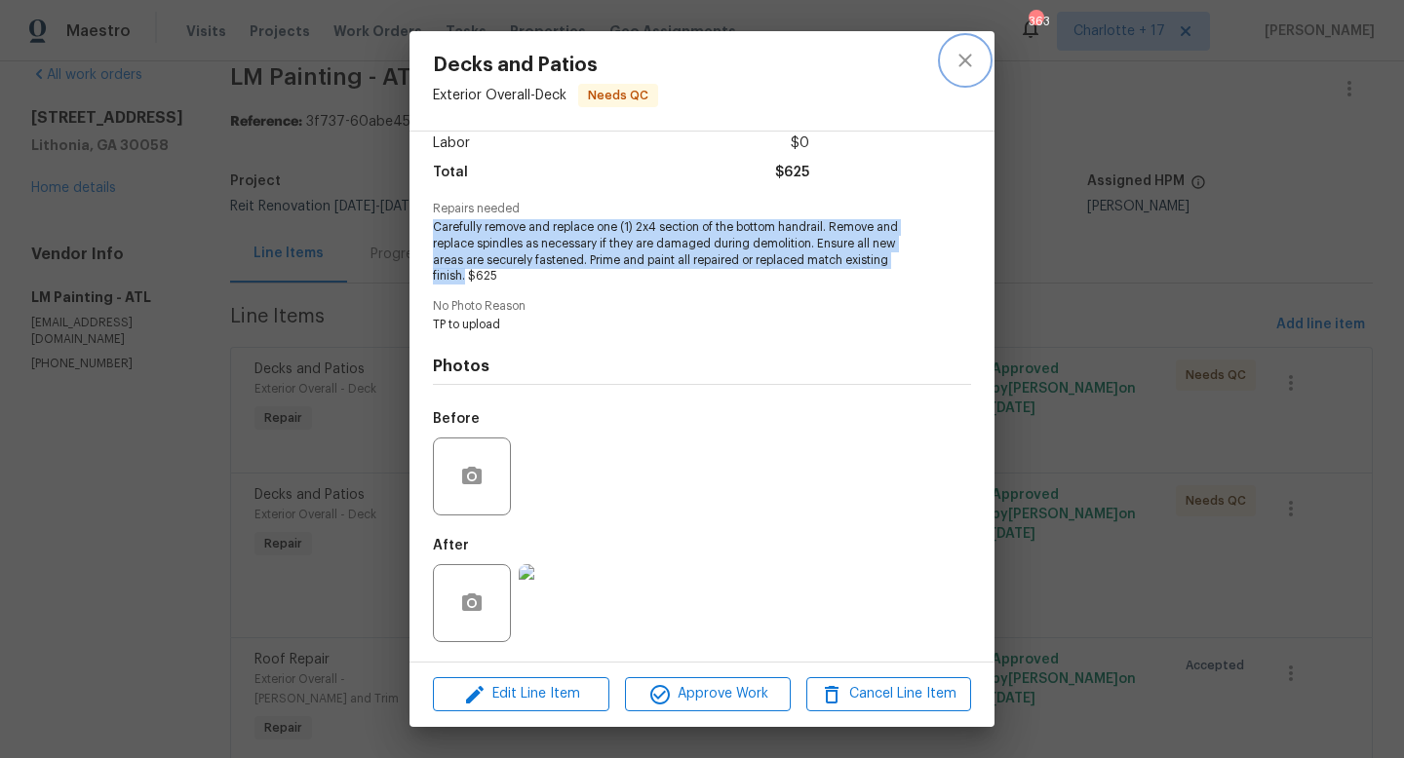
click at [963, 62] on icon "close" at bounding box center [964, 60] width 13 height 13
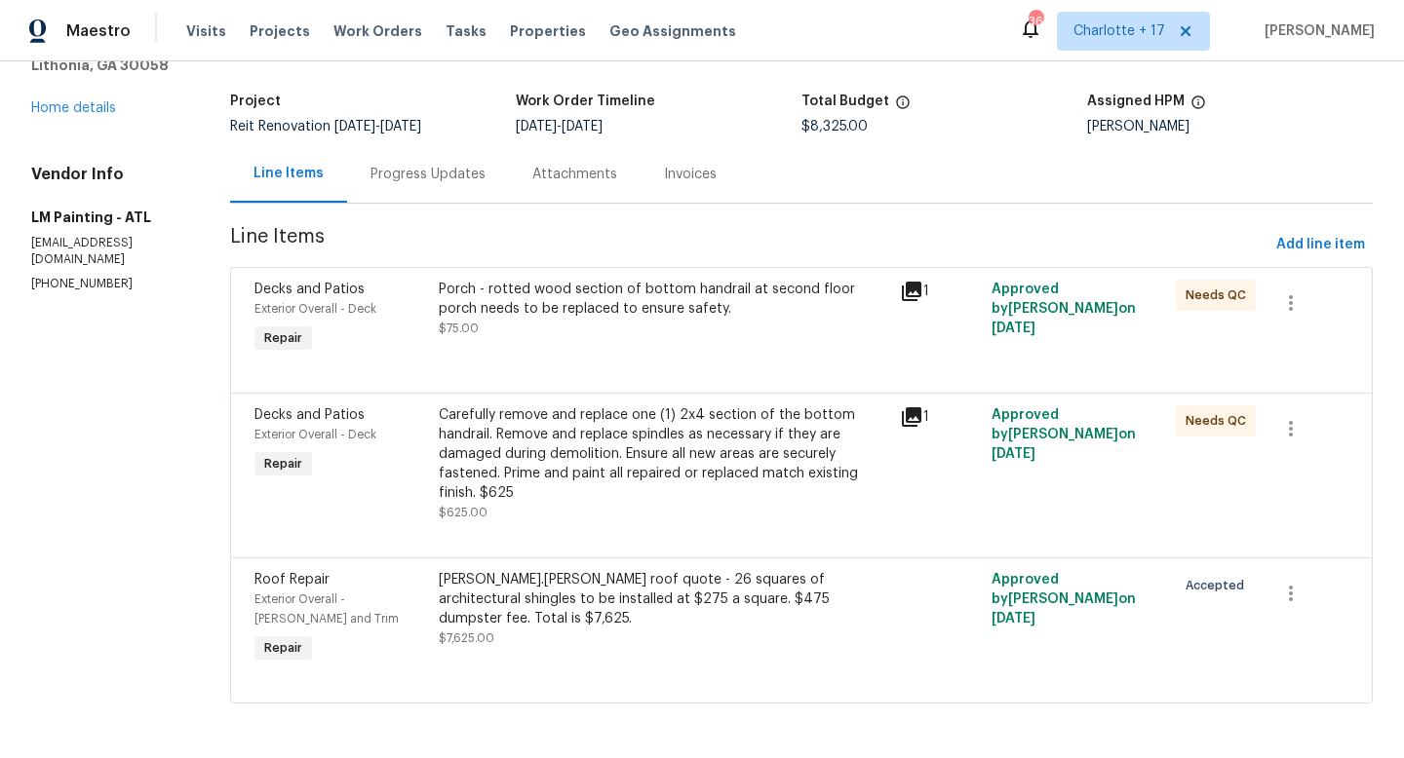
scroll to position [124, 0]
click at [575, 570] on div "alison.brice roof quote - 26 squares of architectural shingles to be installed …" at bounding box center [663, 599] width 449 height 58
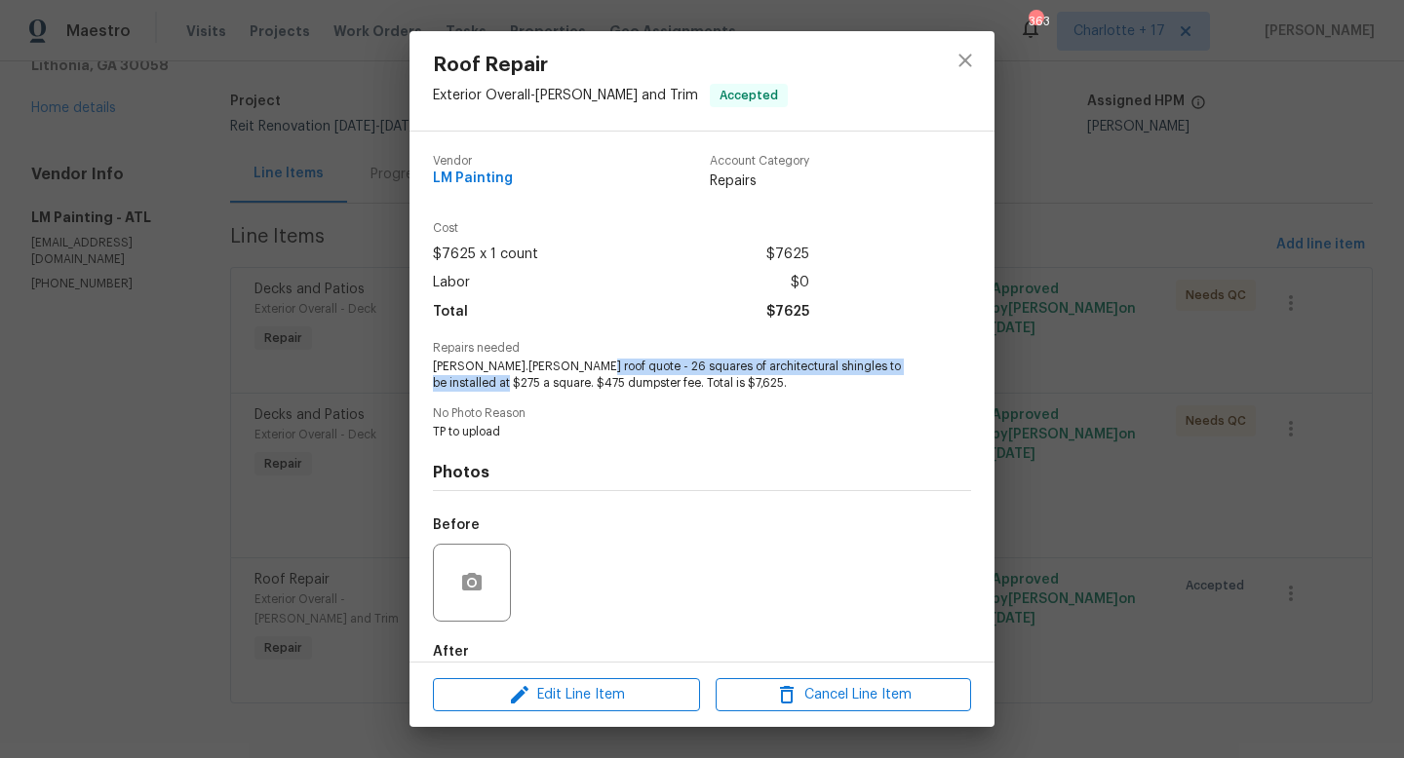
drag, startPoint x: 570, startPoint y: 367, endPoint x: 473, endPoint y: 383, distance: 98.9
click at [473, 383] on span "alison.brice roof quote - 26 squares of architectural shingles to be installed …" at bounding box center [675, 375] width 485 height 33
copy span "26 squares of architectural shingles to be installed at $275 a square."
click at [967, 66] on icon "close" at bounding box center [964, 60] width 23 height 23
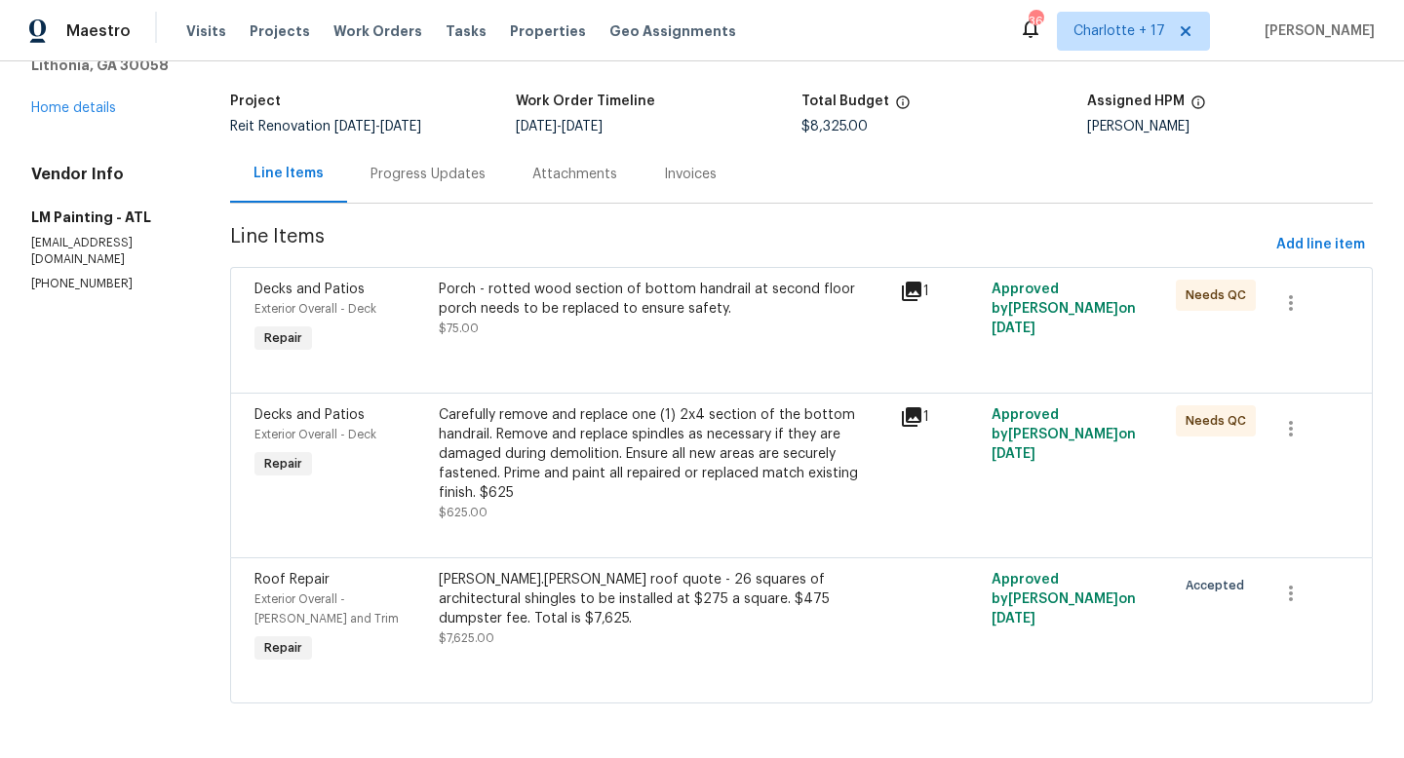
click at [324, 164] on div "Line Items" at bounding box center [288, 173] width 70 height 19
click at [90, 101] on link "Home details" at bounding box center [73, 108] width 85 height 14
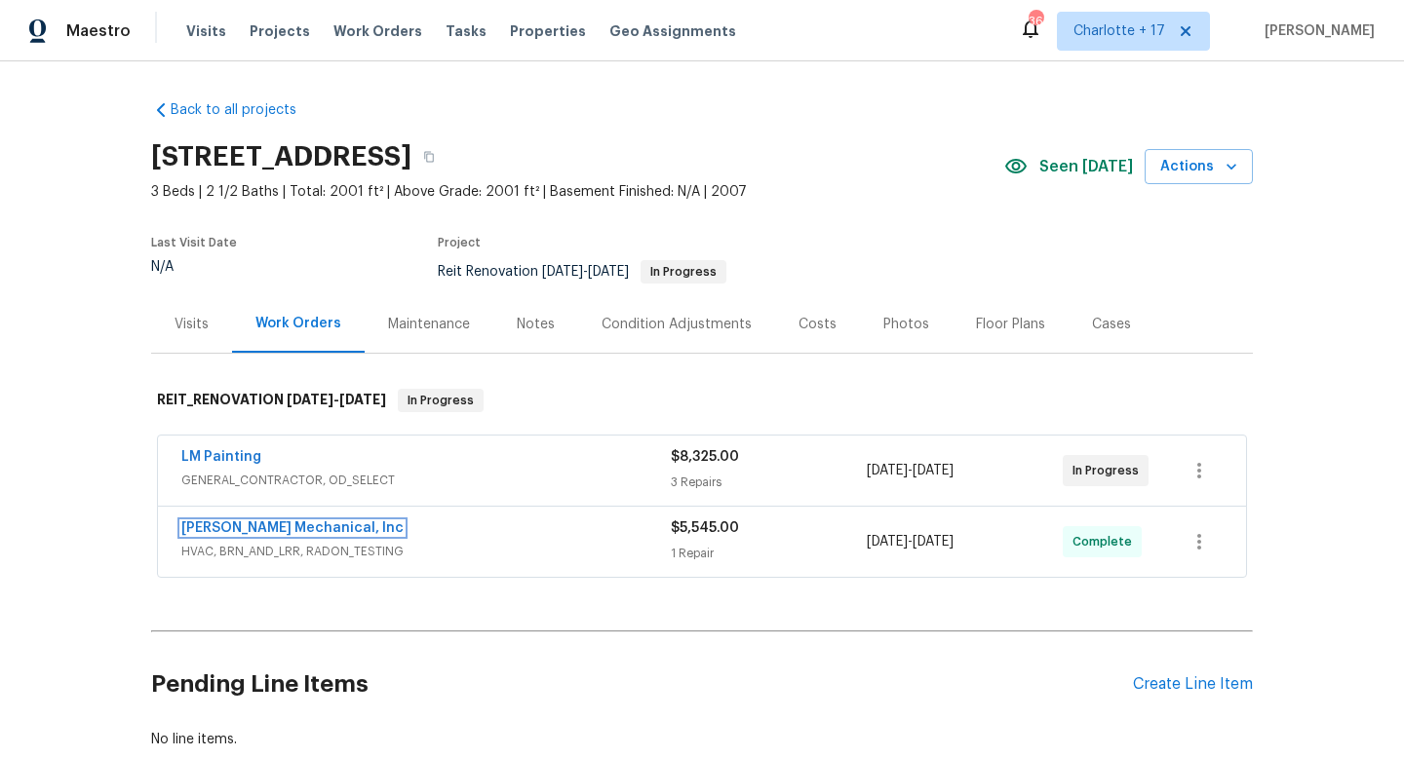
click at [306, 533] on link "JH Martin Mechanical, Inc" at bounding box center [292, 529] width 222 height 14
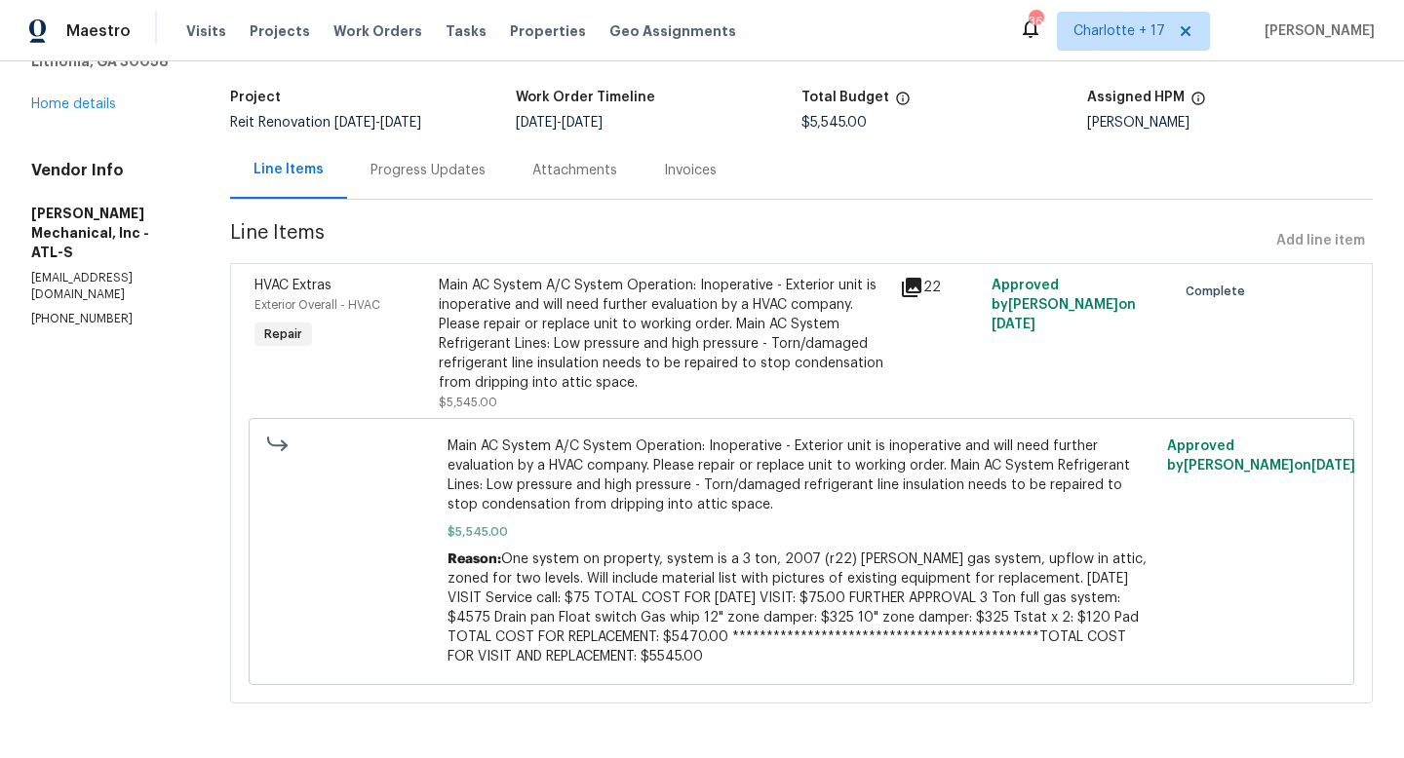
scroll to position [127, 0]
